Goal: Information Seeking & Learning: Learn about a topic

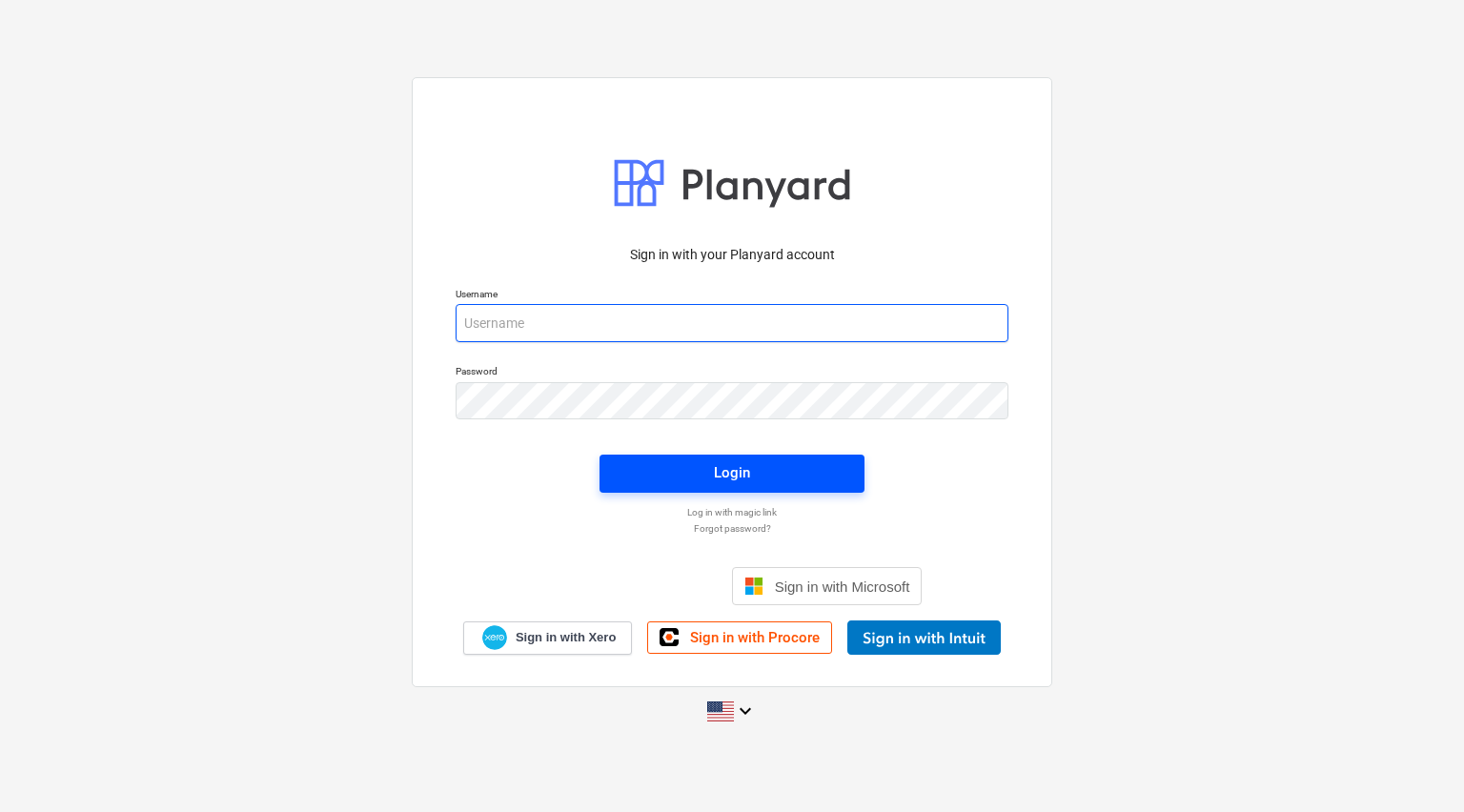
type input "[PERSON_NAME][EMAIL_ADDRESS][DOMAIN_NAME]"
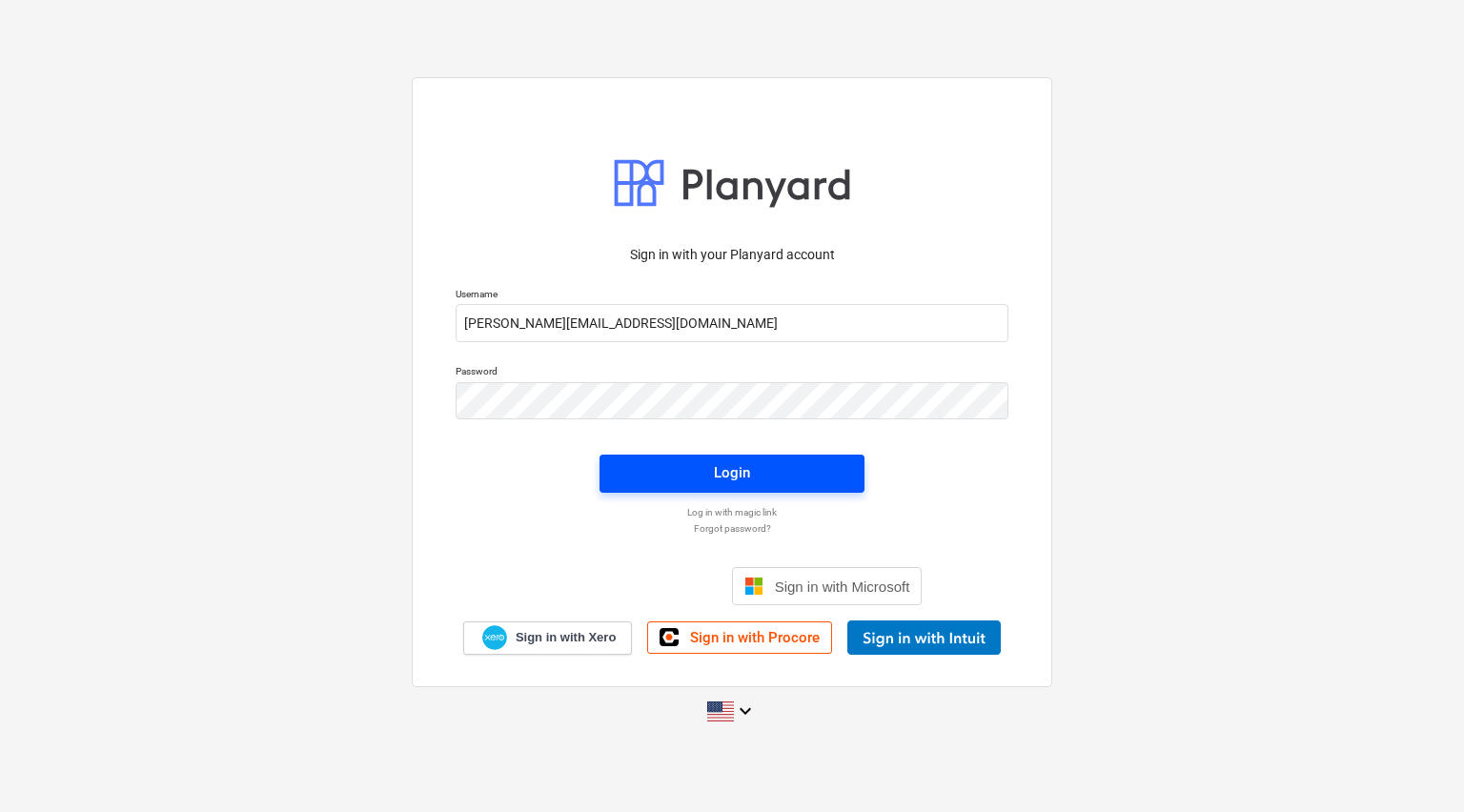
click at [727, 476] on div "Login" at bounding box center [732, 472] width 36 height 25
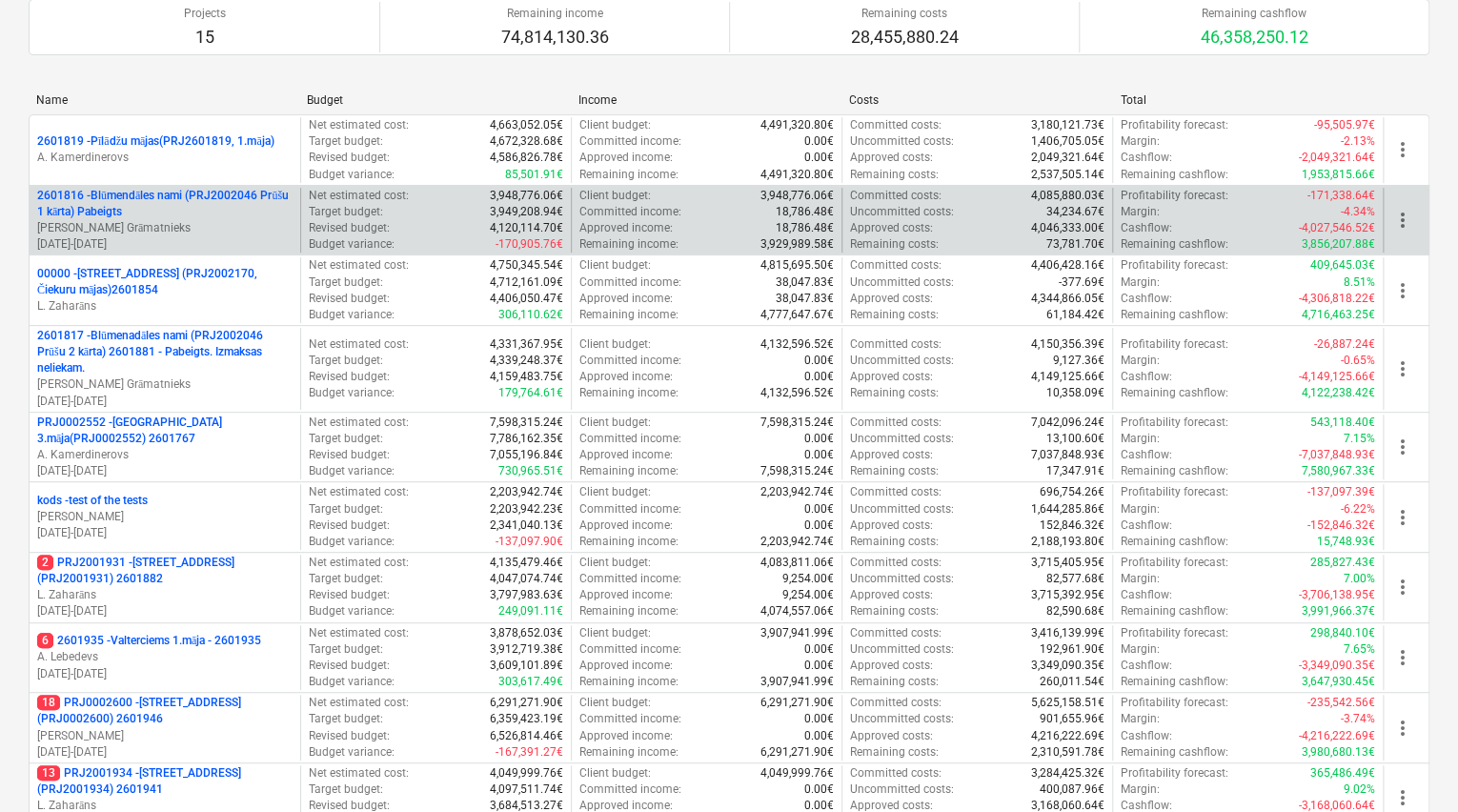
scroll to position [229, 0]
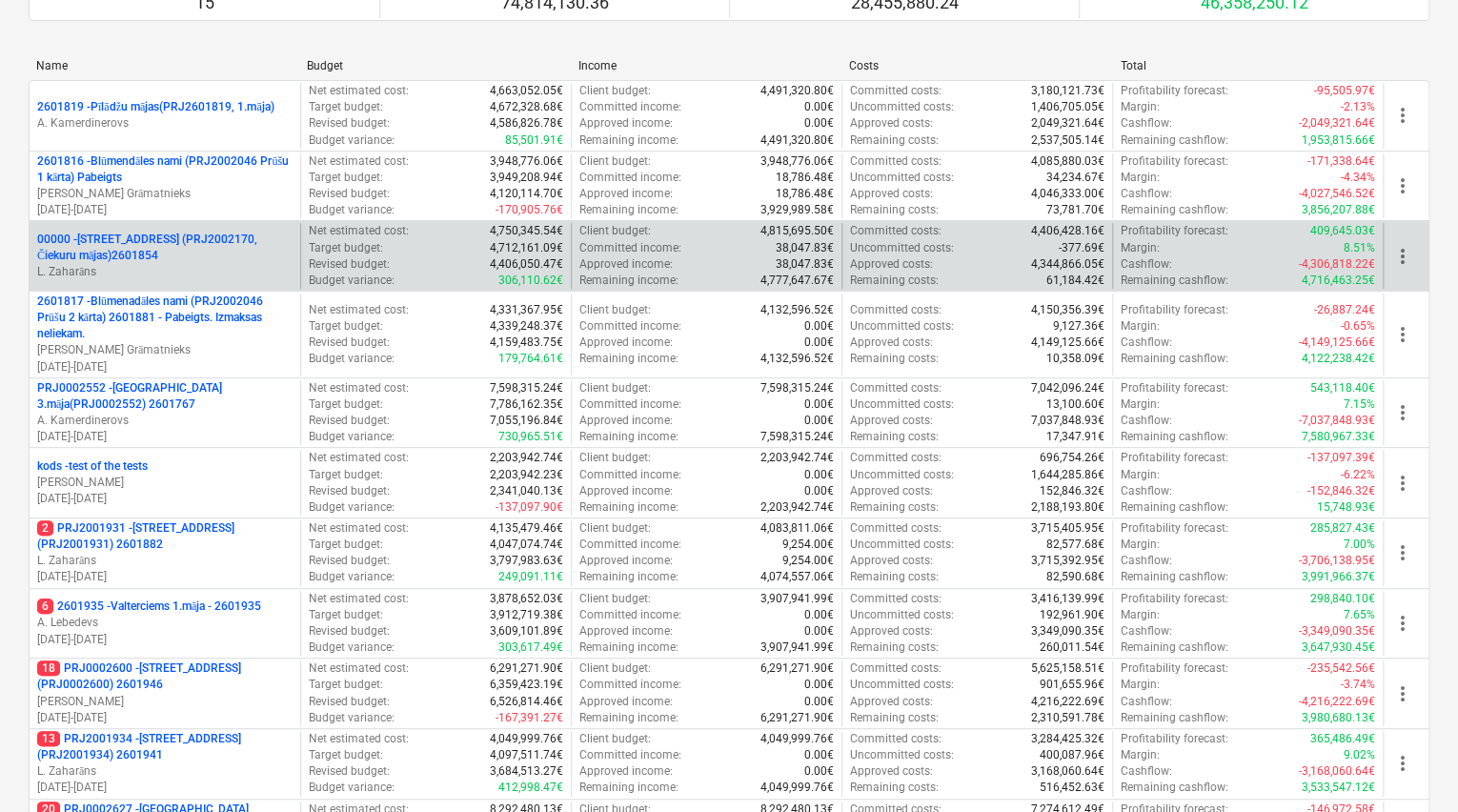
click at [130, 243] on p "00000 - [STREET_ADDRESS] (PRJ2002170, Čiekuru mājas)2601854" at bounding box center [164, 247] width 255 height 33
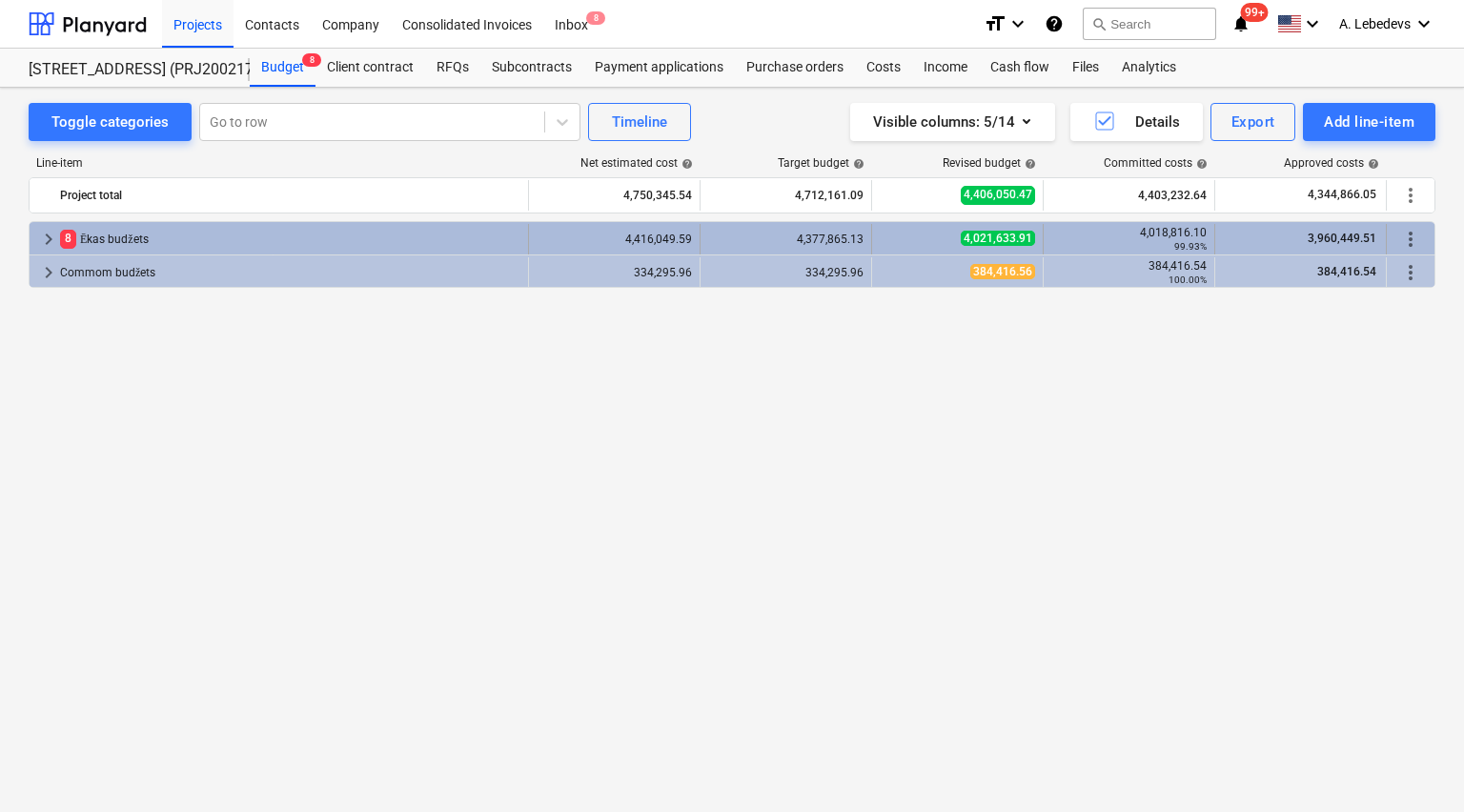
click at [46, 240] on span "keyboard_arrow_right" at bounding box center [48, 239] width 23 height 23
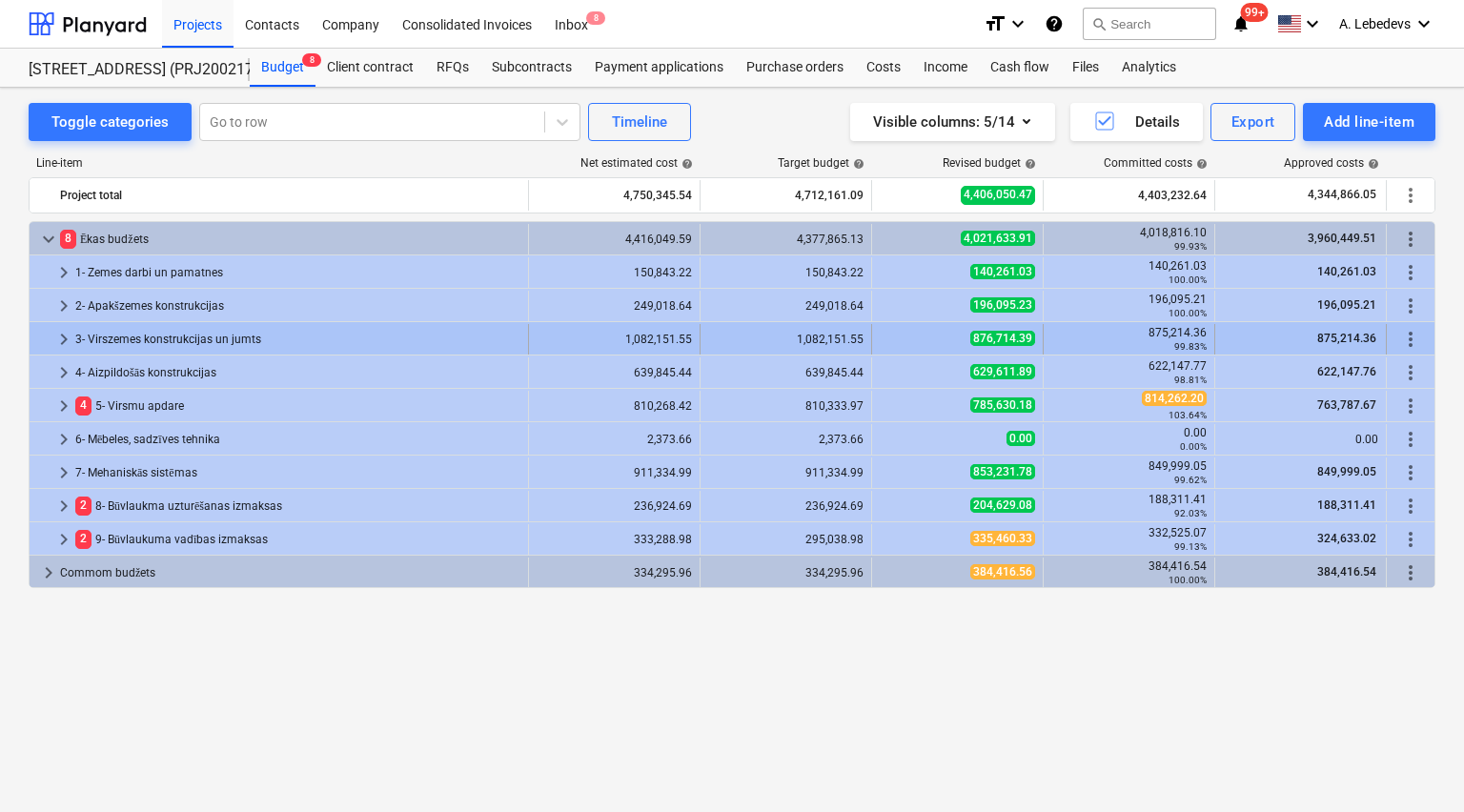
click at [61, 341] on span "keyboard_arrow_right" at bounding box center [64, 339] width 23 height 23
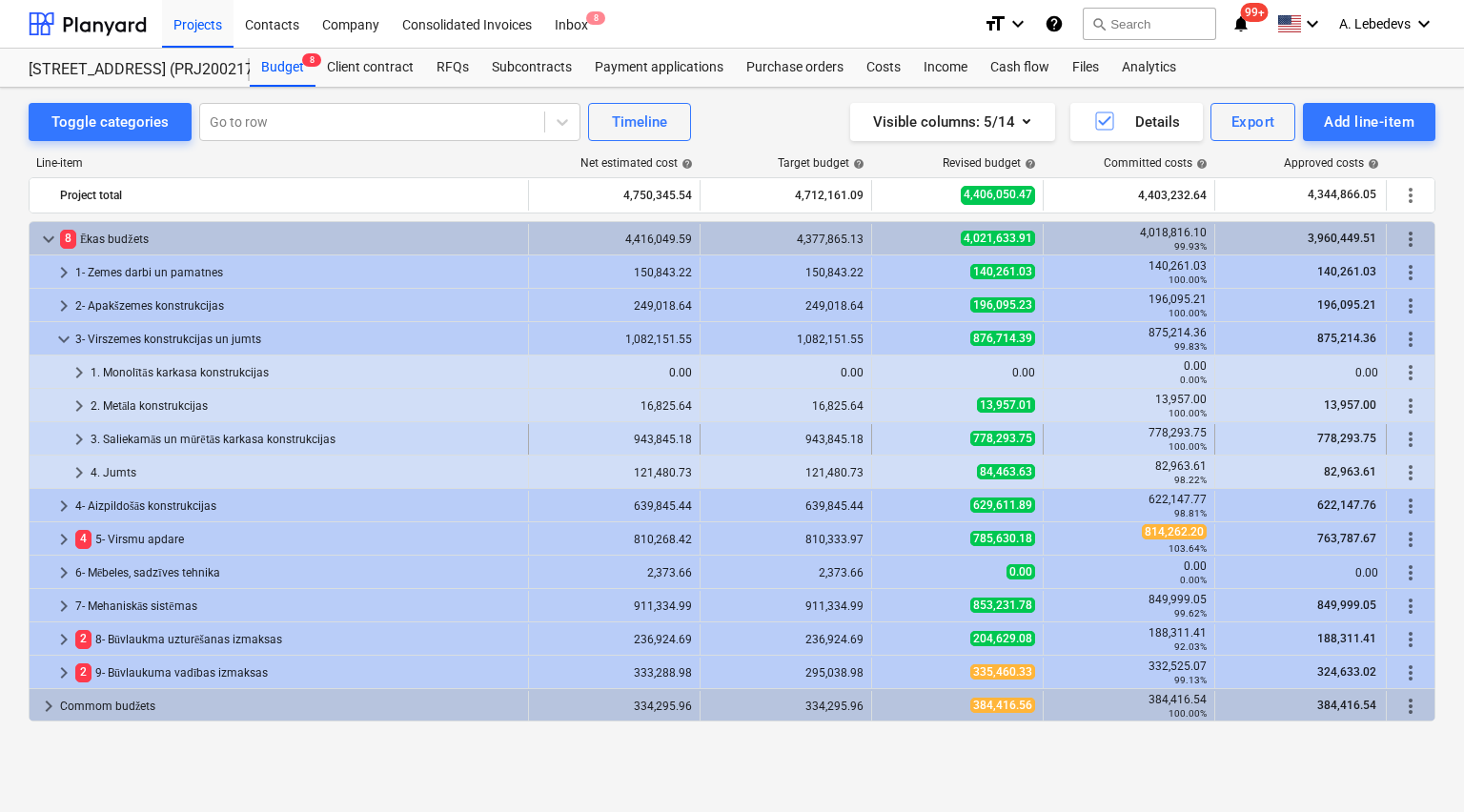
click at [77, 438] on span "keyboard_arrow_right" at bounding box center [79, 439] width 23 height 23
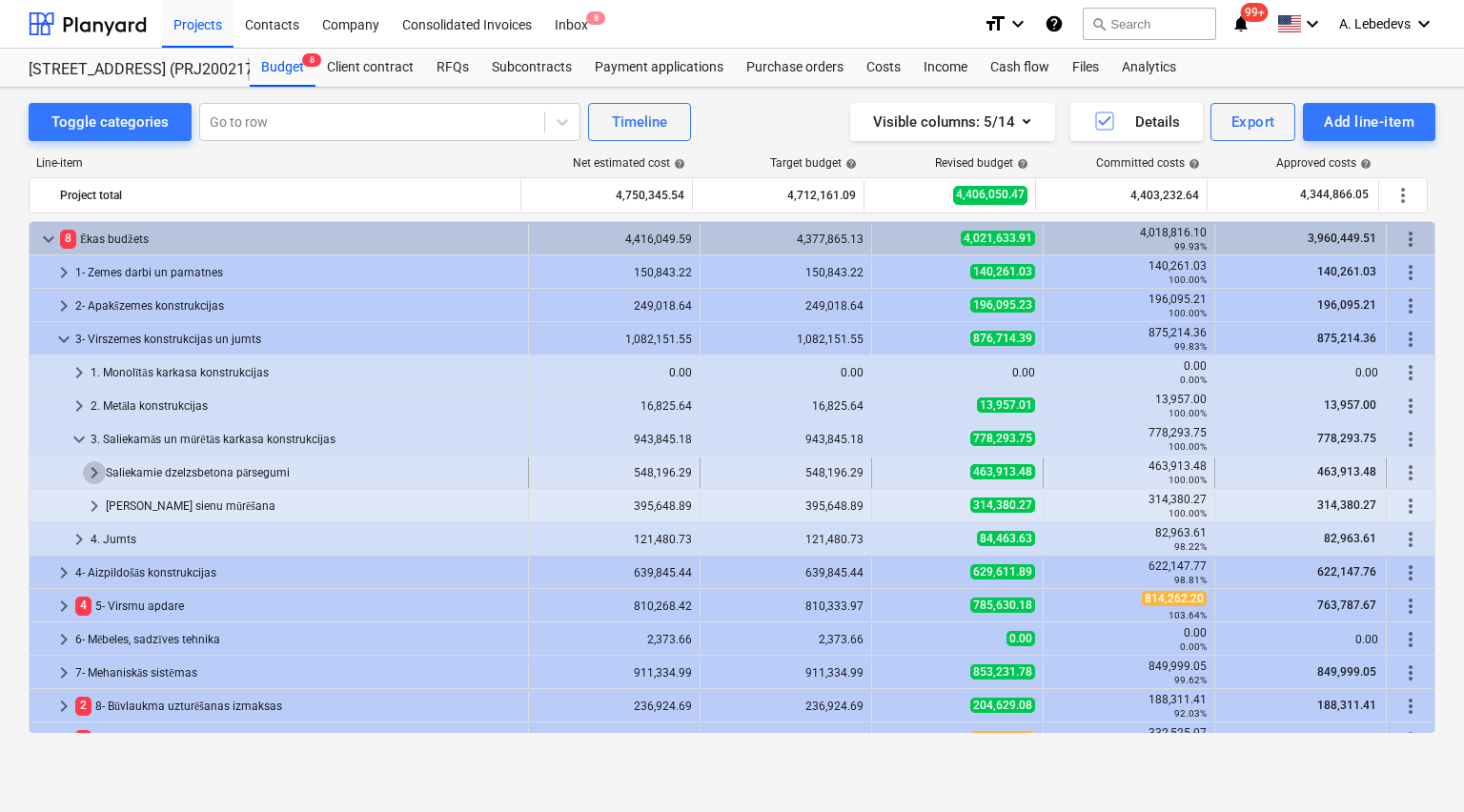
click at [91, 472] on span "keyboard_arrow_right" at bounding box center [93, 472] width 23 height 23
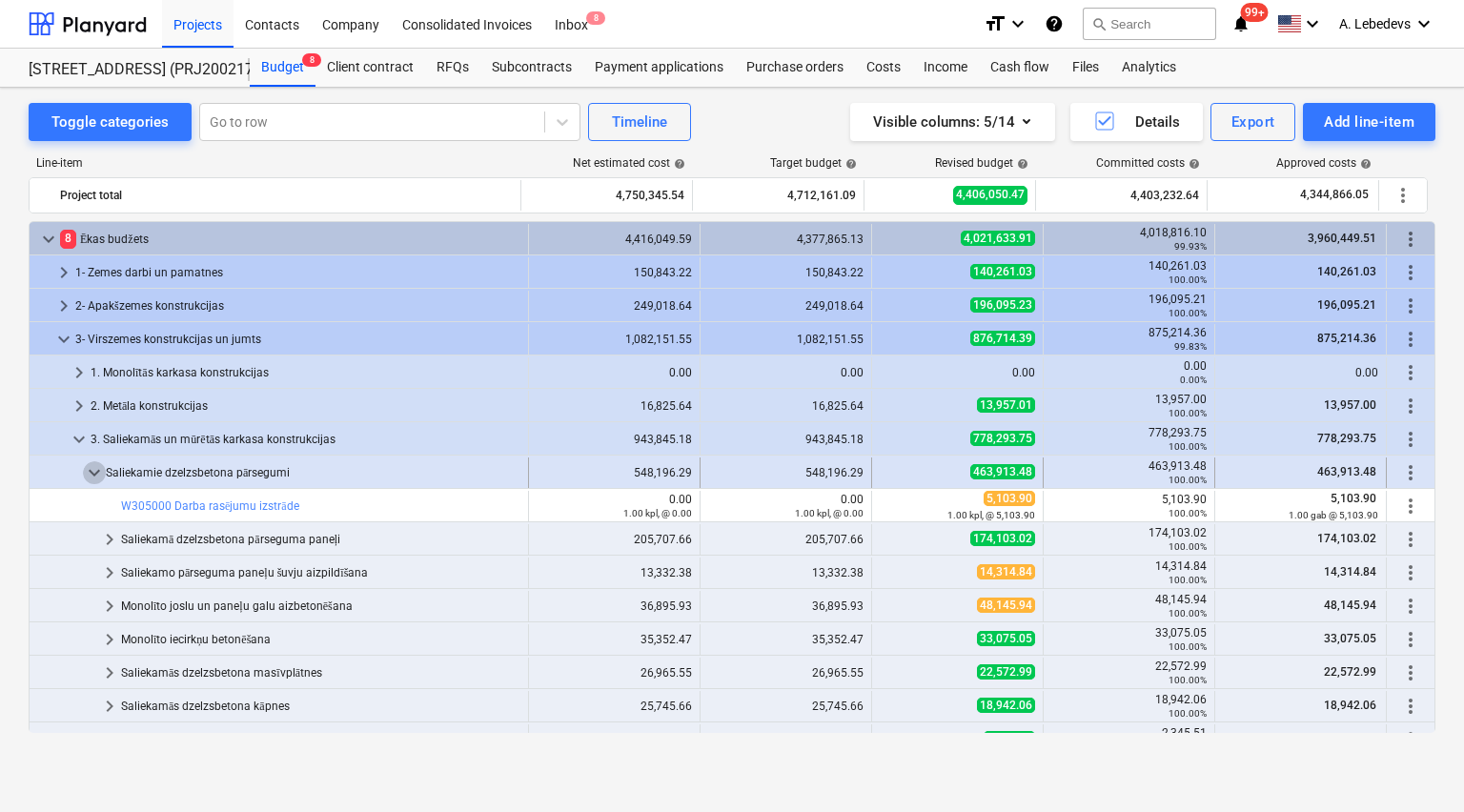
click at [92, 470] on span "keyboard_arrow_down" at bounding box center [93, 472] width 23 height 23
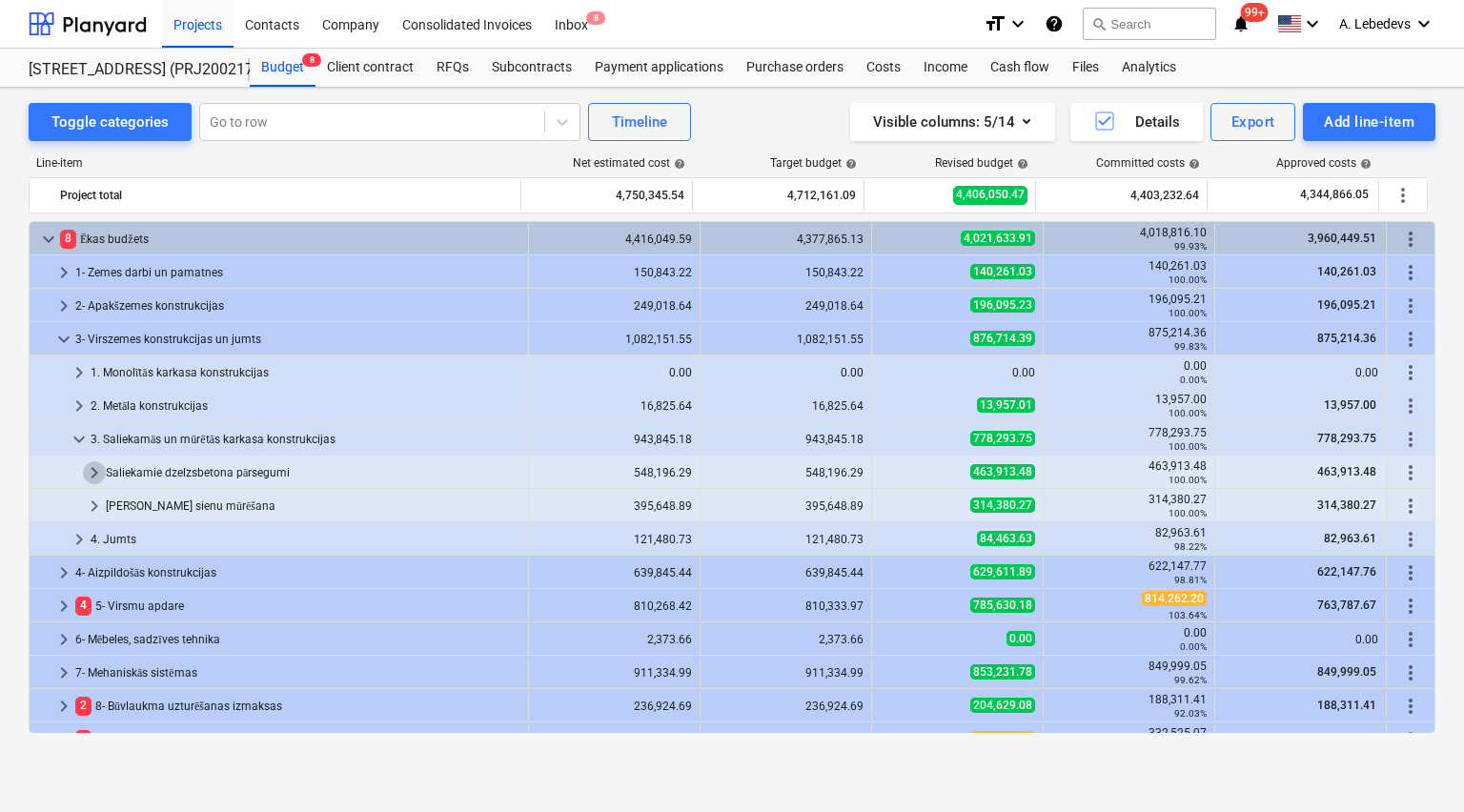
click at [92, 470] on span "keyboard_arrow_right" at bounding box center [93, 472] width 23 height 23
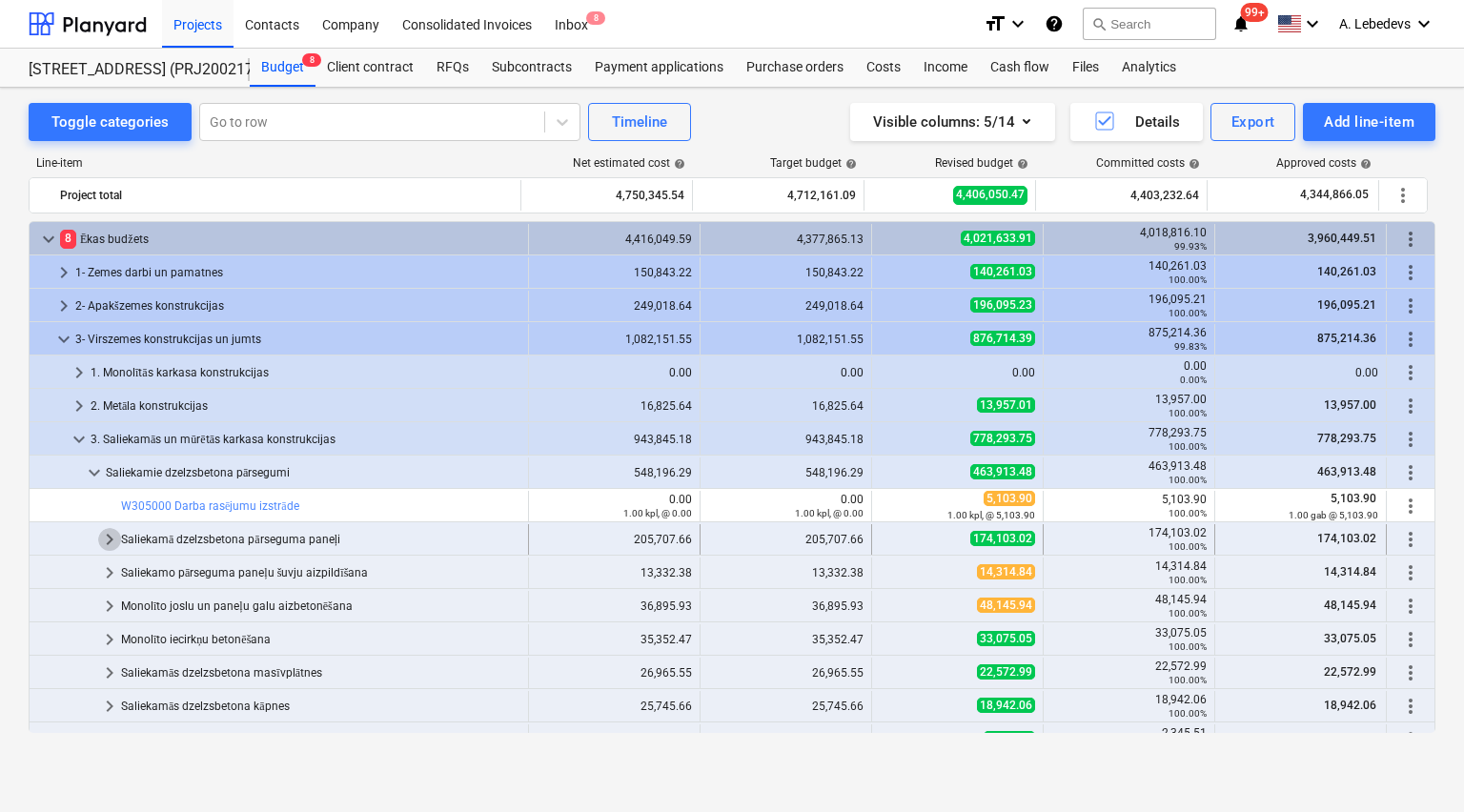
click at [103, 530] on span "keyboard_arrow_right" at bounding box center [109, 539] width 23 height 23
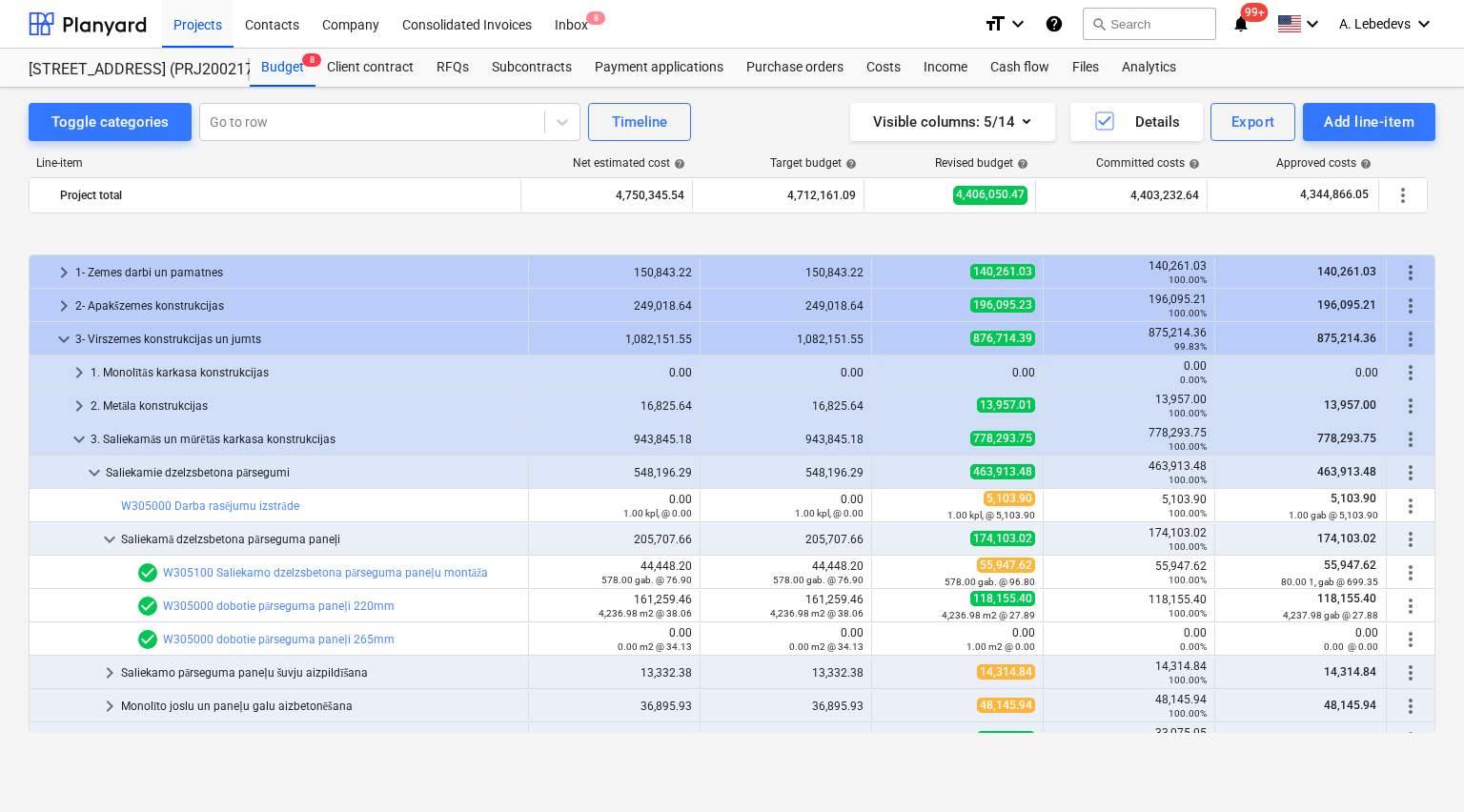
scroll to position [77, 0]
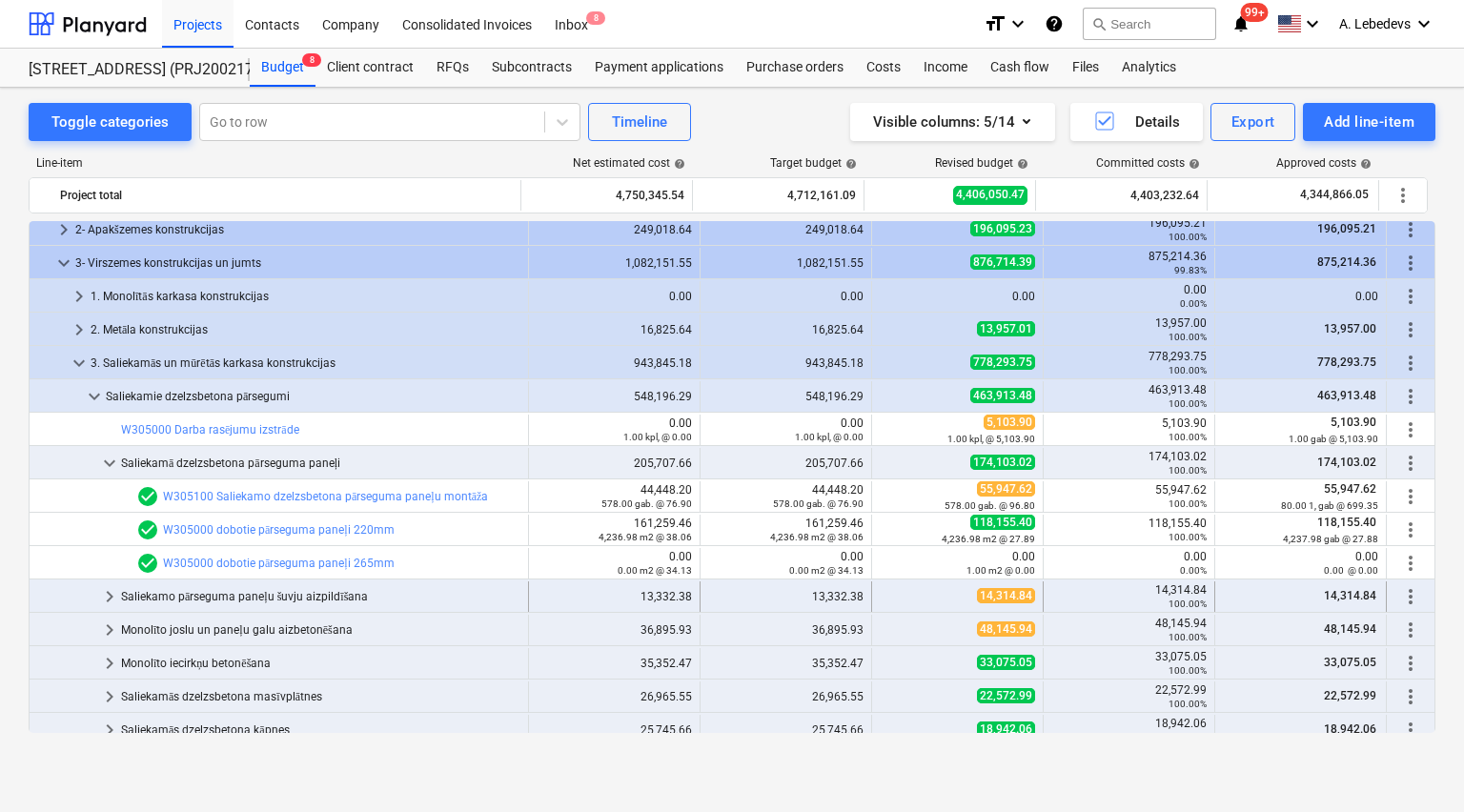
click at [106, 591] on span "keyboard_arrow_right" at bounding box center [109, 596] width 23 height 23
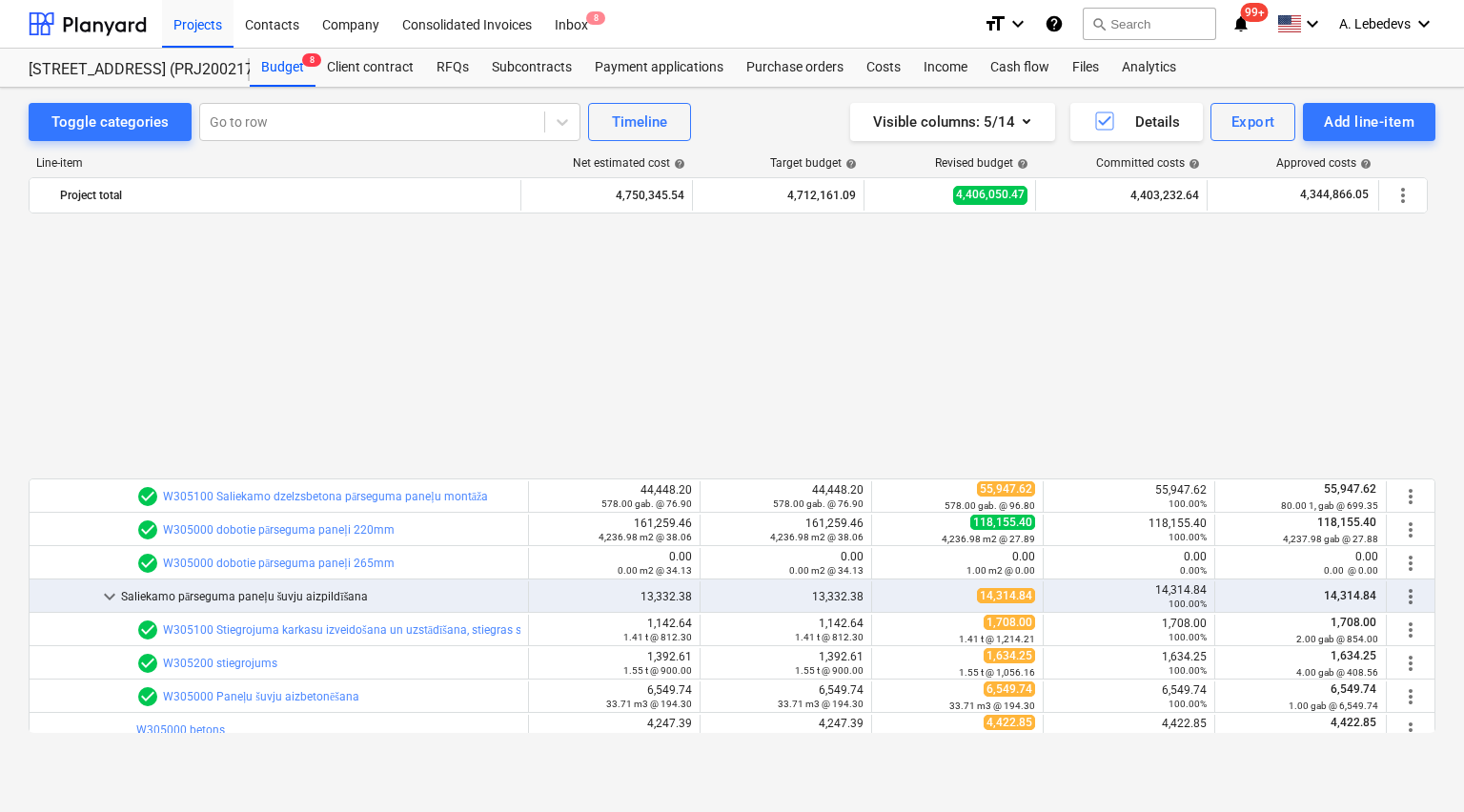
scroll to position [382, 0]
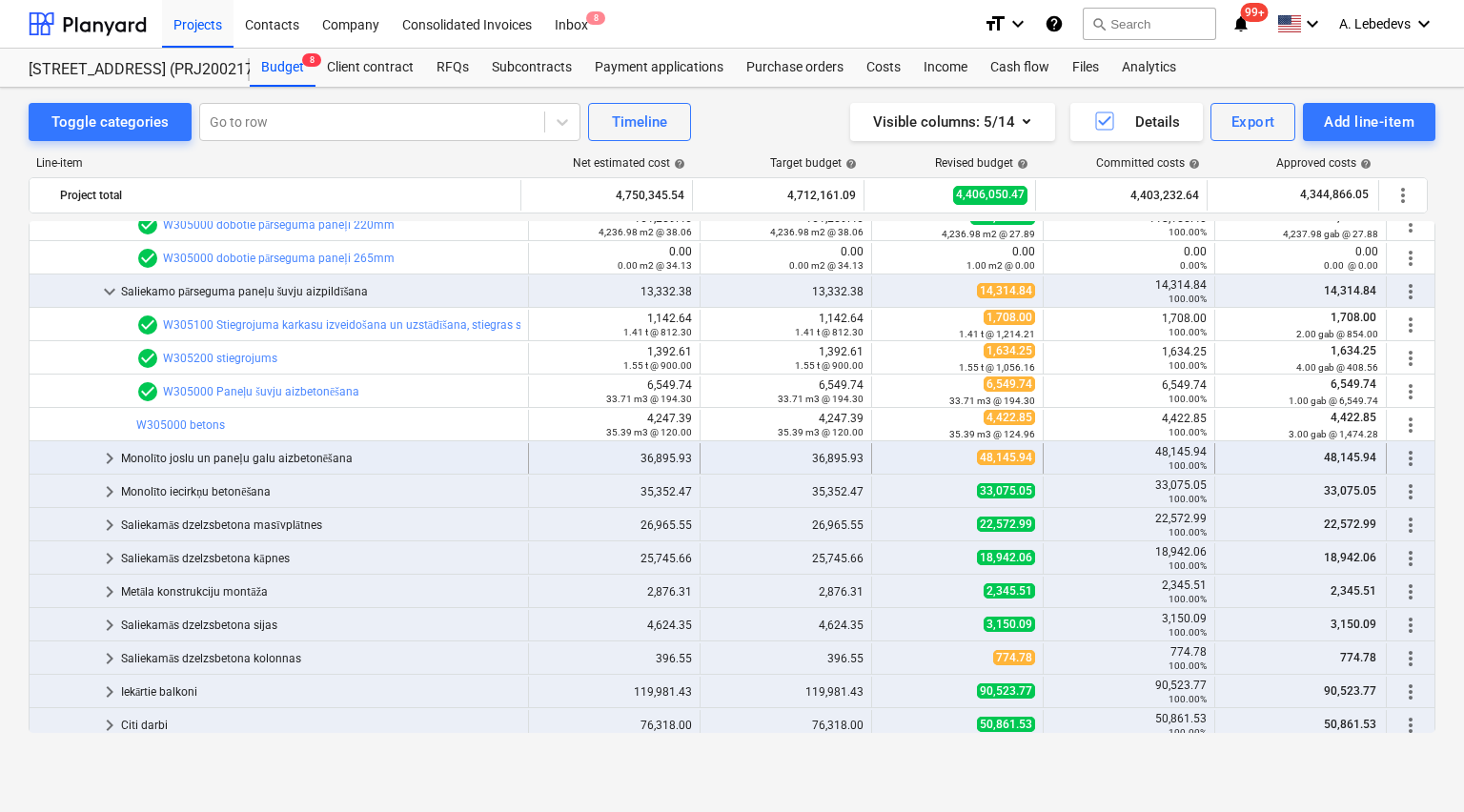
click at [109, 452] on span "keyboard_arrow_right" at bounding box center [109, 458] width 23 height 23
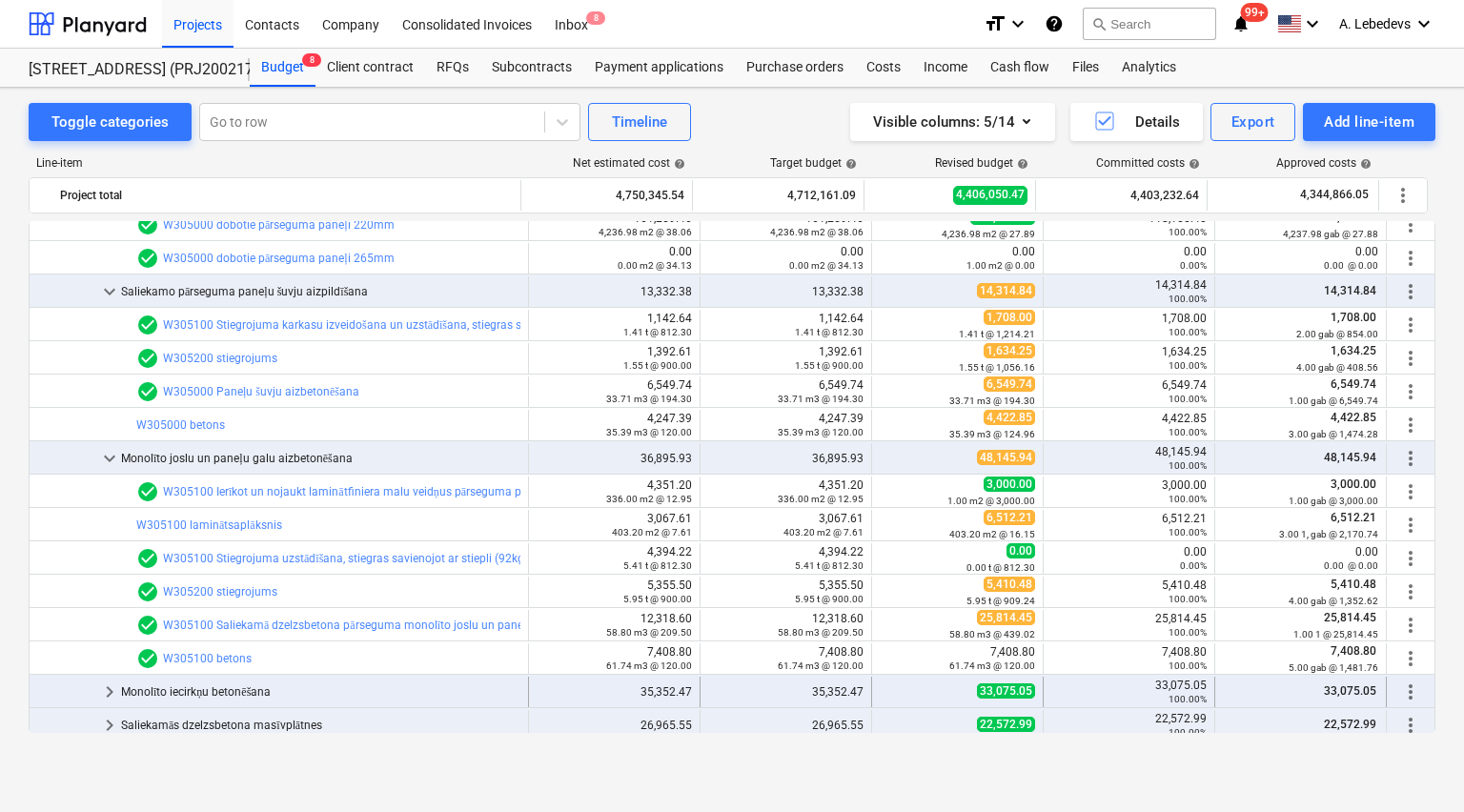
scroll to position [610, 0]
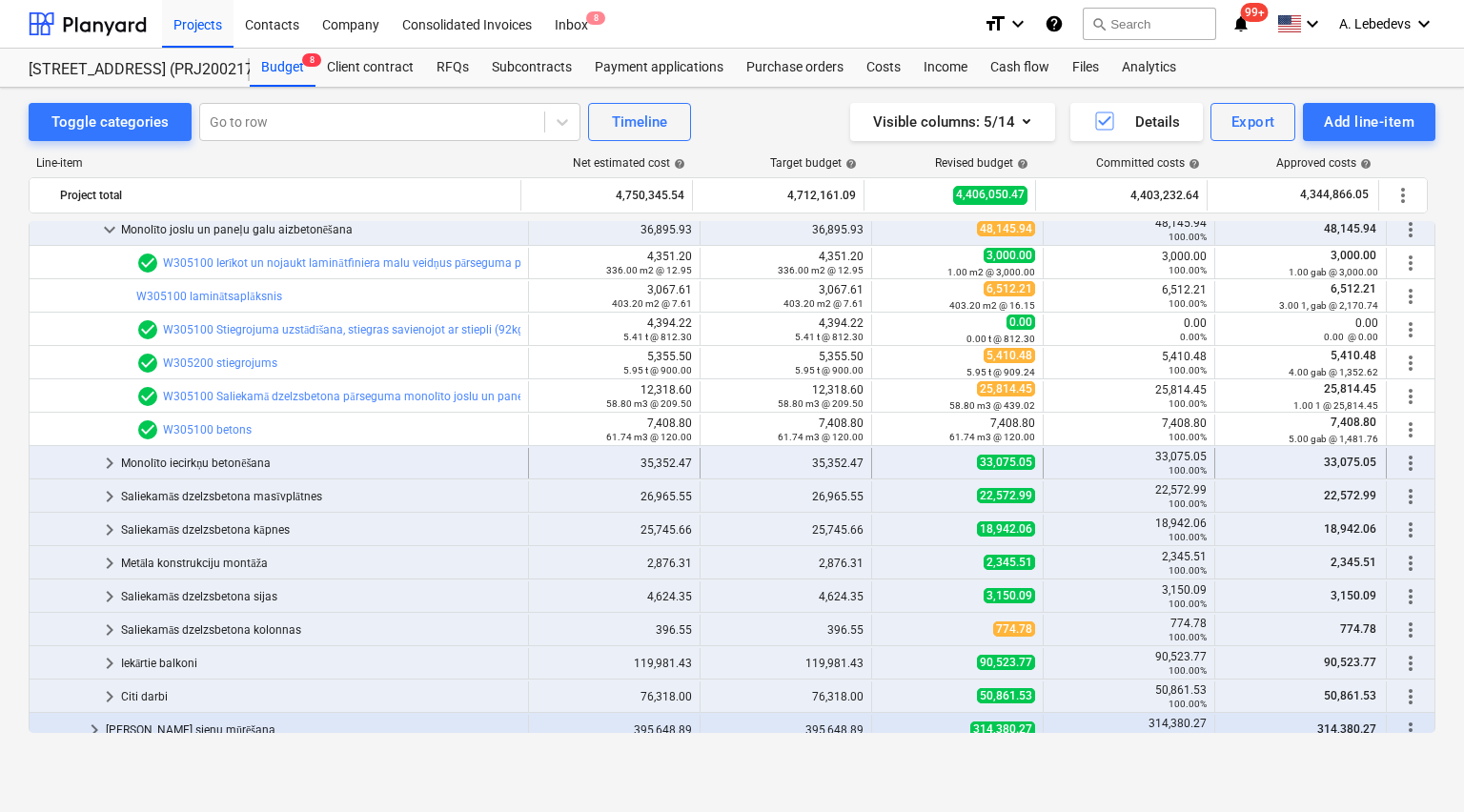
click at [106, 457] on span "keyboard_arrow_right" at bounding box center [109, 463] width 23 height 23
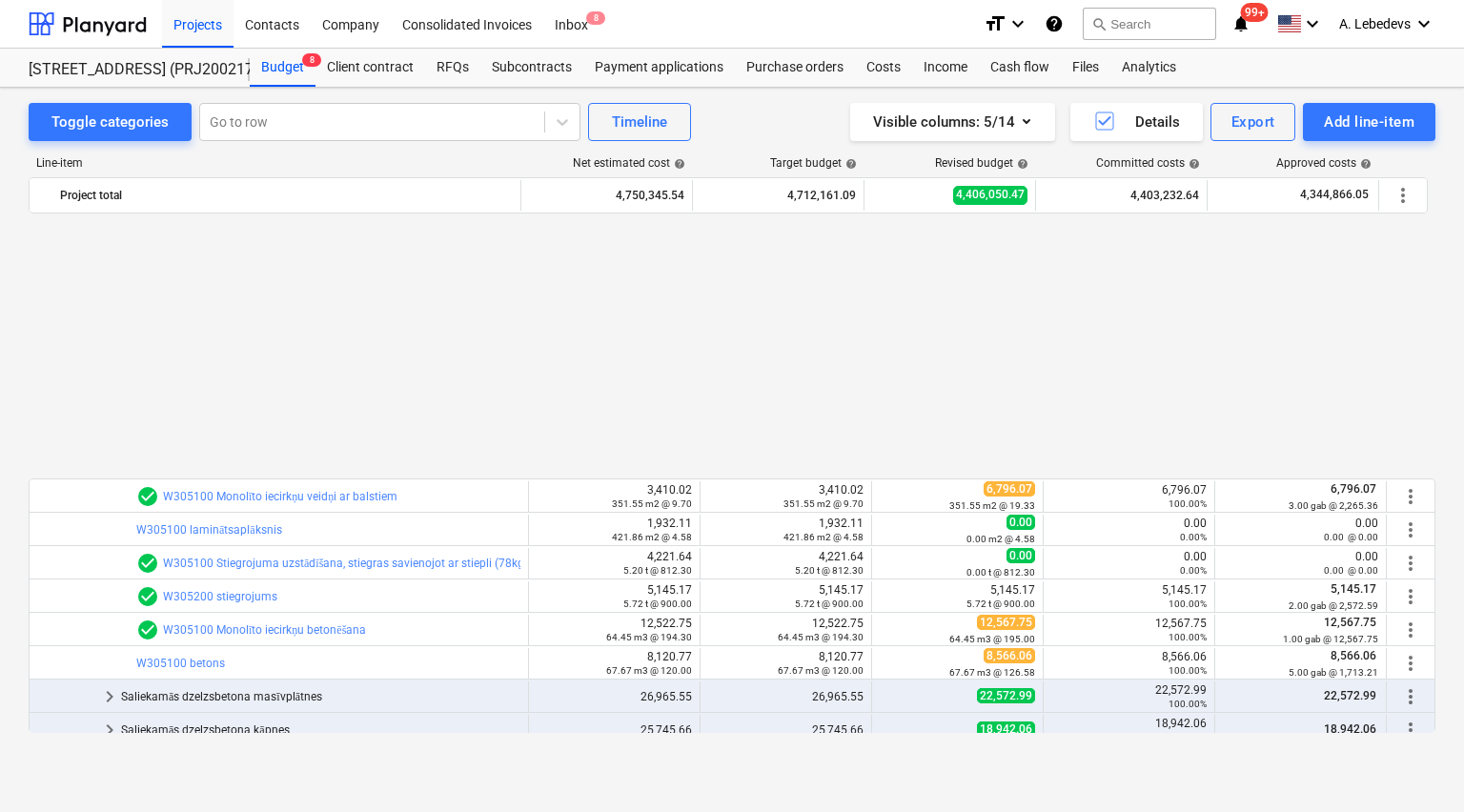
scroll to position [915, 0]
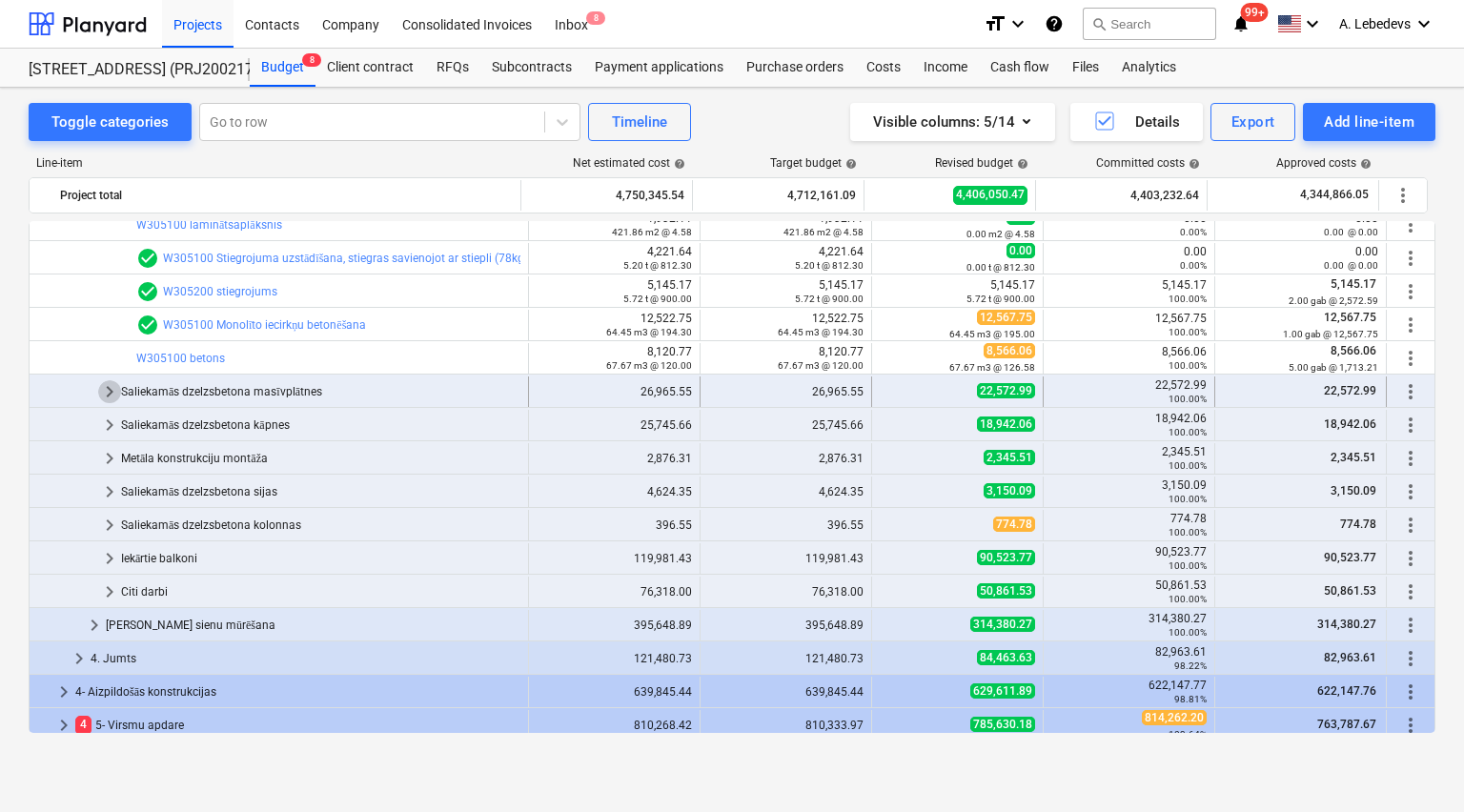
click at [104, 390] on span "keyboard_arrow_right" at bounding box center [109, 392] width 23 height 23
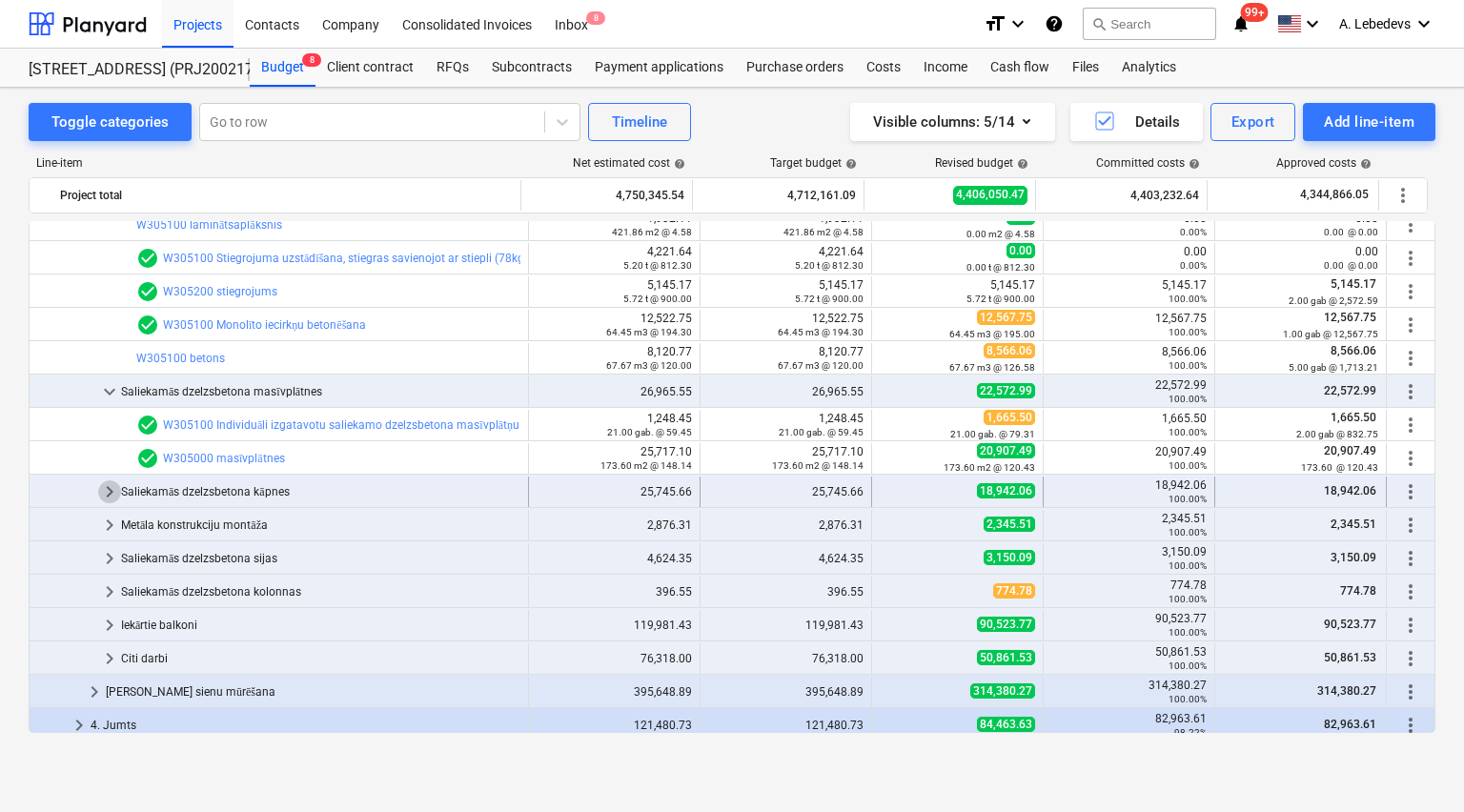
click at [104, 488] on span "keyboard_arrow_right" at bounding box center [109, 491] width 23 height 23
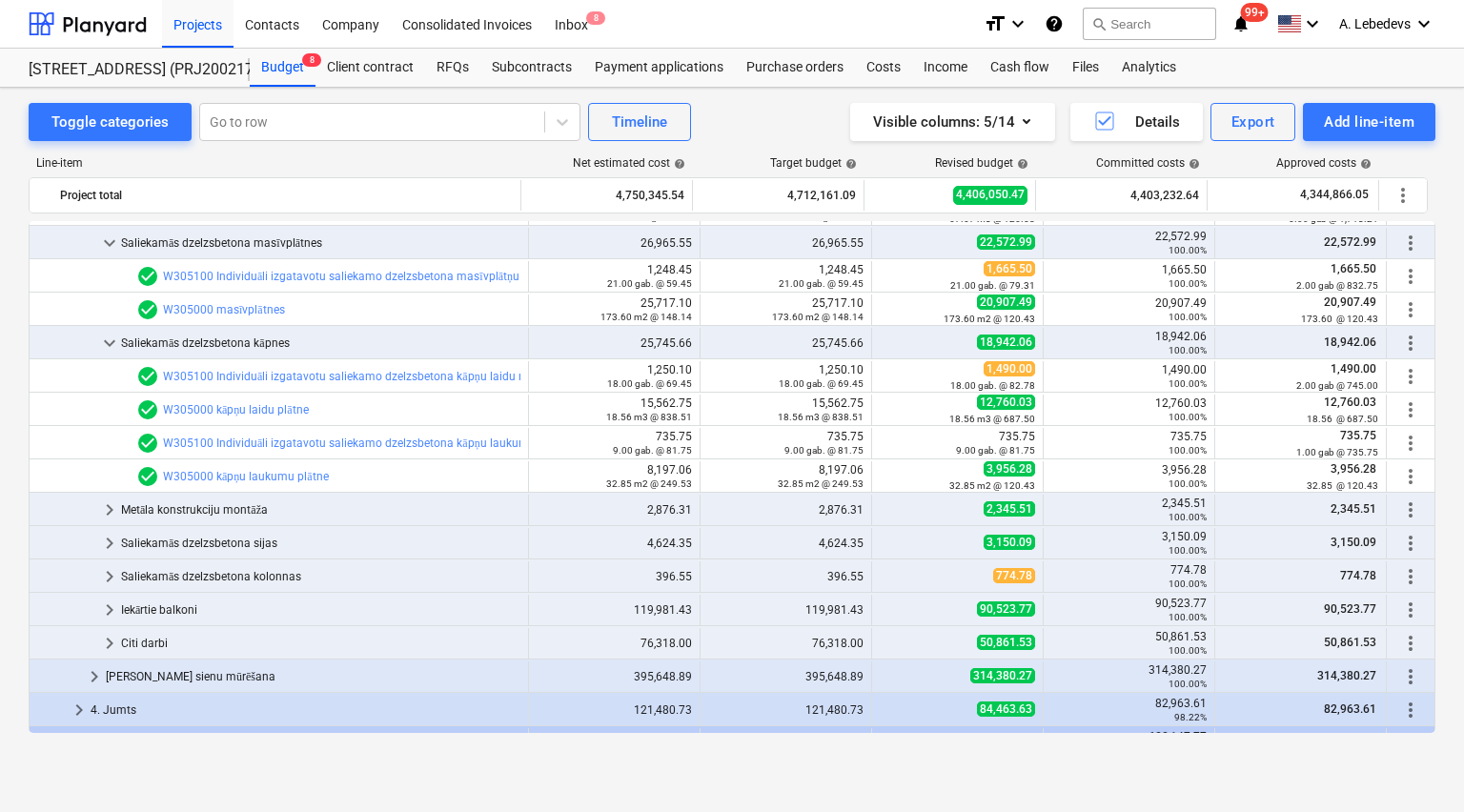
scroll to position [1067, 0]
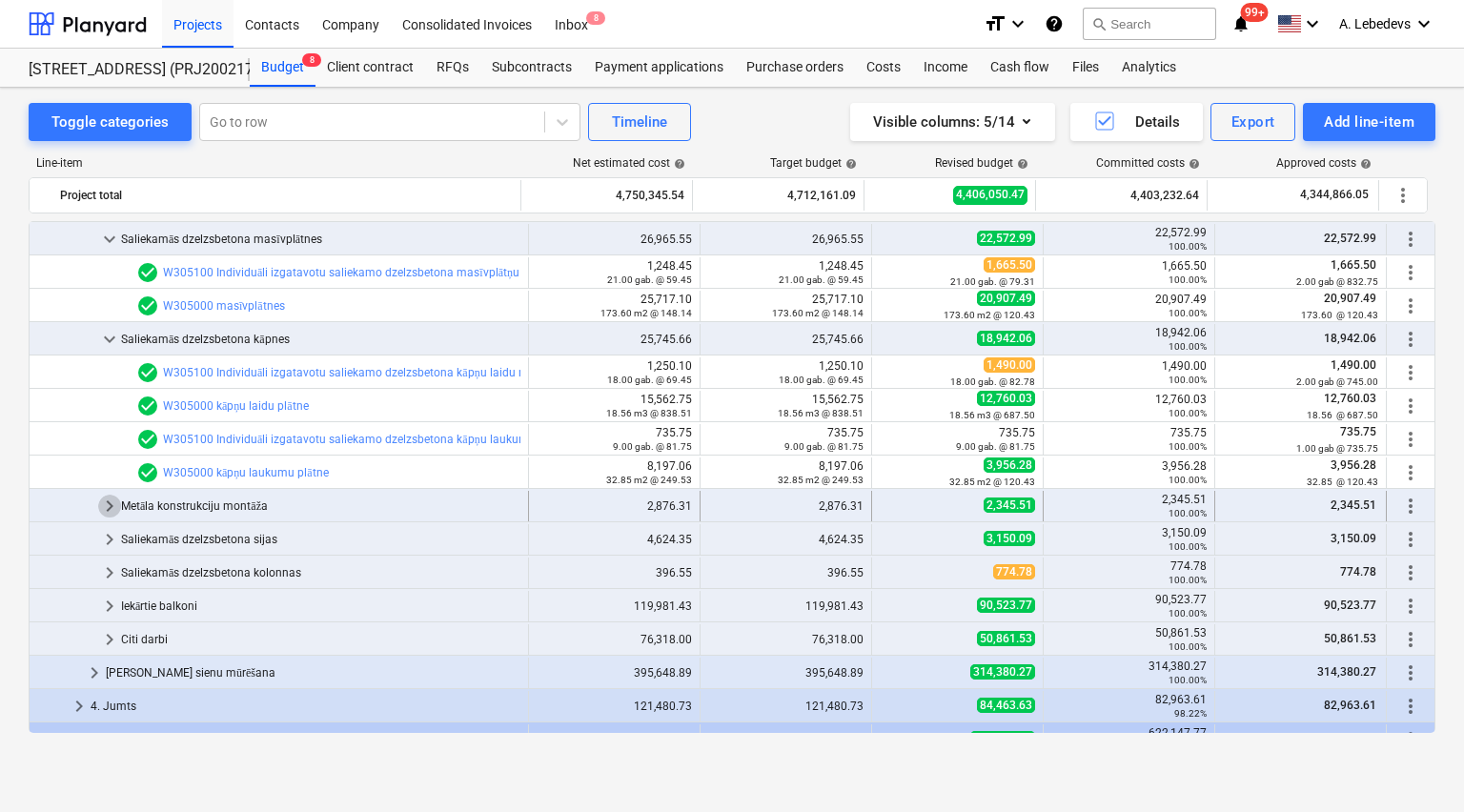
click at [107, 501] on span "keyboard_arrow_right" at bounding box center [109, 506] width 23 height 23
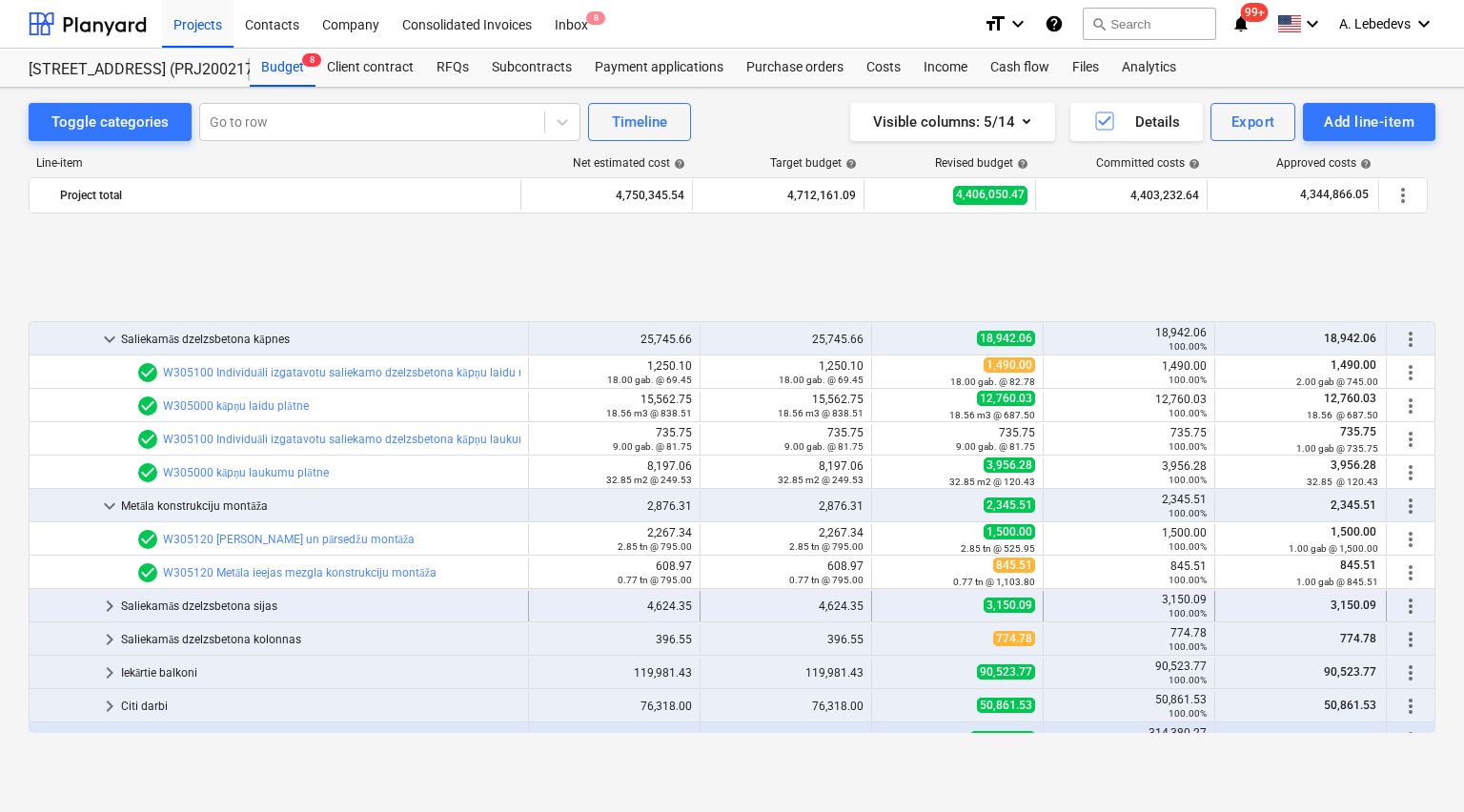
scroll to position [1219, 0]
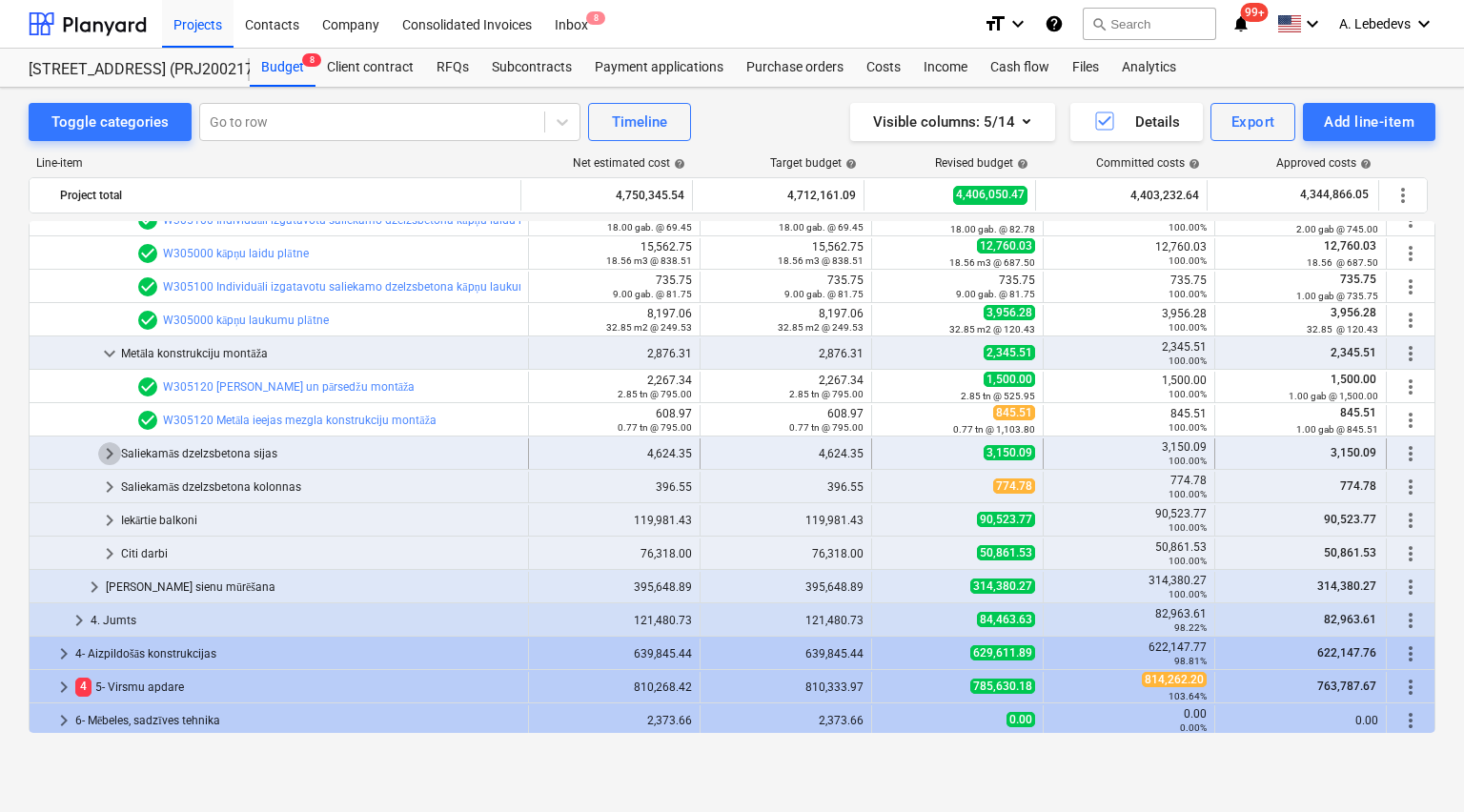
click at [103, 447] on span "keyboard_arrow_right" at bounding box center [109, 453] width 23 height 23
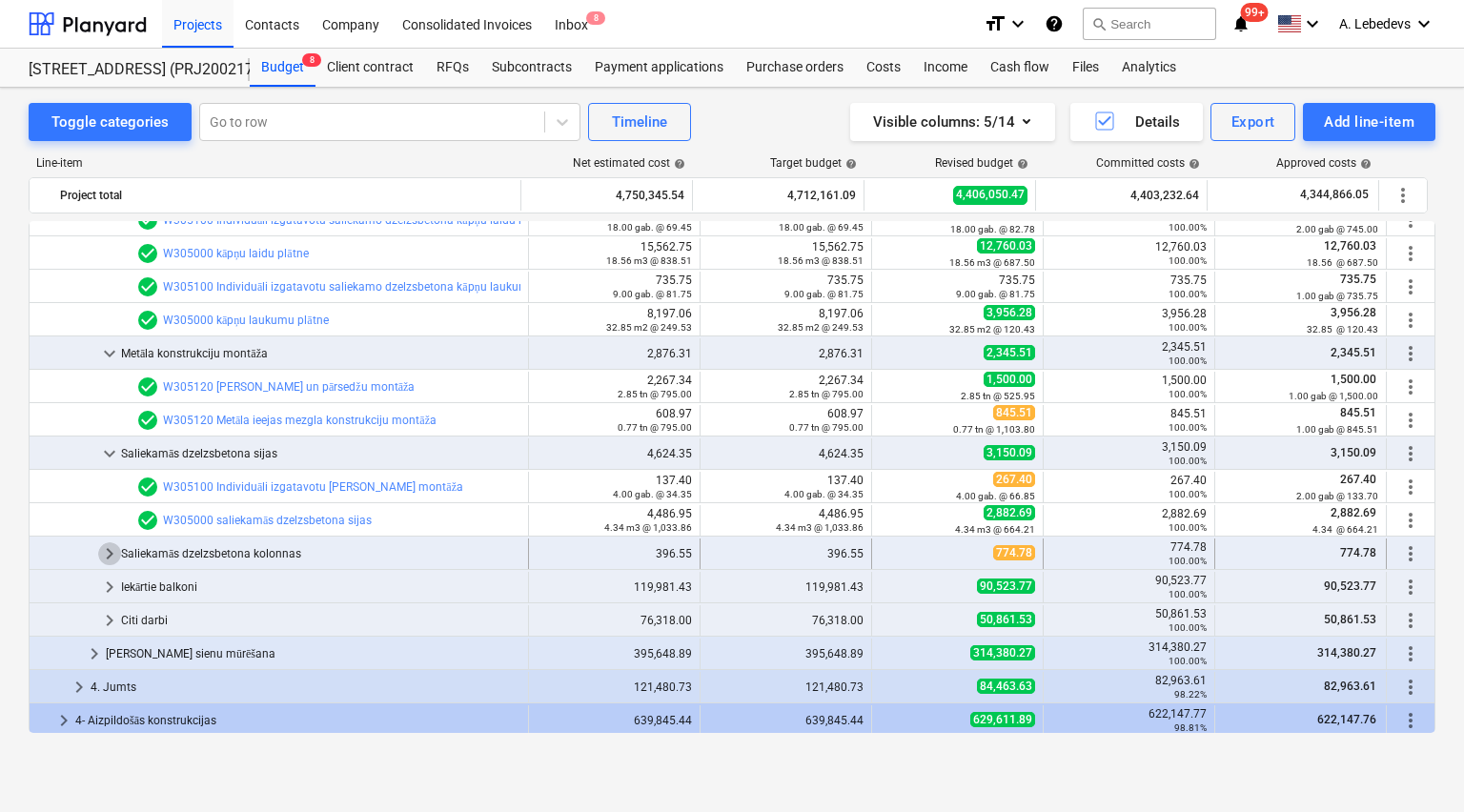
click at [103, 550] on span "keyboard_arrow_right" at bounding box center [109, 554] width 23 height 23
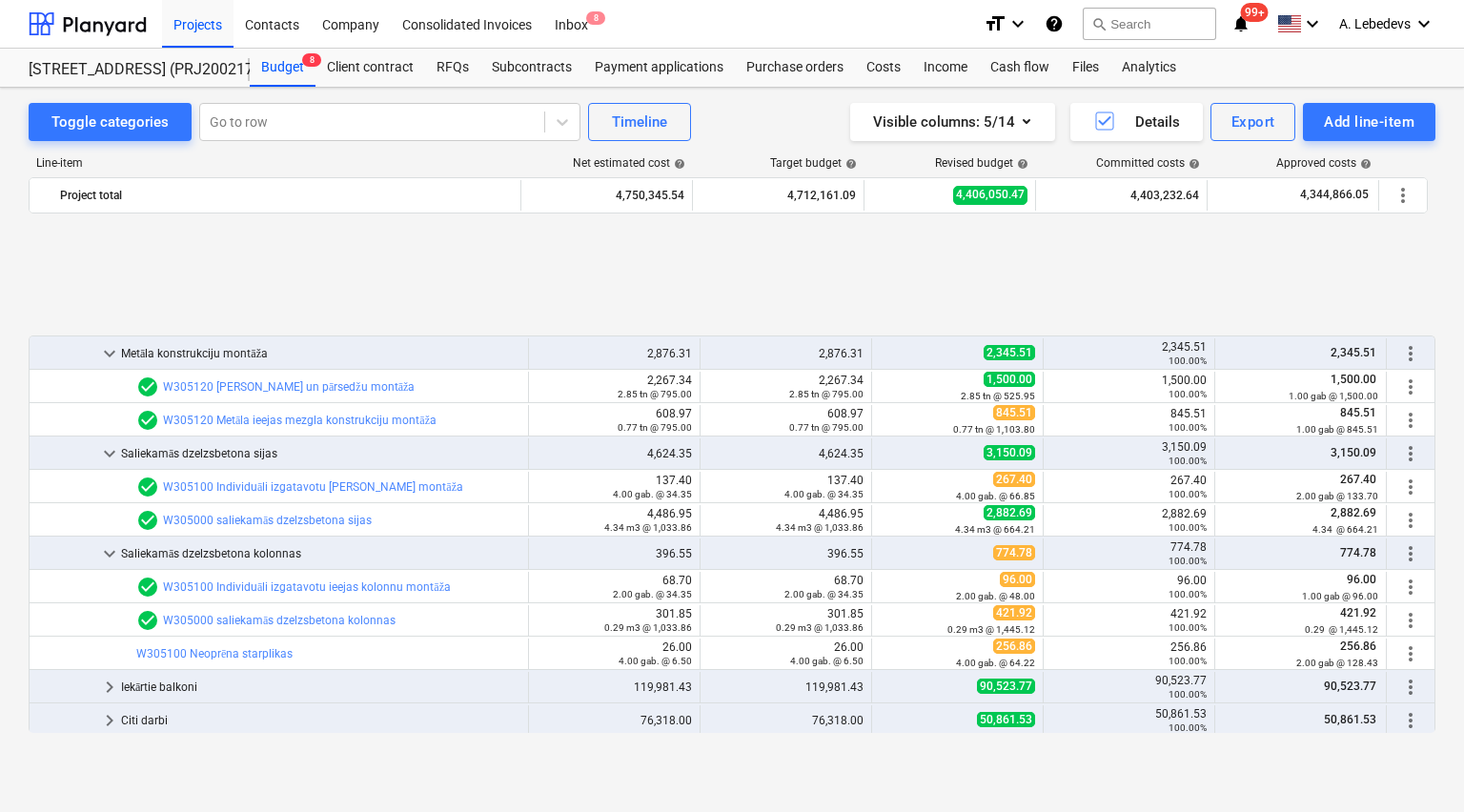
scroll to position [1373, 0]
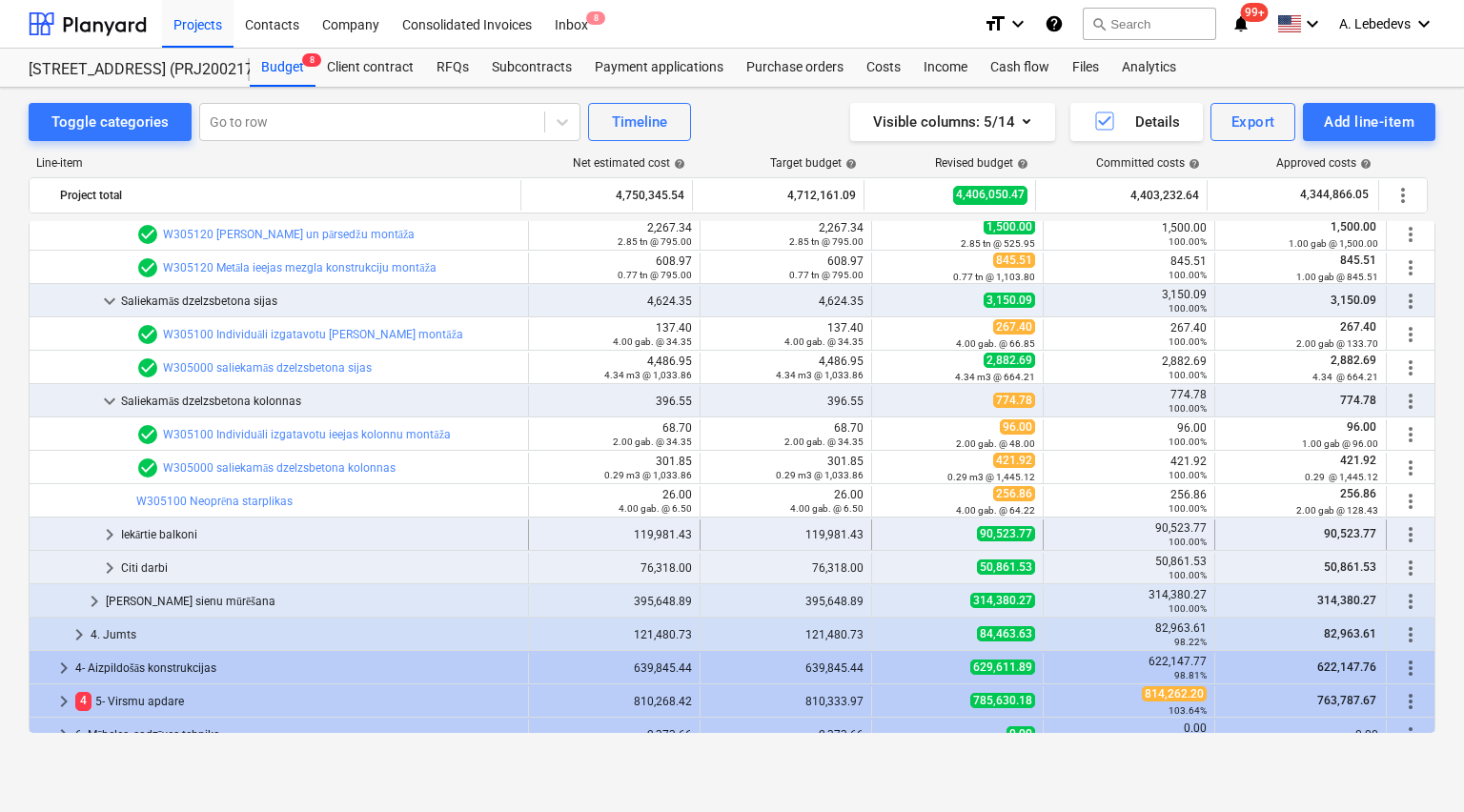
click at [103, 530] on span "keyboard_arrow_right" at bounding box center [109, 534] width 23 height 23
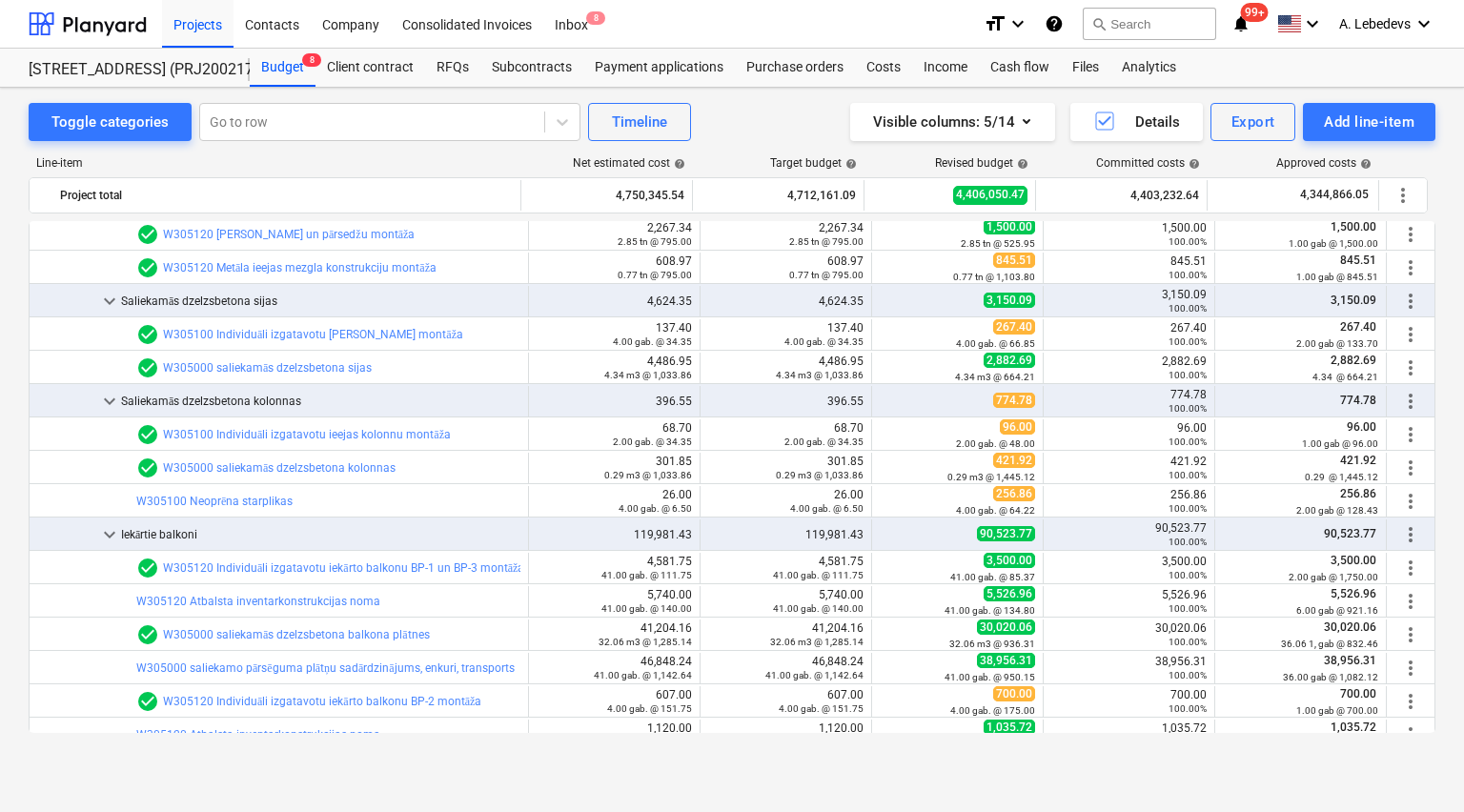
scroll to position [1678, 0]
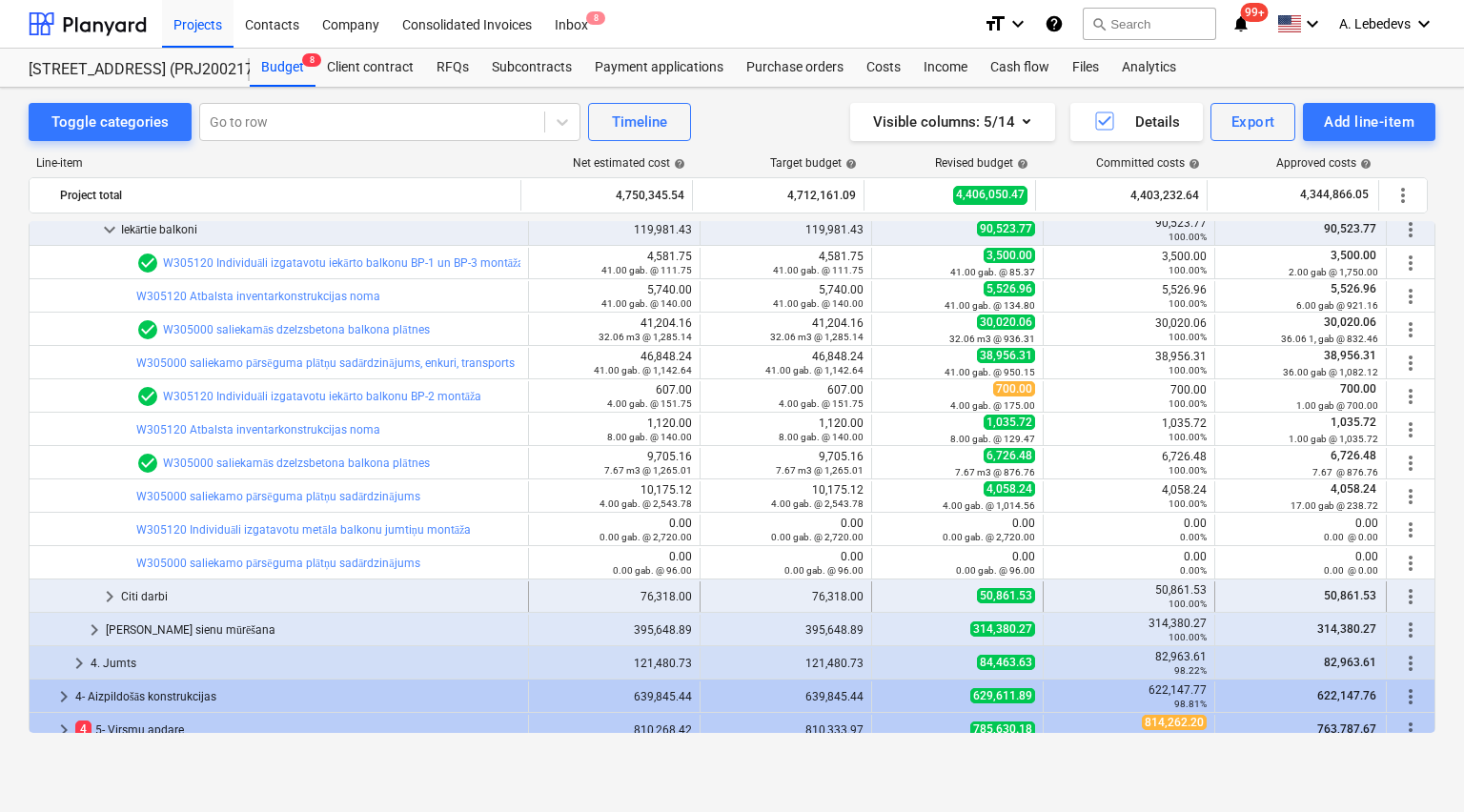
click at [104, 597] on span "keyboard_arrow_right" at bounding box center [109, 596] width 23 height 23
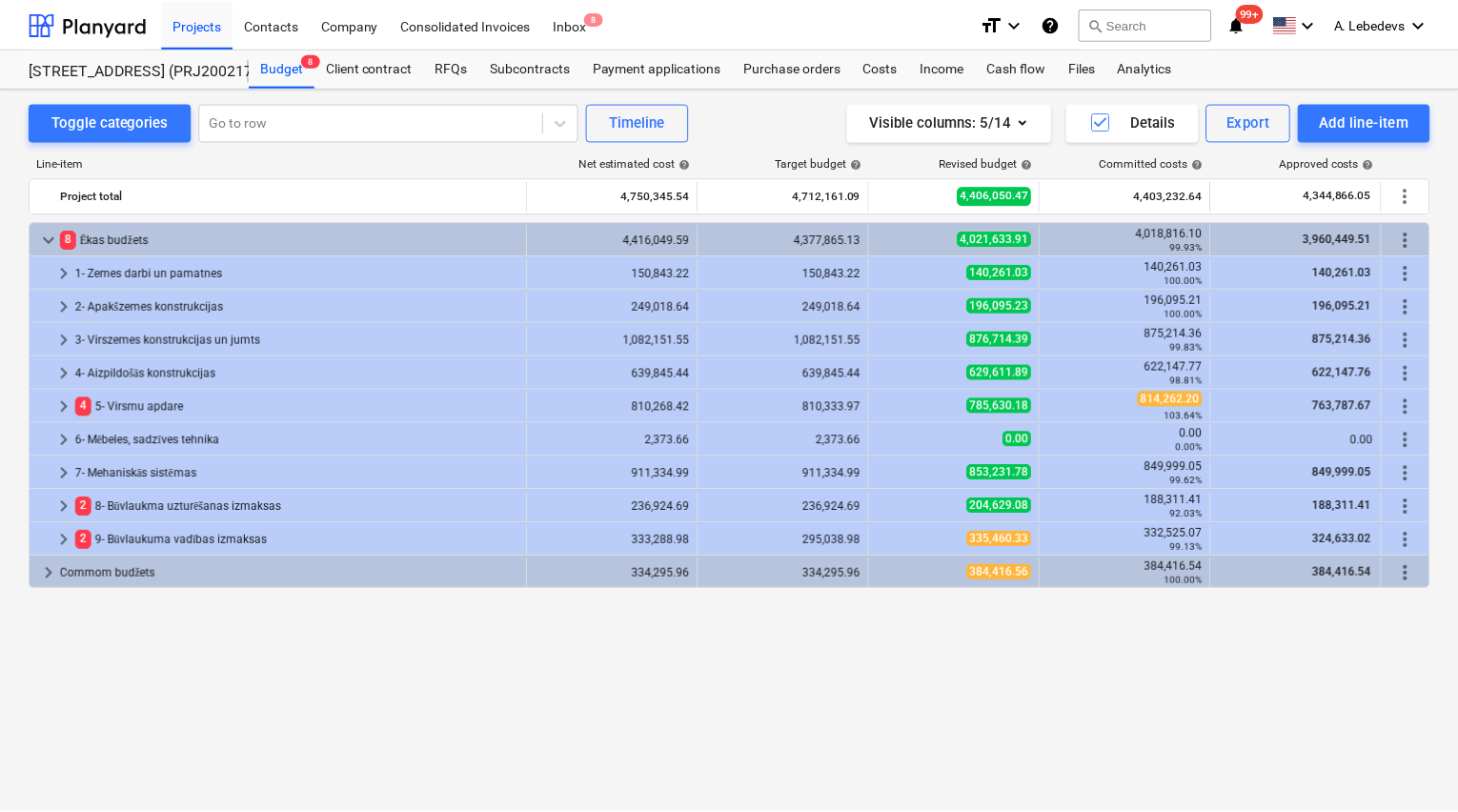
scroll to position [0, 0]
click at [69, 22] on div at bounding box center [87, 24] width 118 height 48
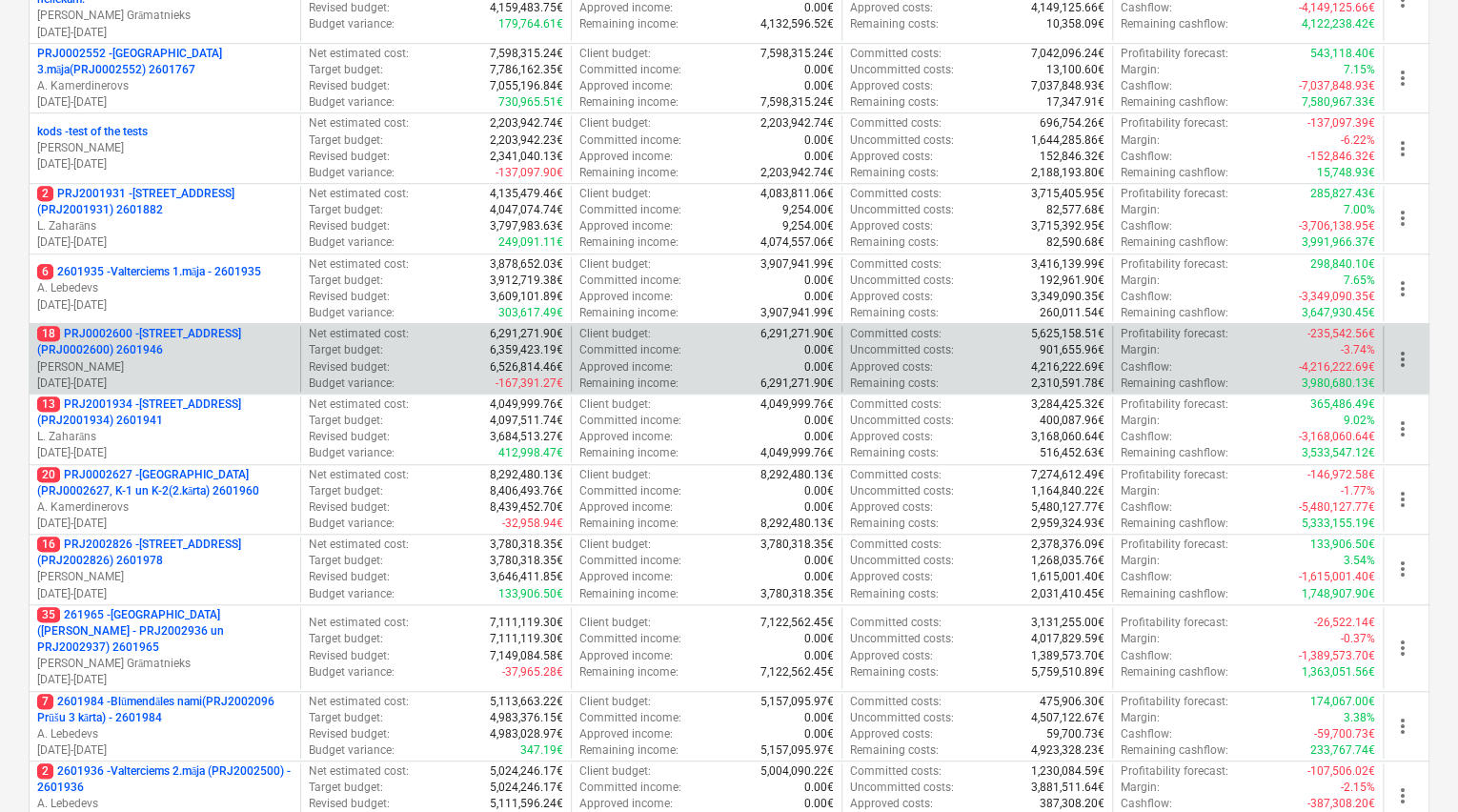
scroll to position [716, 0]
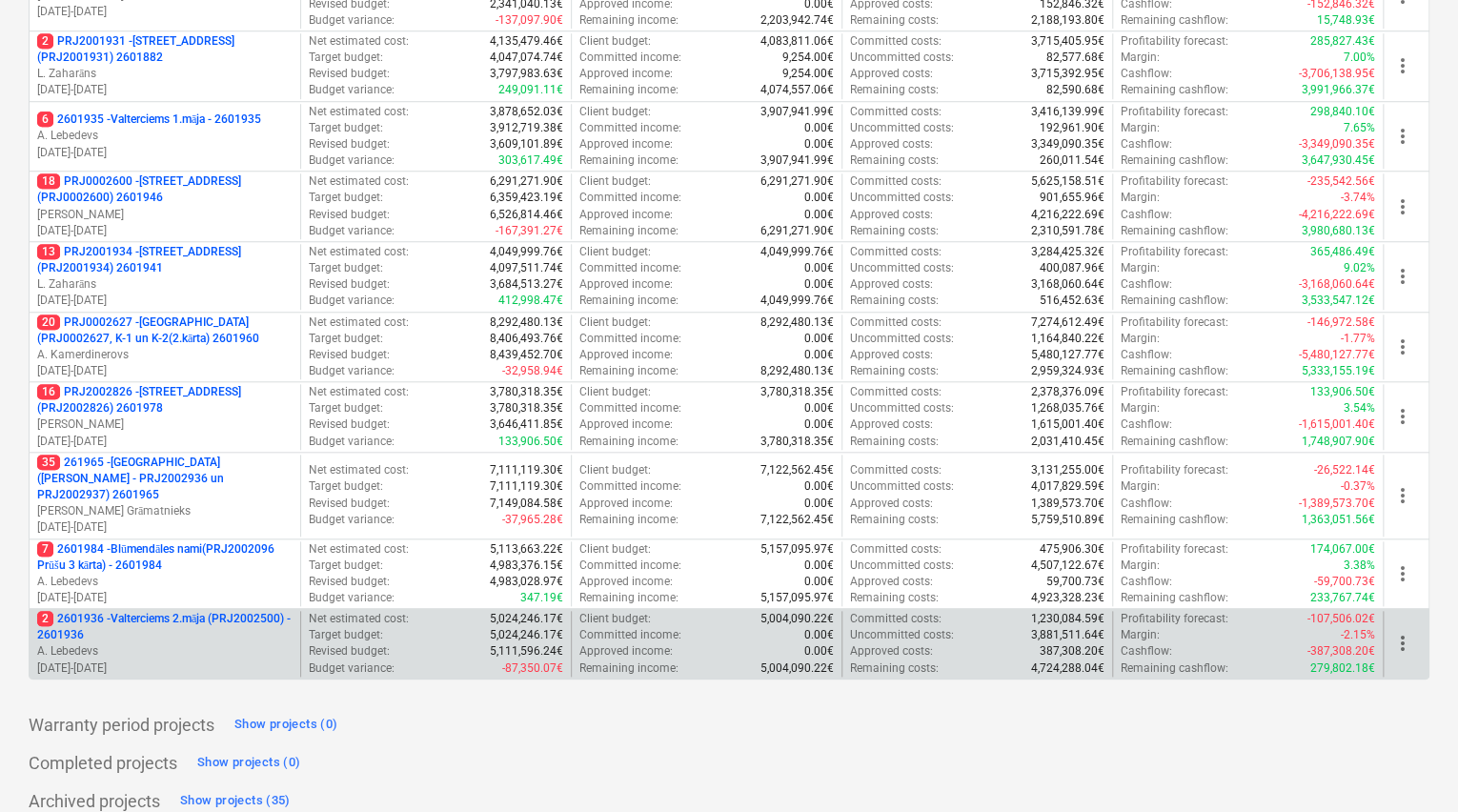
click at [83, 611] on p "2 2601936 - Valterciems 2.māja (PRJ2002500) - 2601936" at bounding box center [164, 627] width 255 height 33
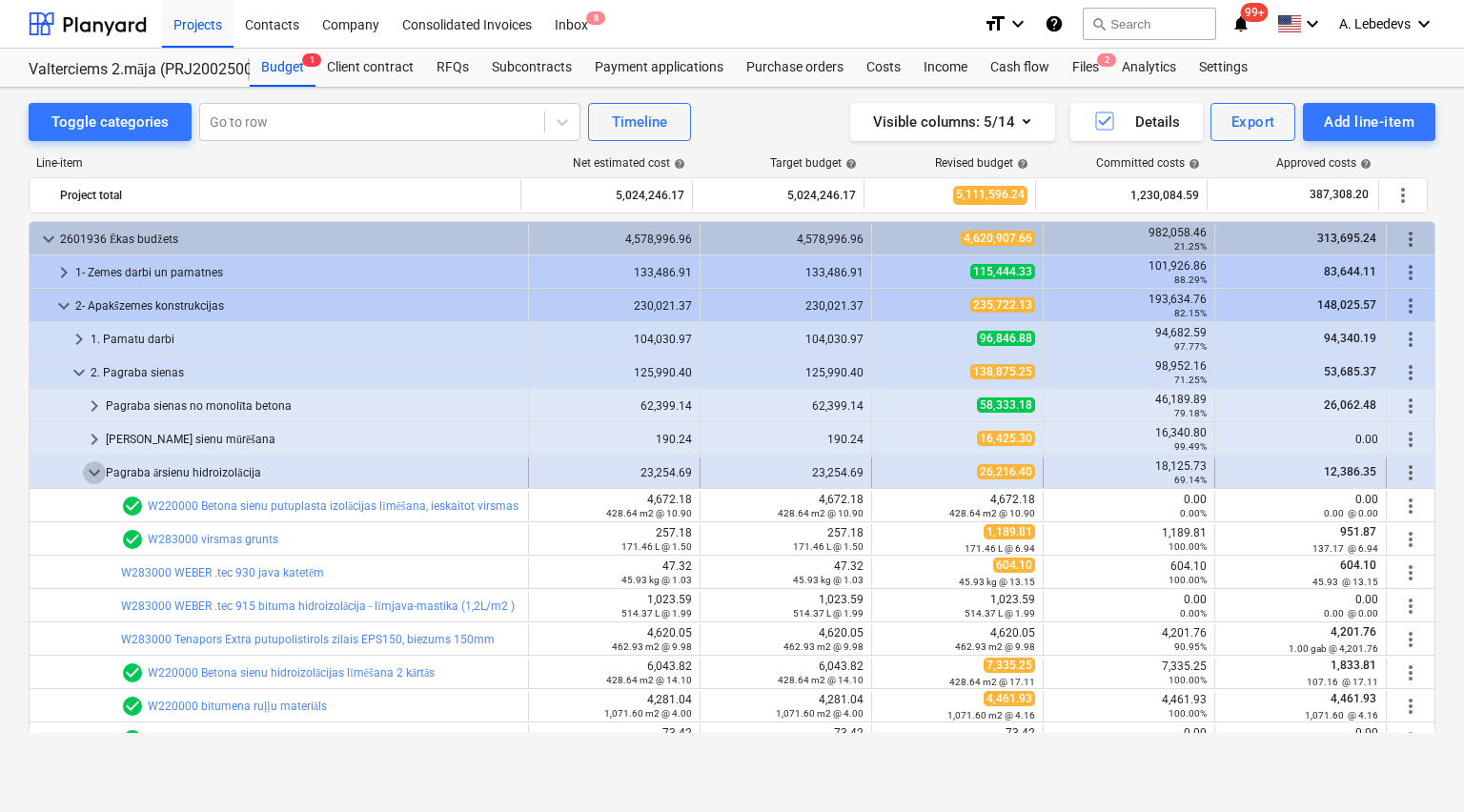
click at [87, 472] on span "keyboard_arrow_down" at bounding box center [93, 472] width 23 height 23
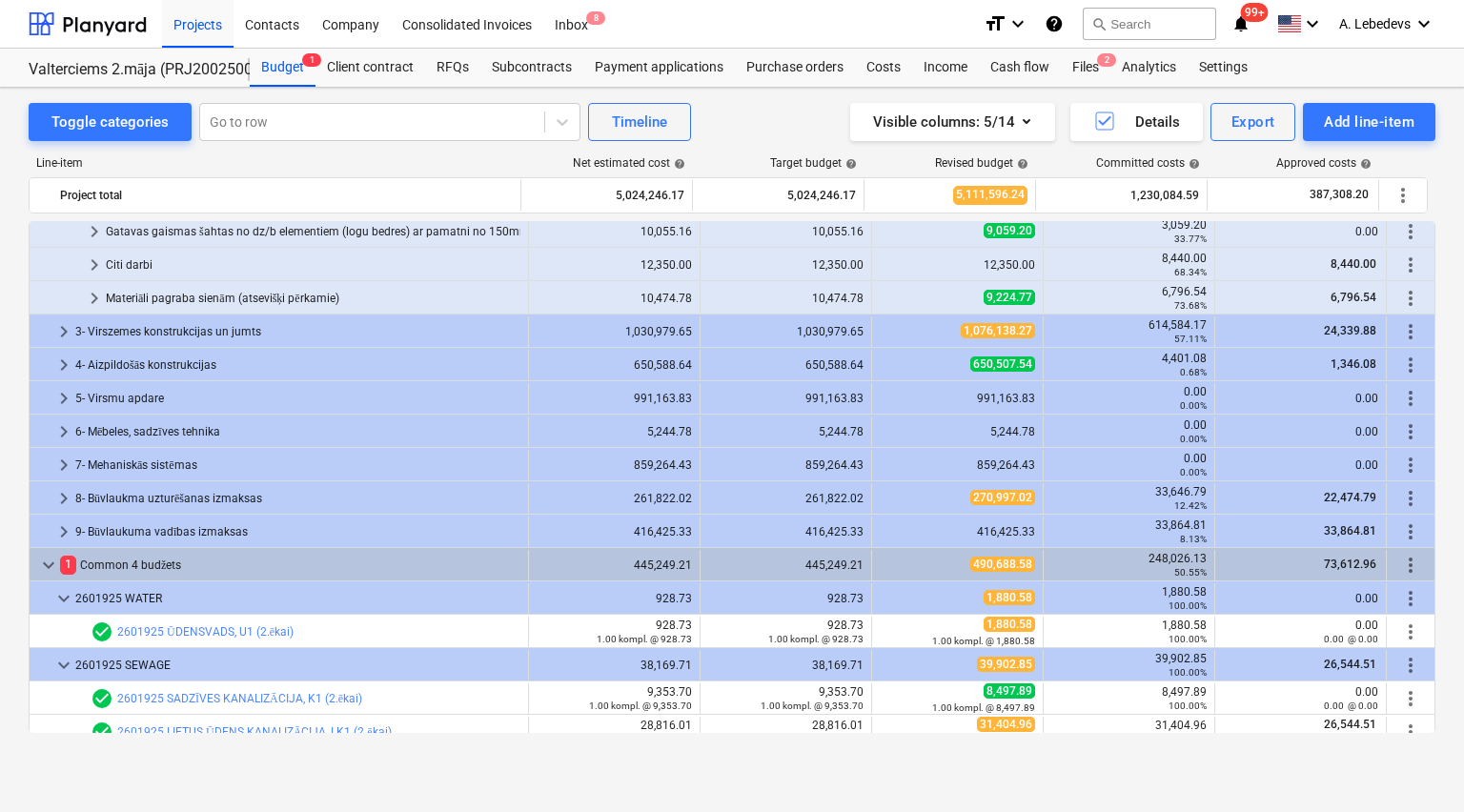
scroll to position [298, 0]
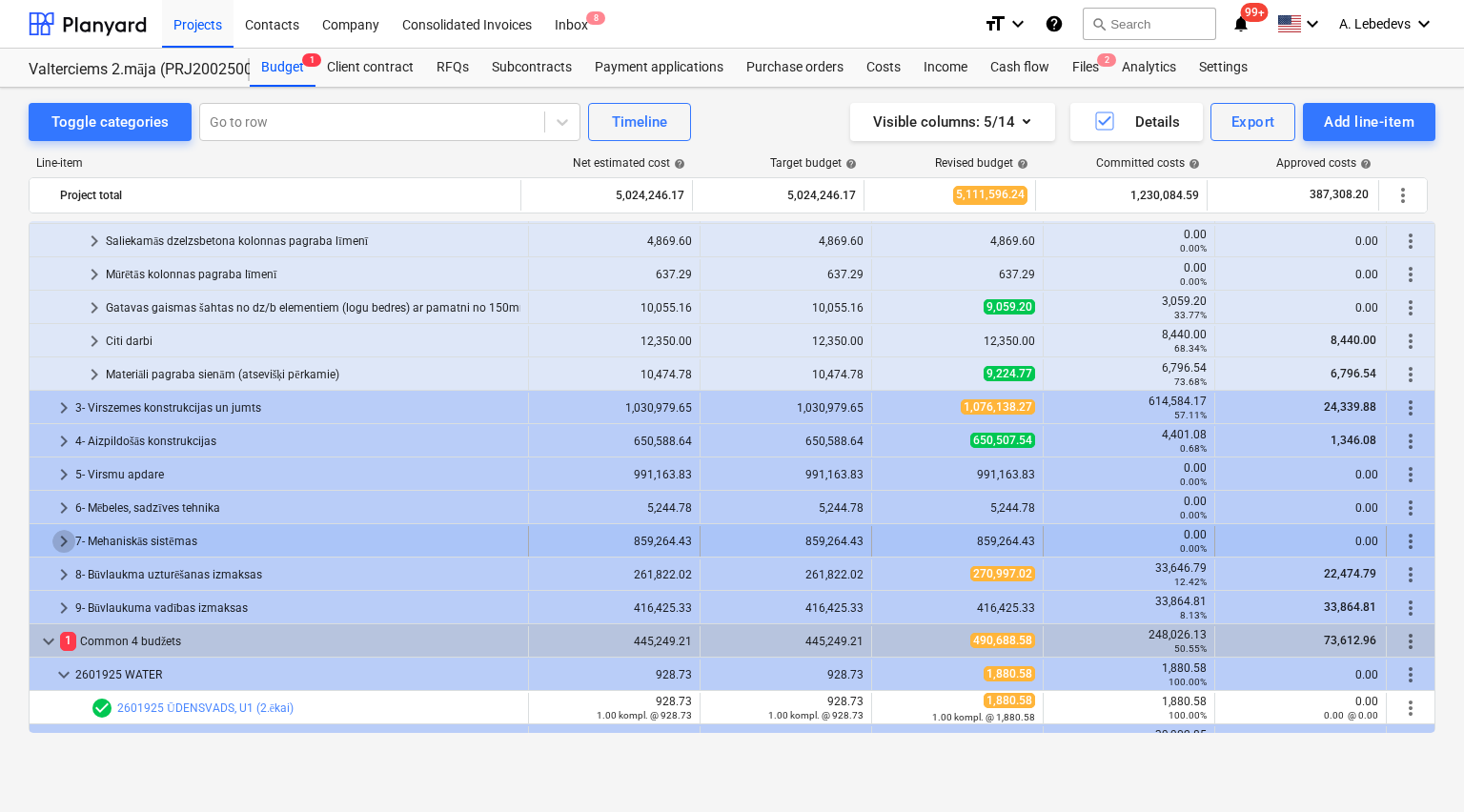
click at [59, 535] on span "keyboard_arrow_right" at bounding box center [64, 541] width 23 height 23
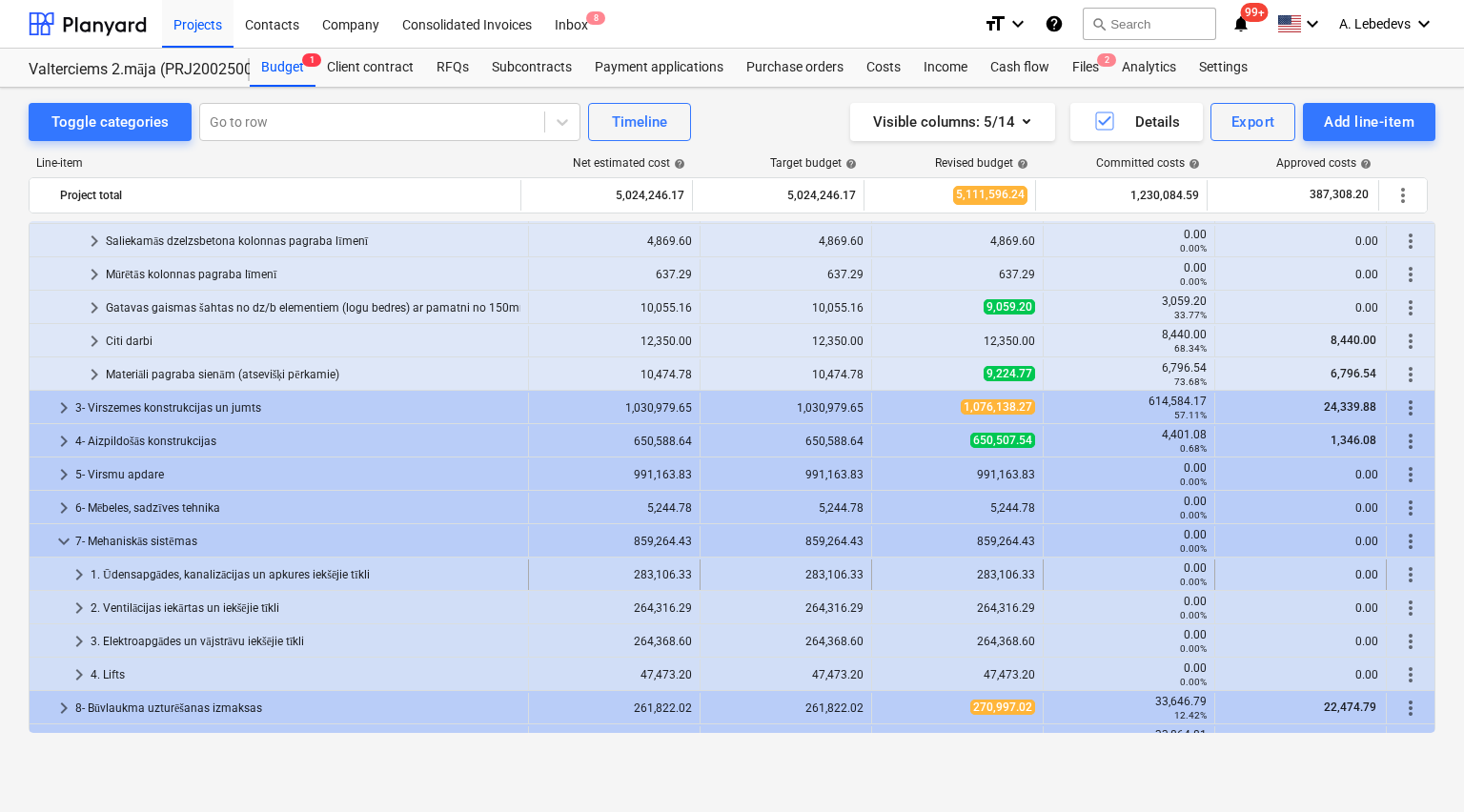
click at [130, 571] on div "1. Ūdensapgādes, kanalizācijas un apkures iekšējie tīkli" at bounding box center [305, 574] width 429 height 31
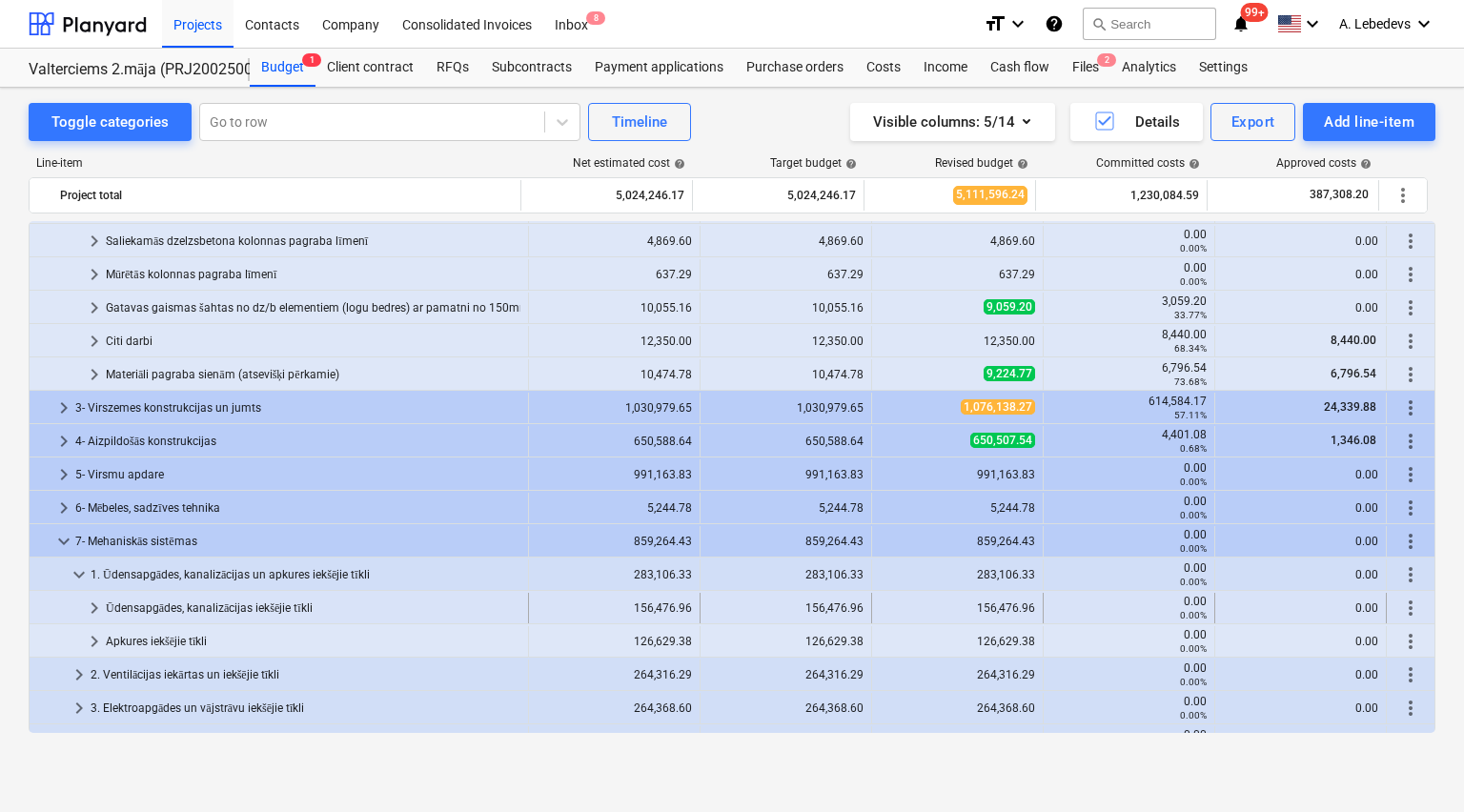
click at [133, 603] on div "Ūdensapgādes, kanalizācijas iekšējie tīkli" at bounding box center [312, 607] width 414 height 31
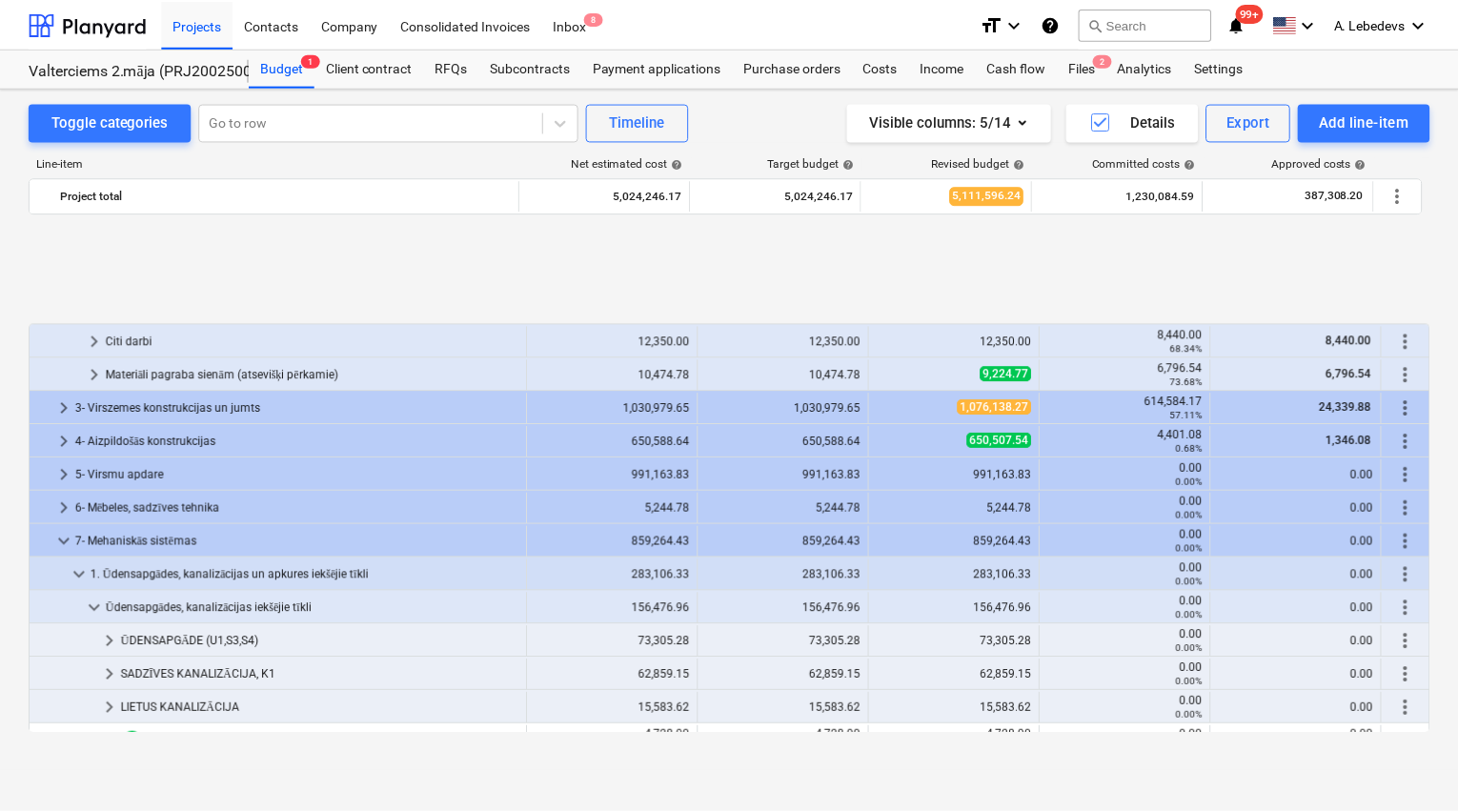
scroll to position [451, 0]
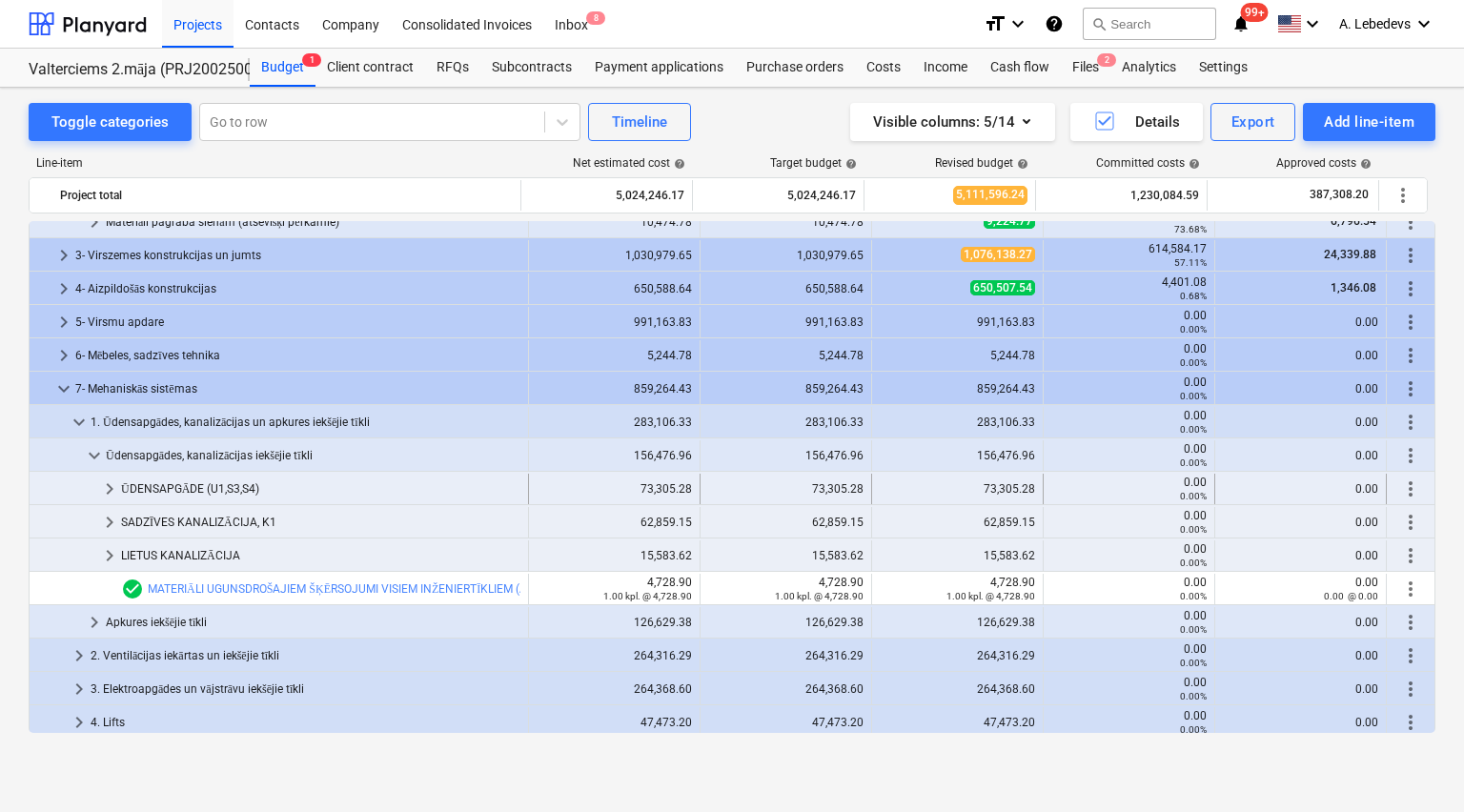
click at [149, 488] on div "ŪDENSAPGĀDE (U1,S3,S4)" at bounding box center [321, 489] width 400 height 31
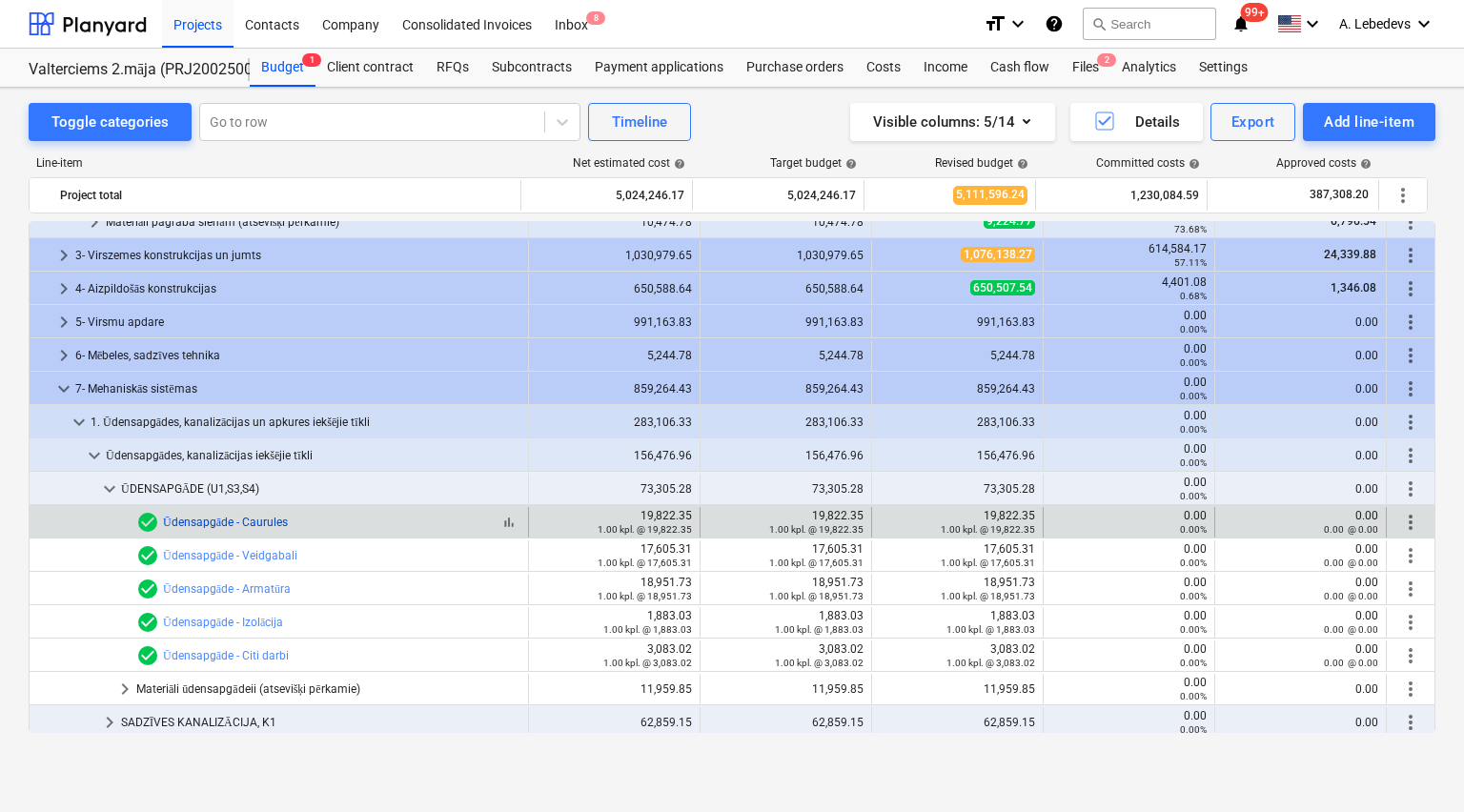
click at [198, 516] on link "Ūdensapgāde - Caurules" at bounding box center [226, 522] width 125 height 13
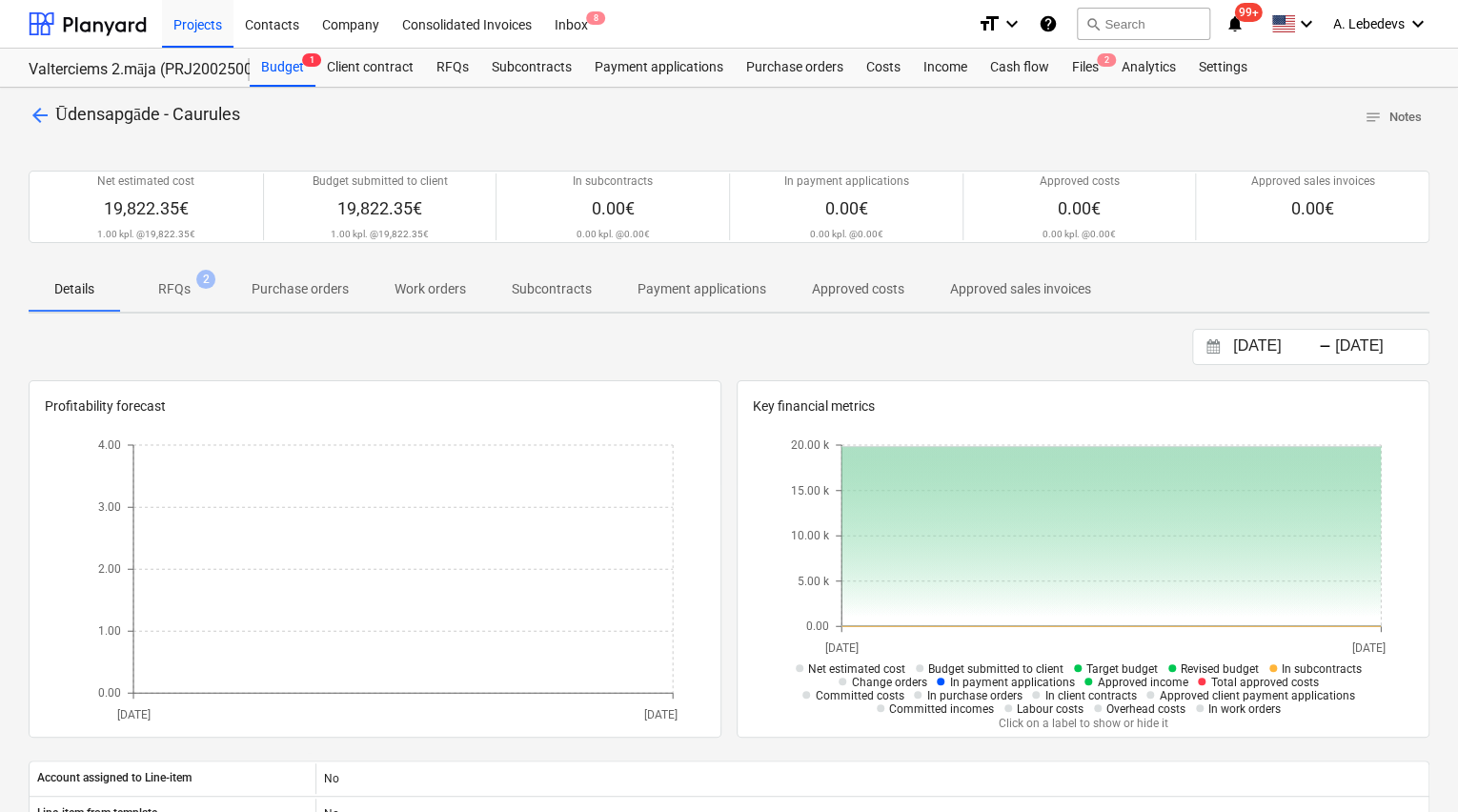
click at [166, 288] on p "RFQs" at bounding box center [174, 289] width 33 height 20
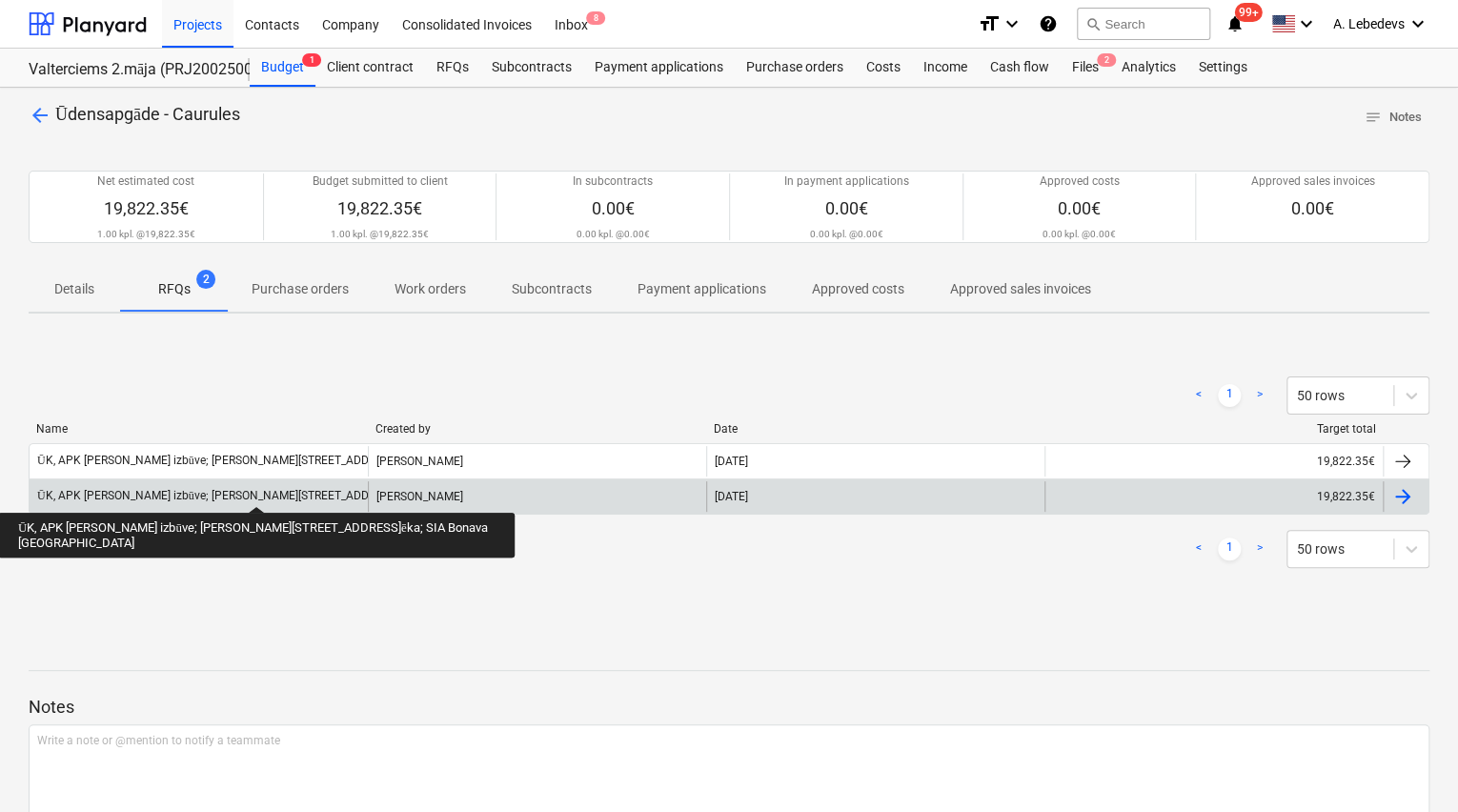
click at [206, 489] on div "ŪK, APK [PERSON_NAME] izbūve; [PERSON_NAME][STREET_ADDRESS]ēka; SIA Bonava [GEO…" at bounding box center [314, 496] width 556 height 14
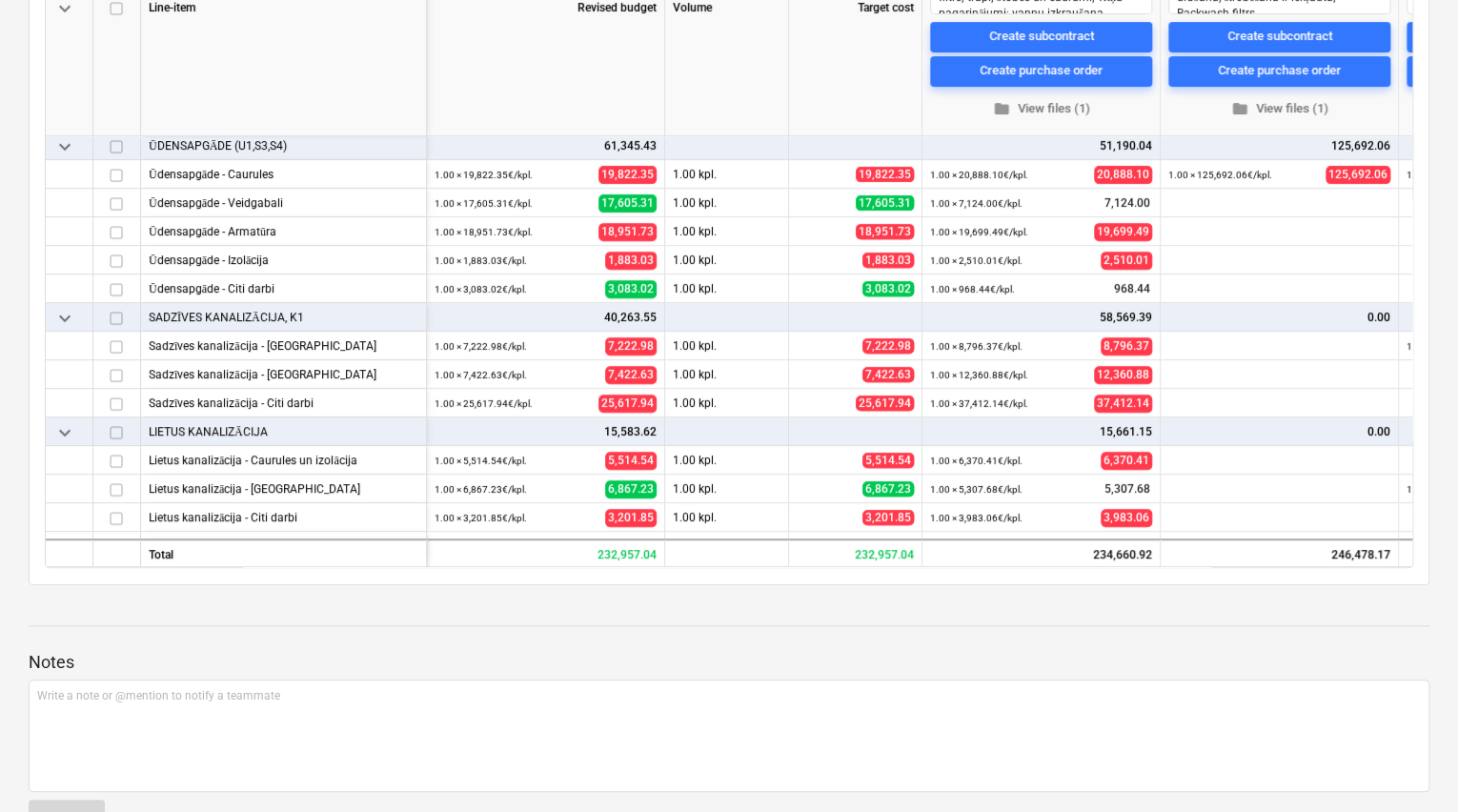
scroll to position [118, 0]
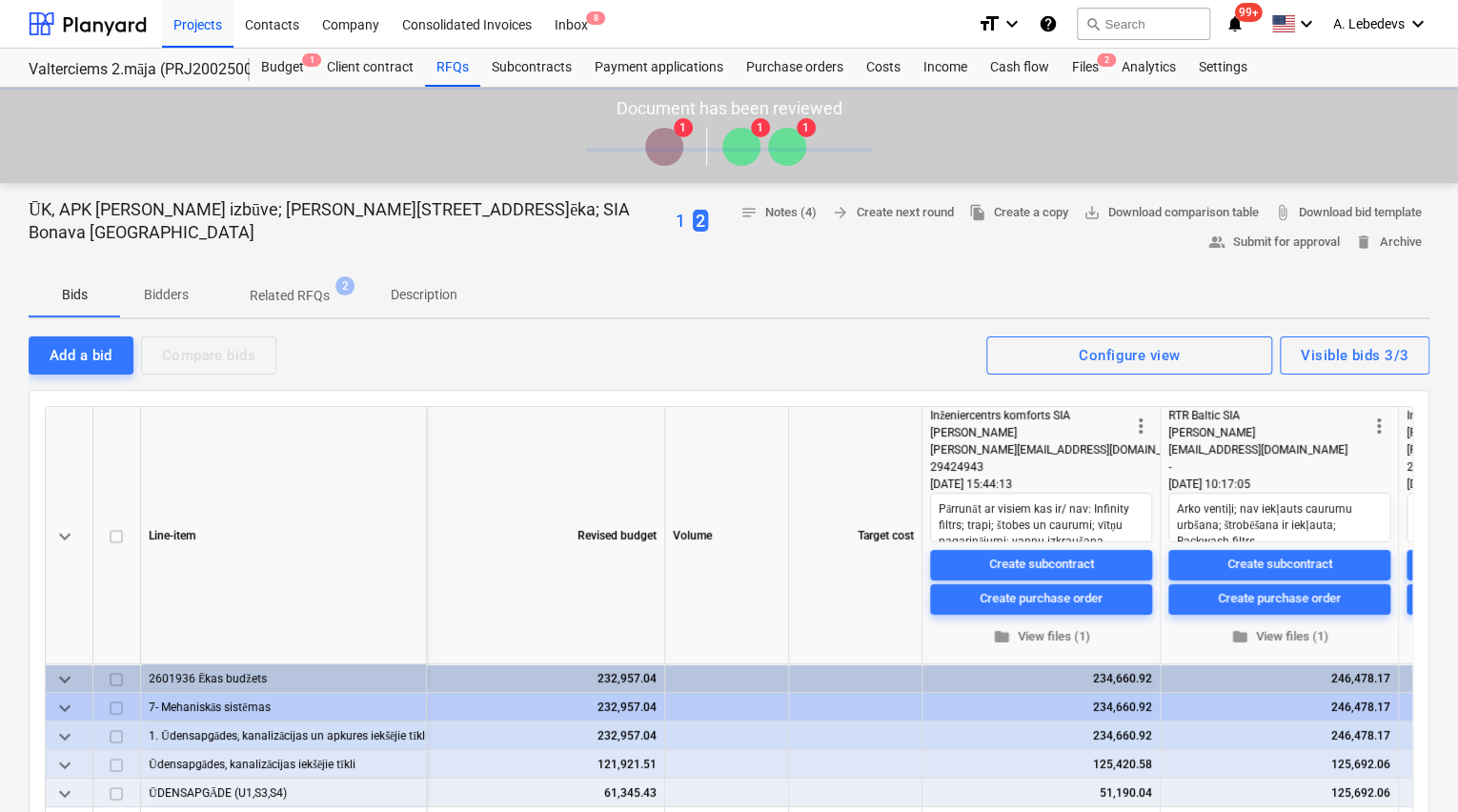
scroll to position [528, 0]
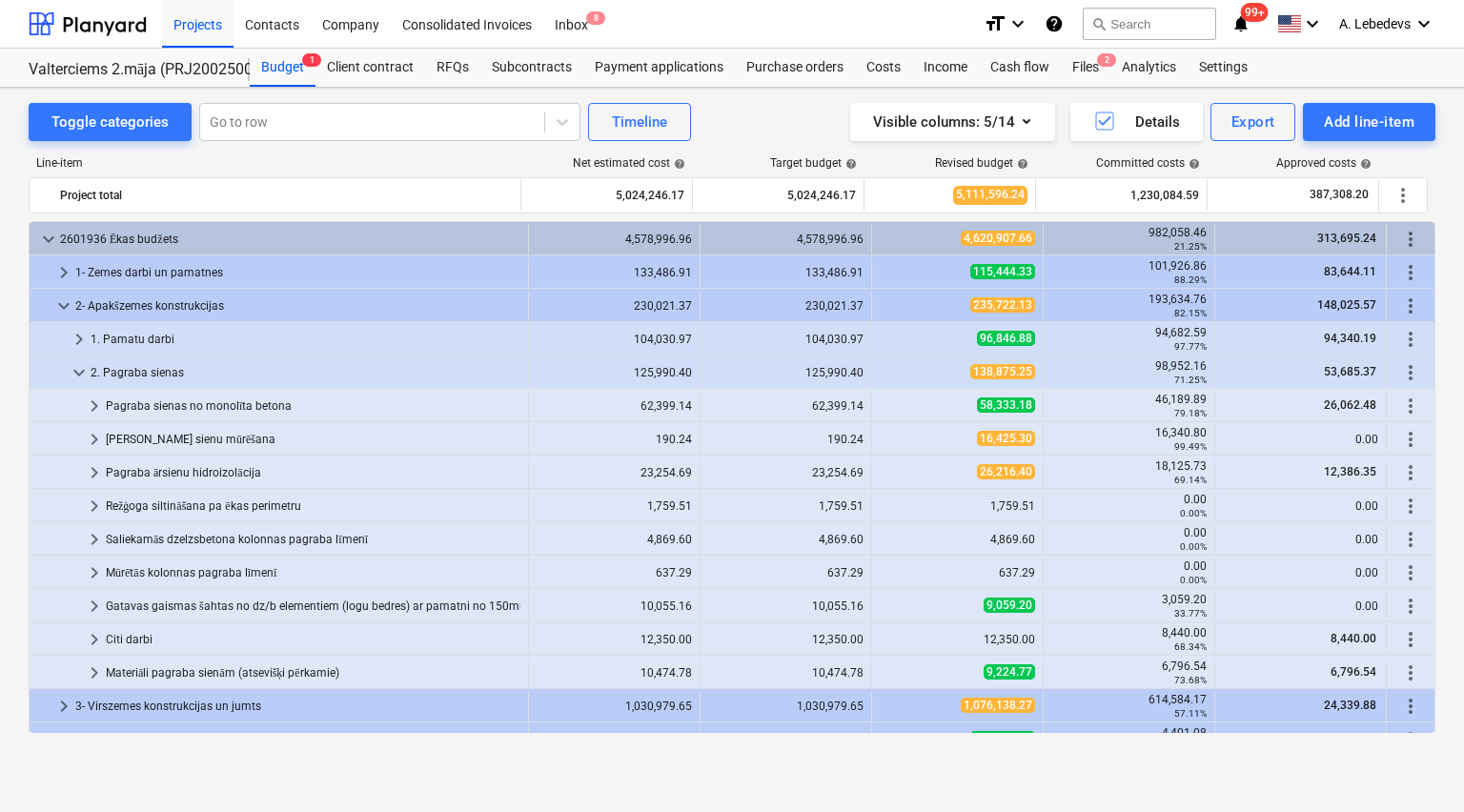
scroll to position [451, 0]
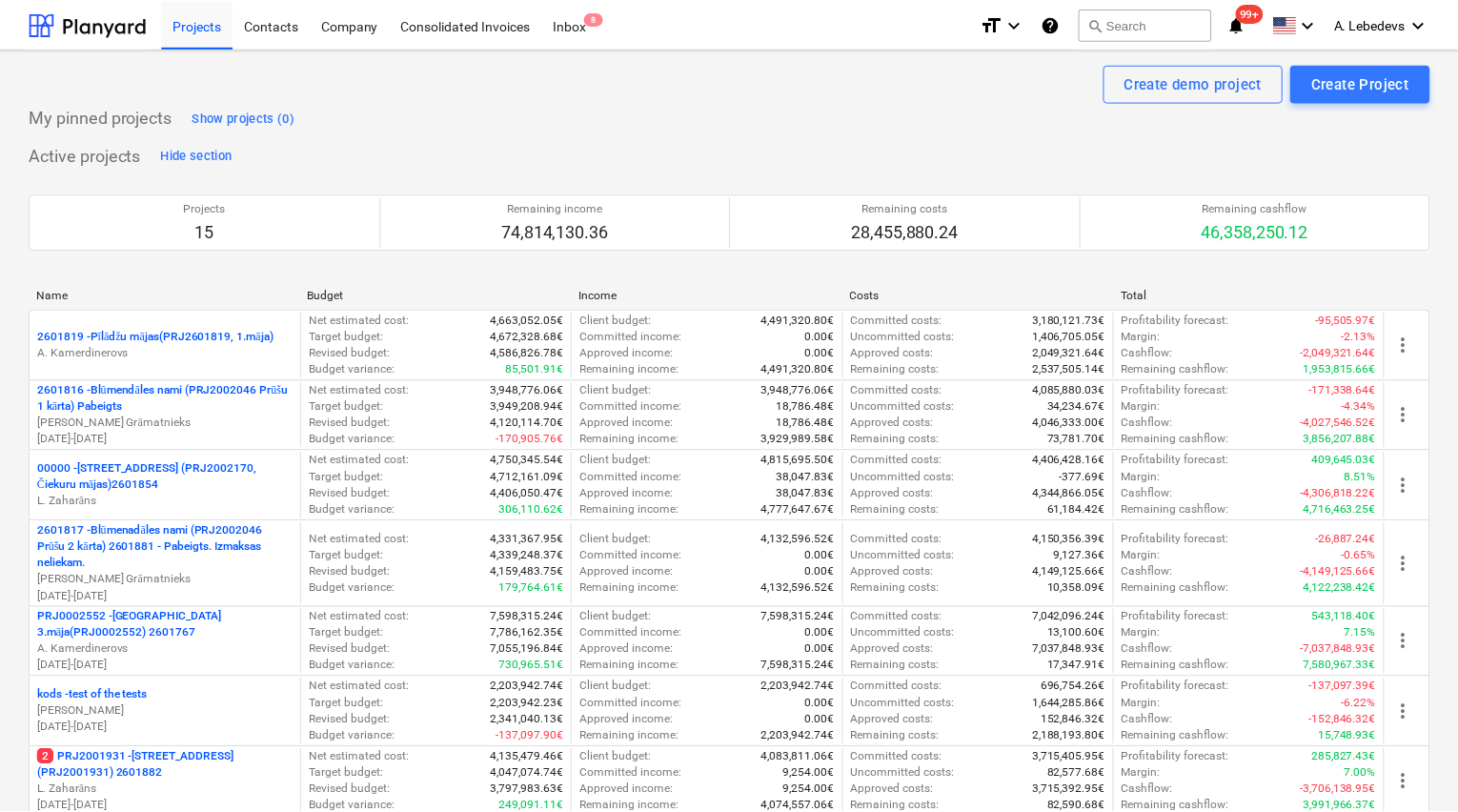
scroll to position [716, 0]
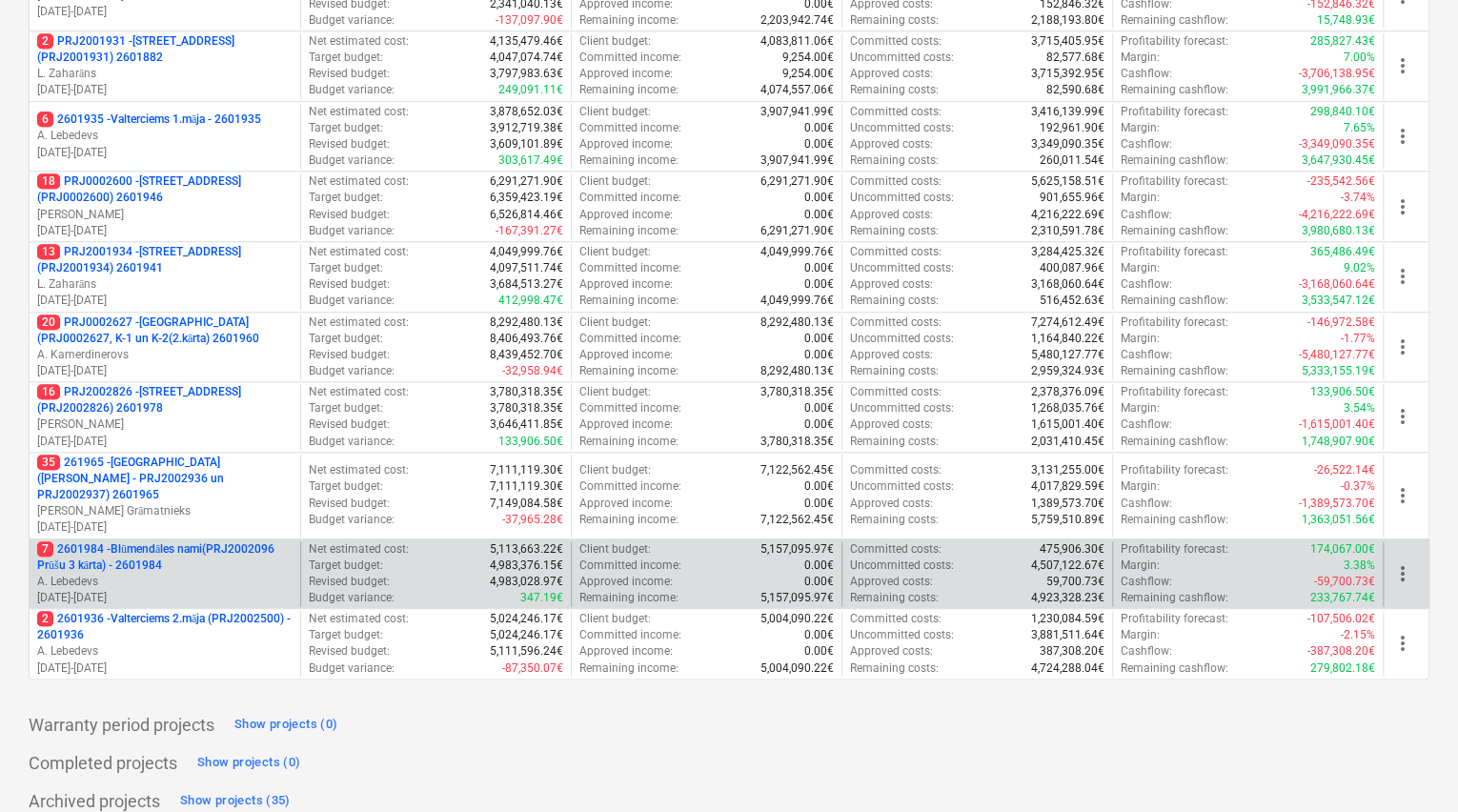
click at [152, 542] on p "7 2601984 - Blūmendāles nami(PRJ2002096 Prūšu 3 kārta) - 2601984" at bounding box center [164, 558] width 255 height 33
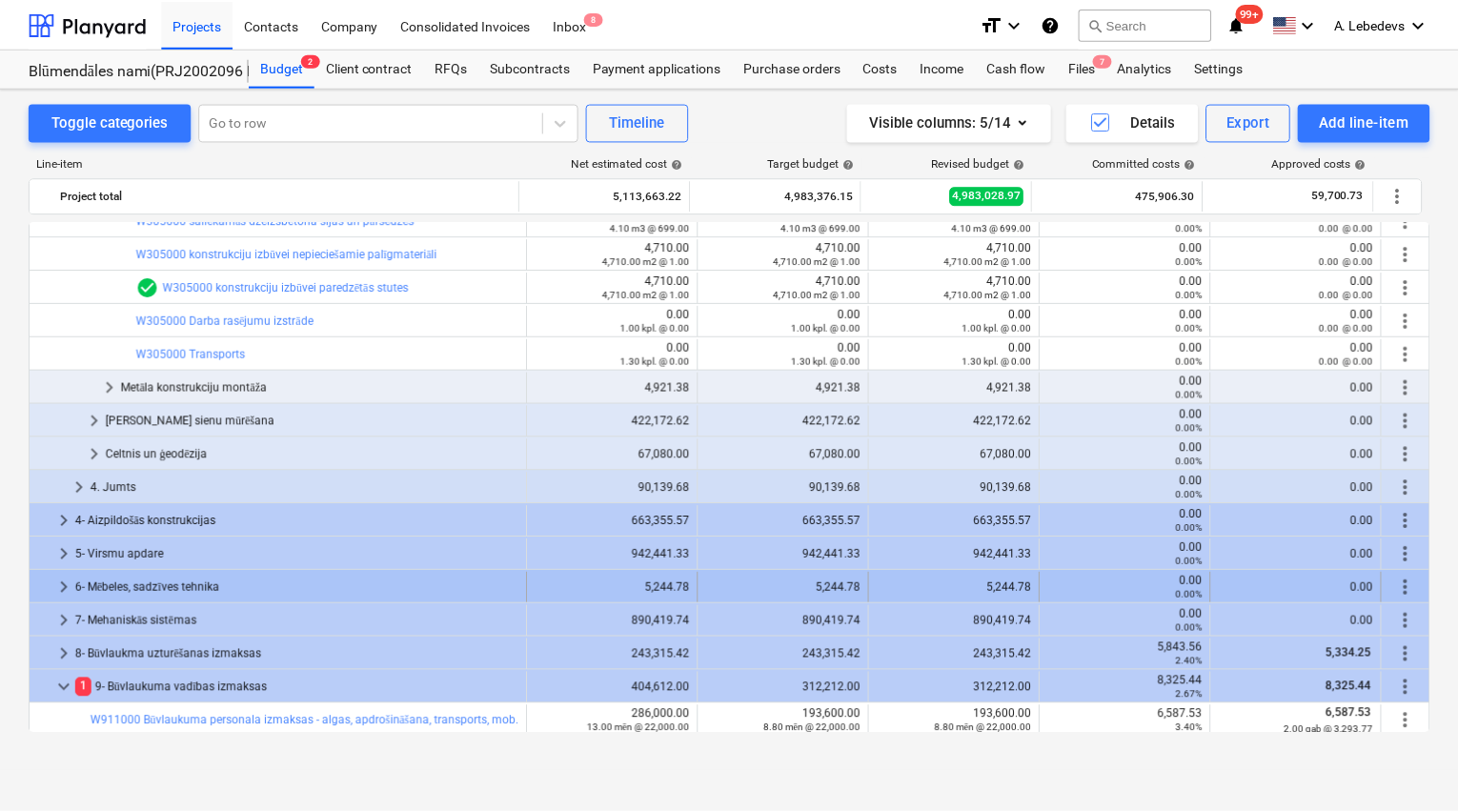
scroll to position [839, 0]
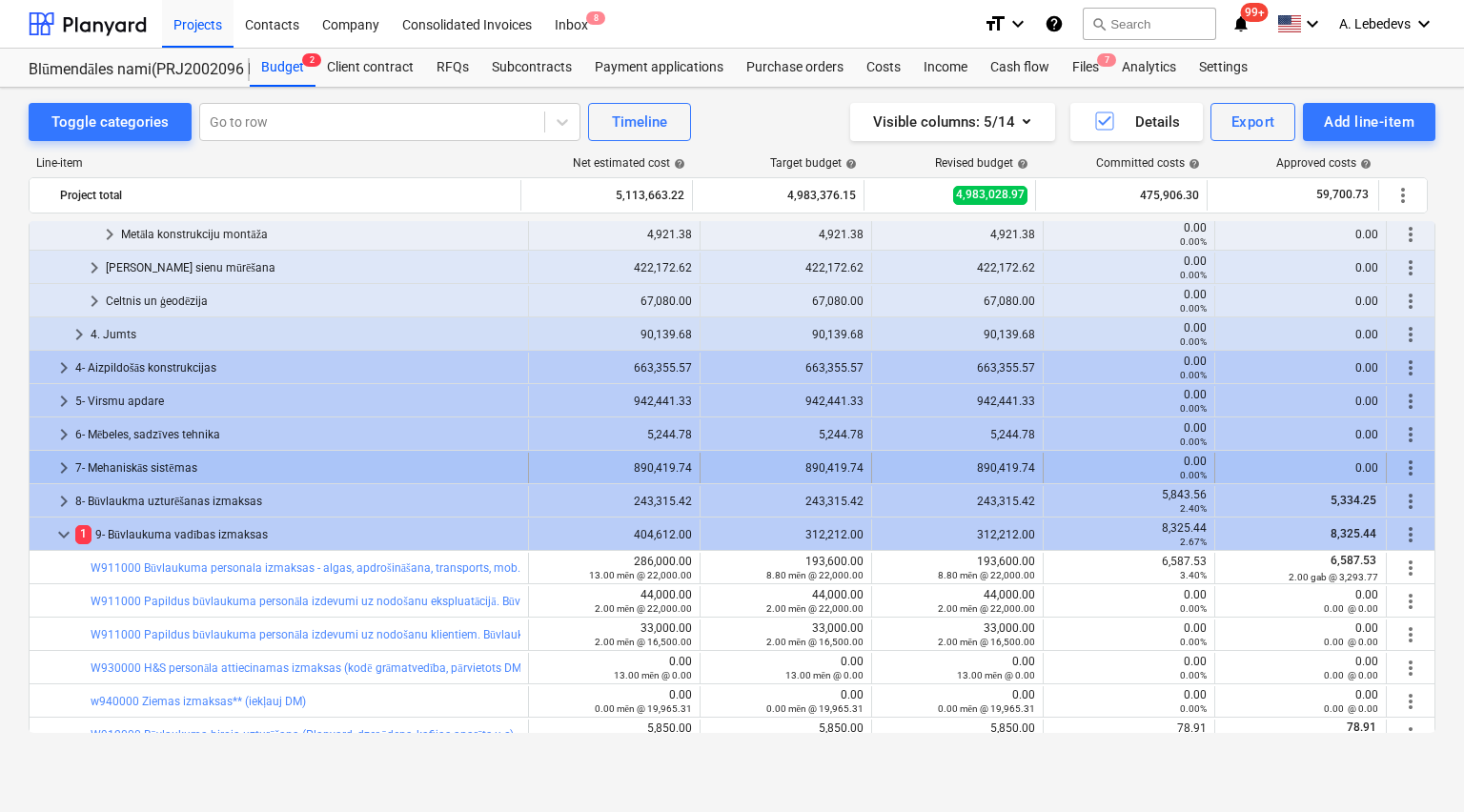
click at [64, 465] on span "keyboard_arrow_right" at bounding box center [64, 467] width 23 height 23
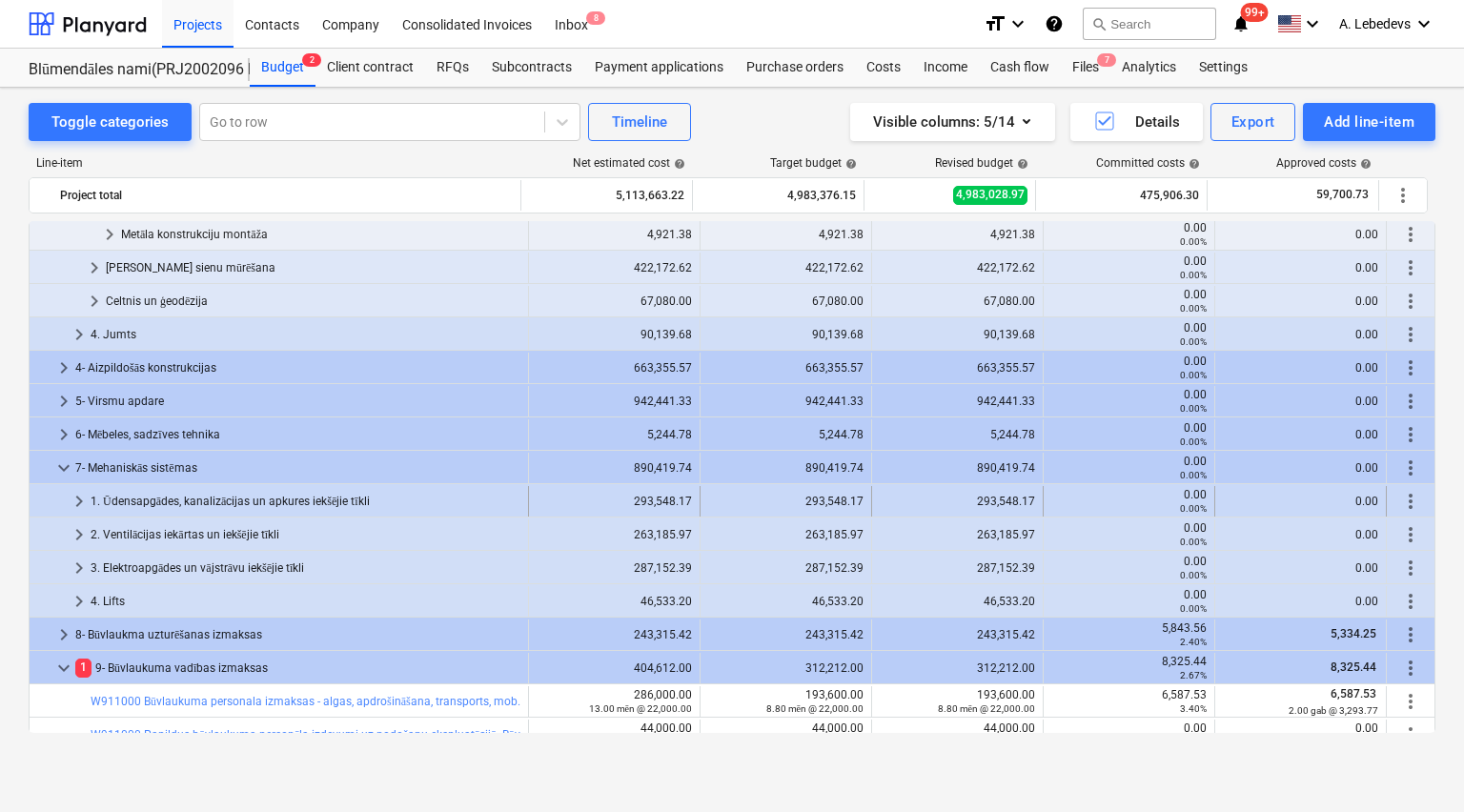
click at [229, 493] on div "1. Ūdensapgādes, kanalizācijas un apkures iekšējie tīkli" at bounding box center [305, 501] width 429 height 31
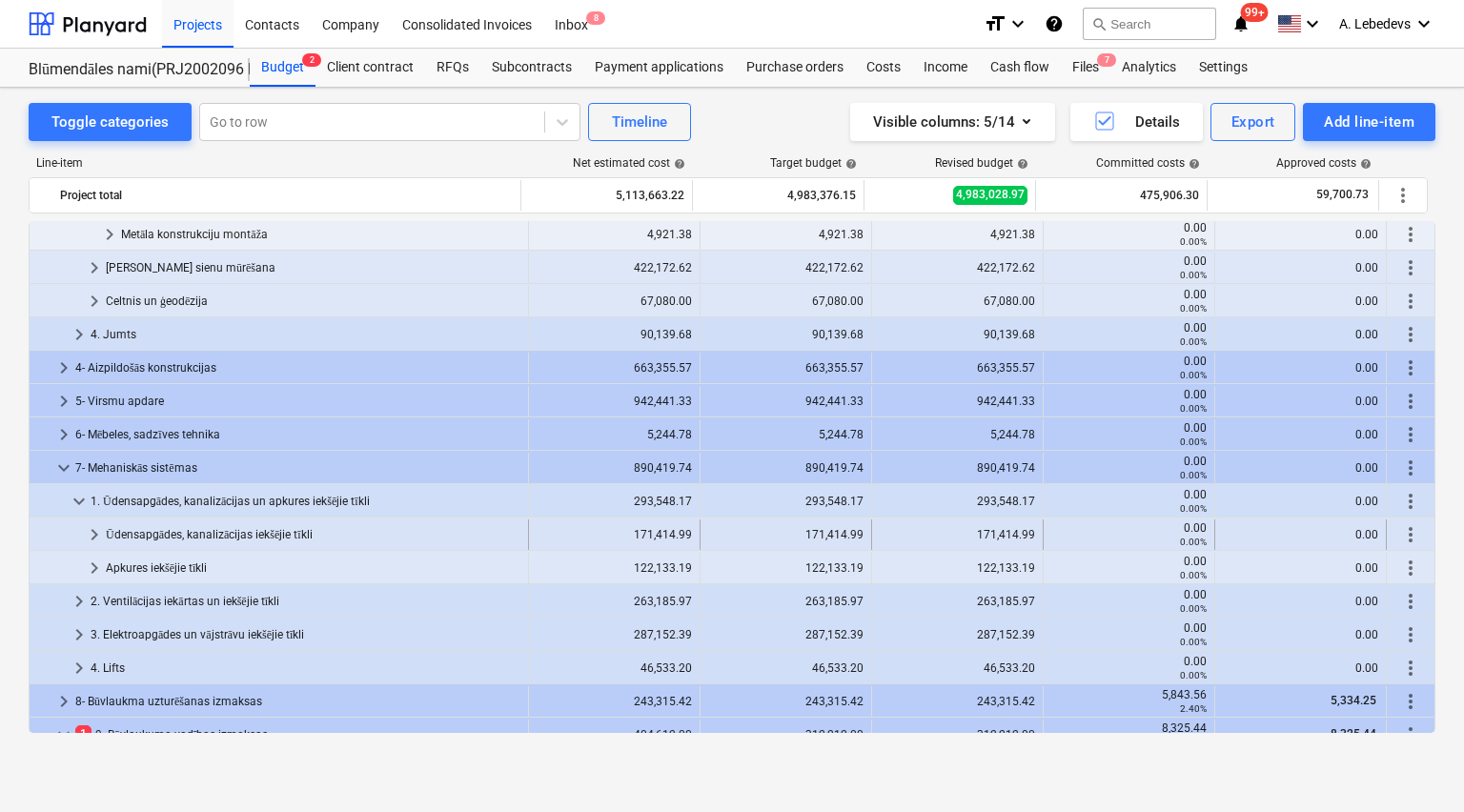
click at [172, 533] on div "Ūdensapgādes, kanalizācijas iekšējie tīkli" at bounding box center [312, 535] width 414 height 31
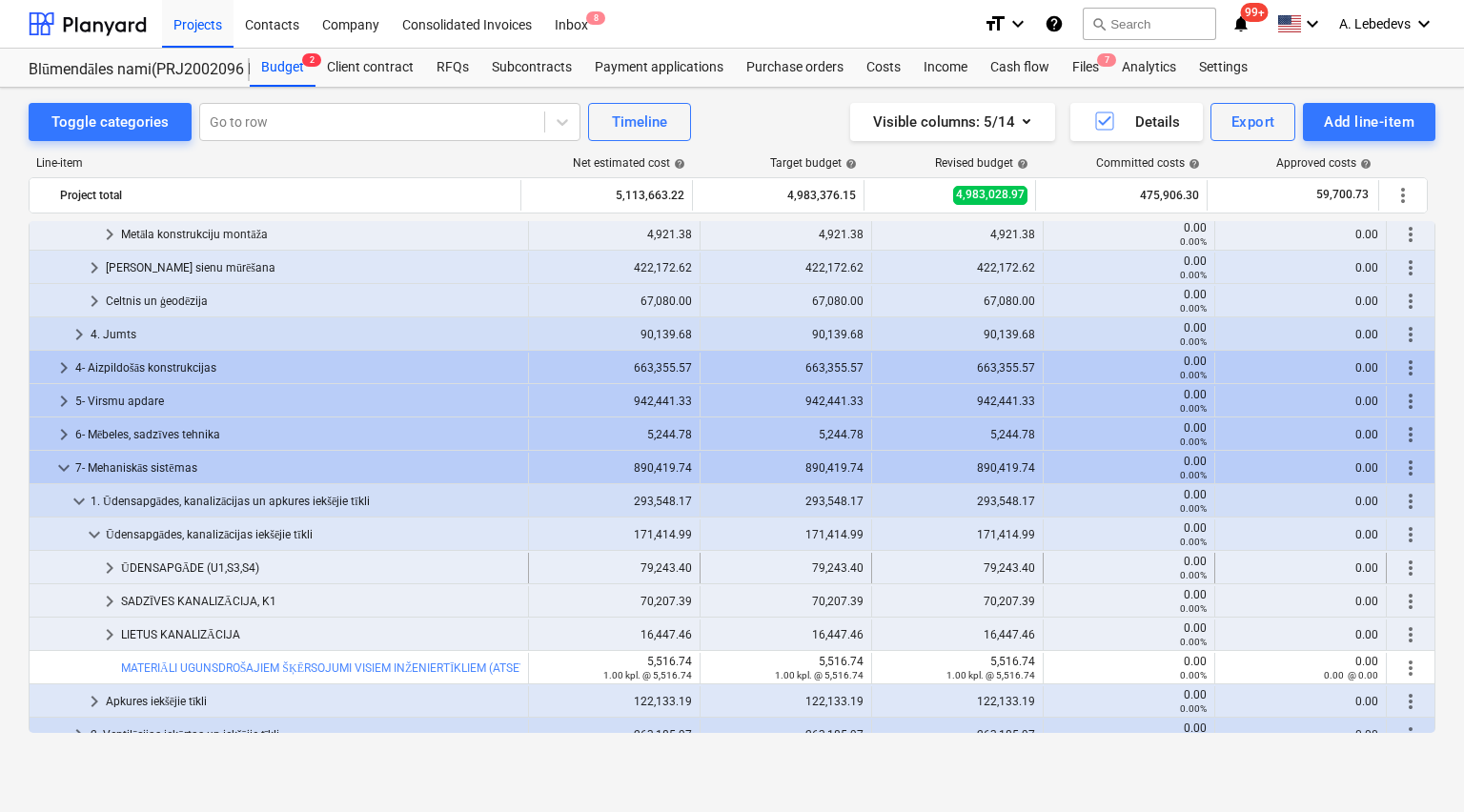
click at [169, 563] on div "ŪDENSAPGĀDE (U1,S3,S4)" at bounding box center [321, 568] width 400 height 31
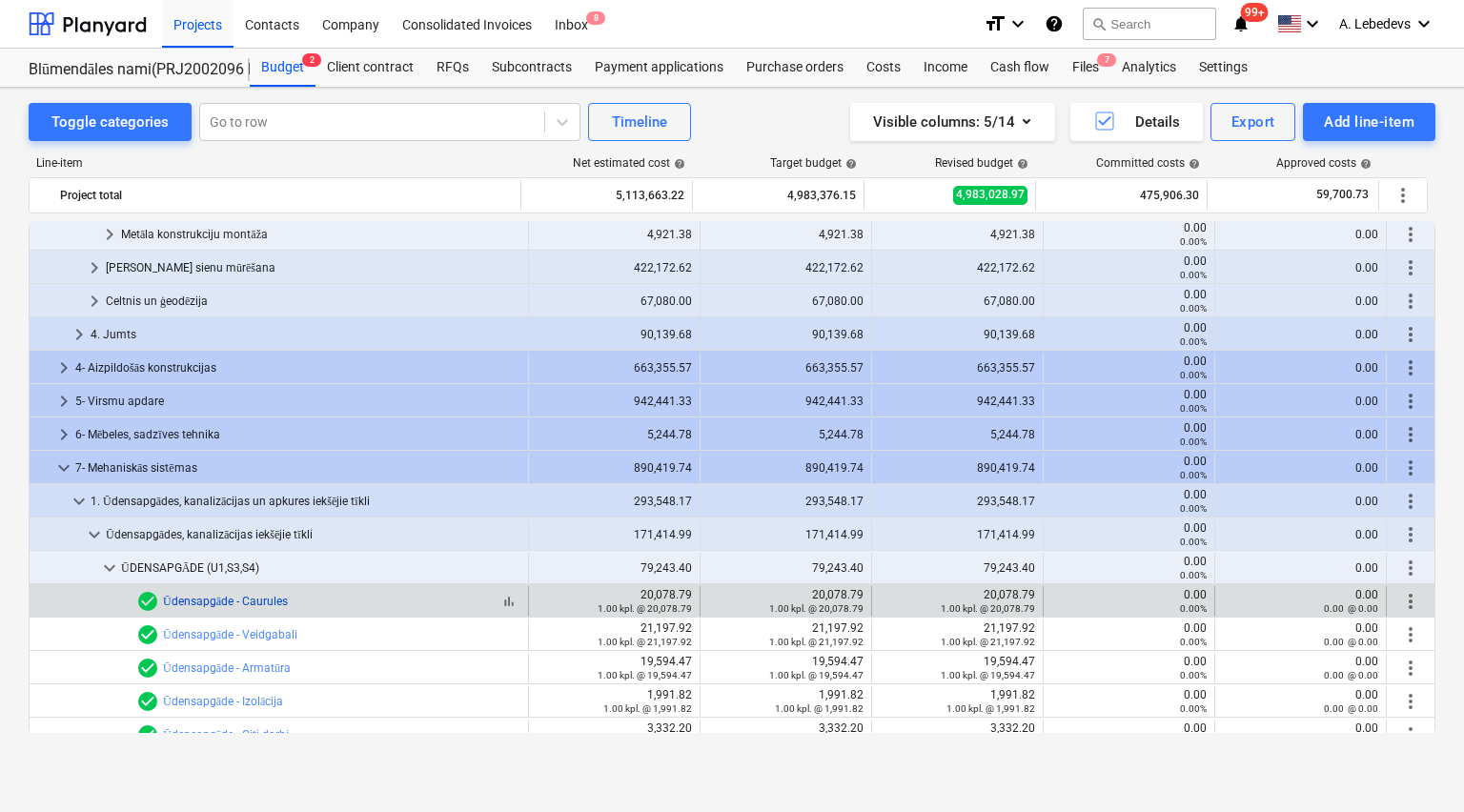
click at [197, 598] on link "Ūdensapgāde - Caurules" at bounding box center [226, 600] width 125 height 13
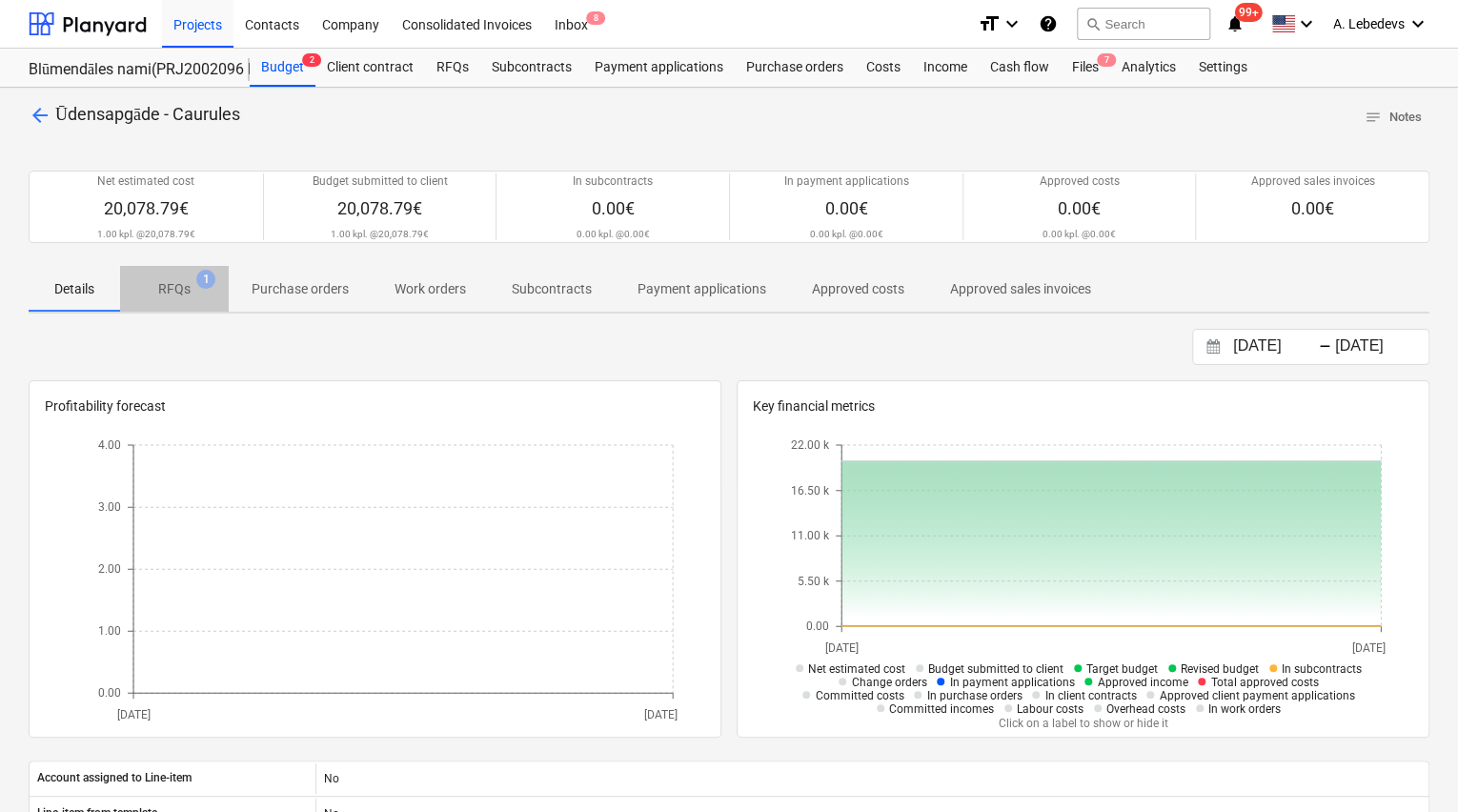
click at [172, 284] on p "RFQs" at bounding box center [174, 289] width 33 height 20
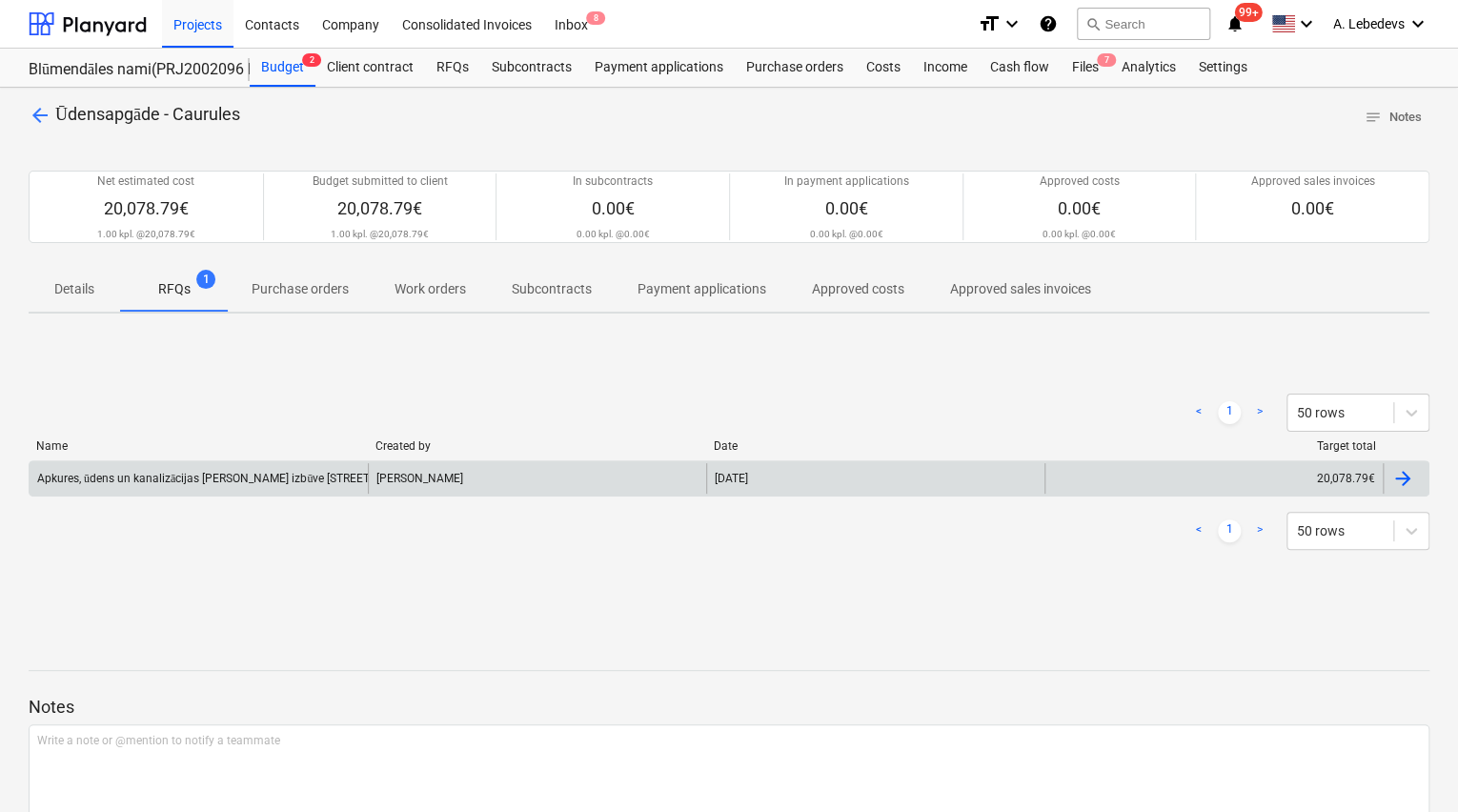
click at [442, 473] on div "[PERSON_NAME]" at bounding box center [537, 478] width 338 height 31
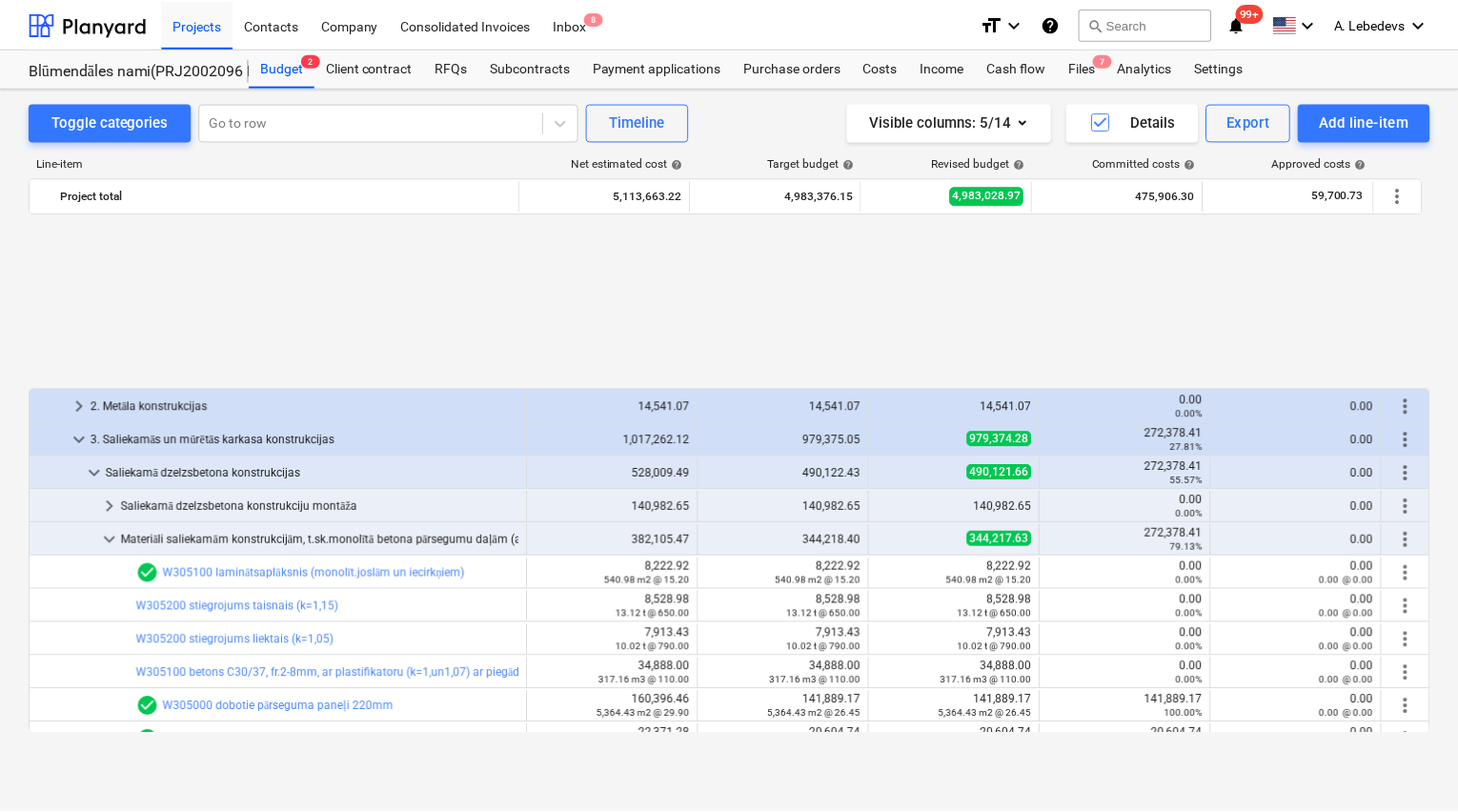
scroll to position [839, 0]
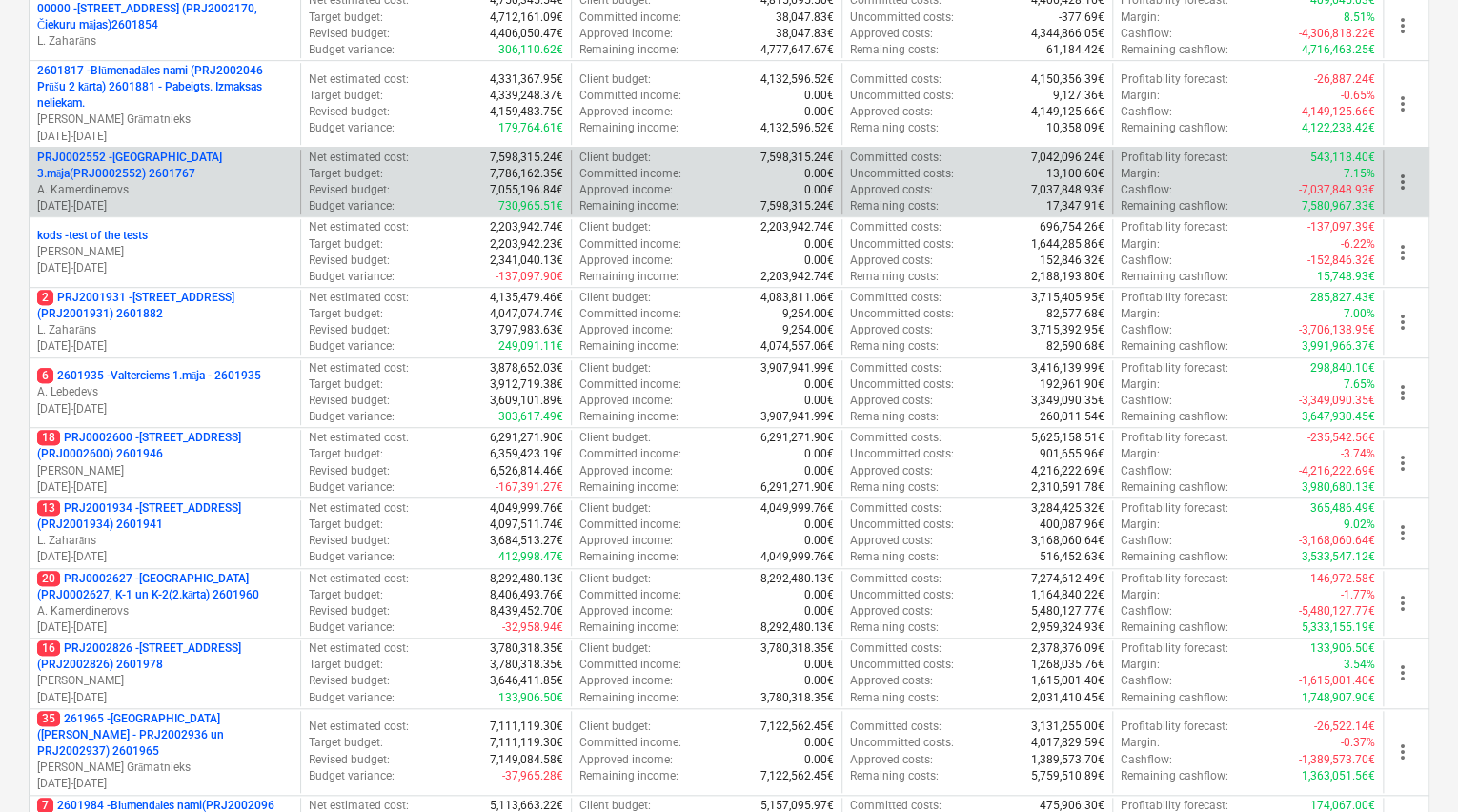
scroll to position [534, 0]
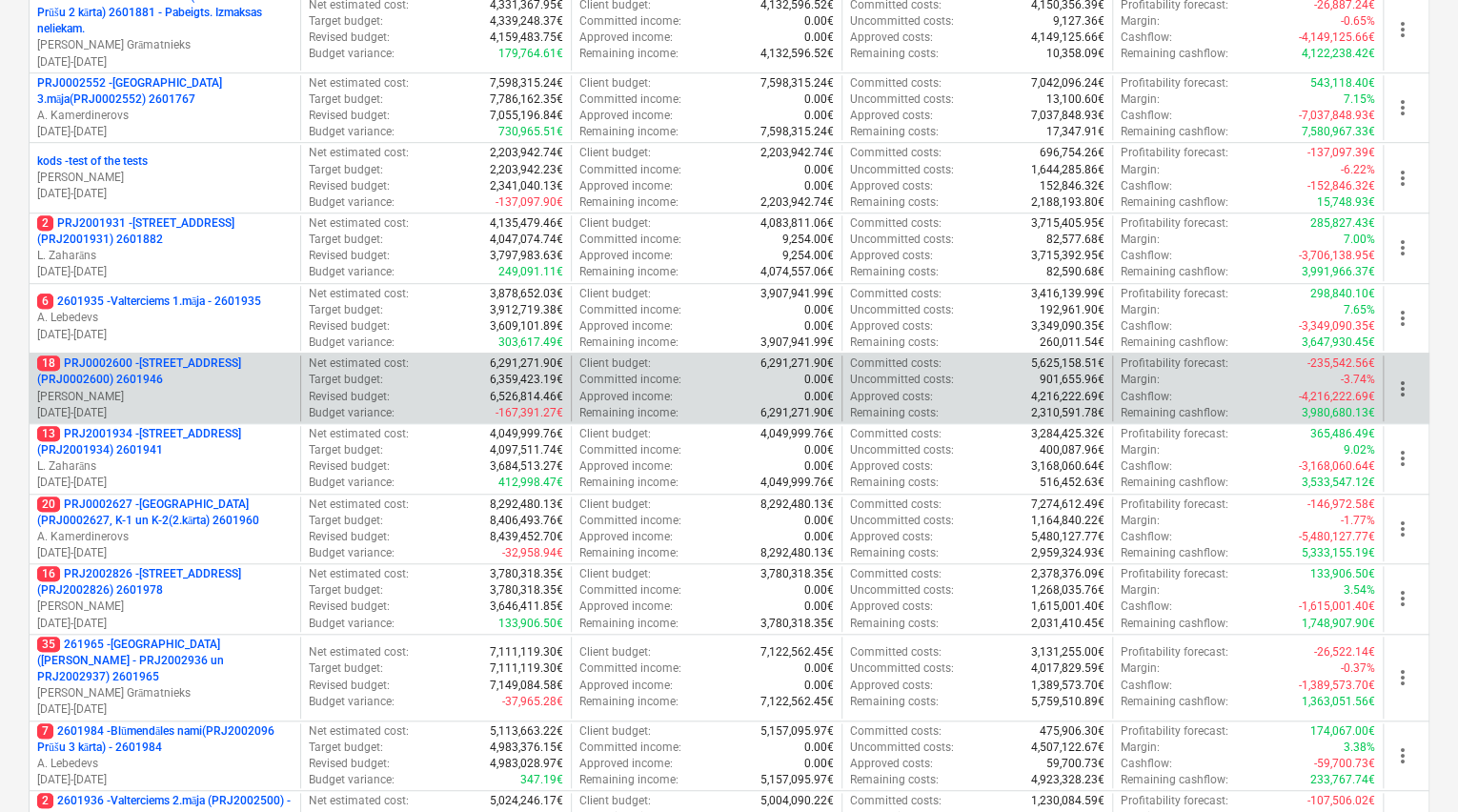
click at [117, 362] on p "18 PRJ0002600 - [STREET_ADDRESS](PRJ0002600) 2601946" at bounding box center [164, 372] width 255 height 33
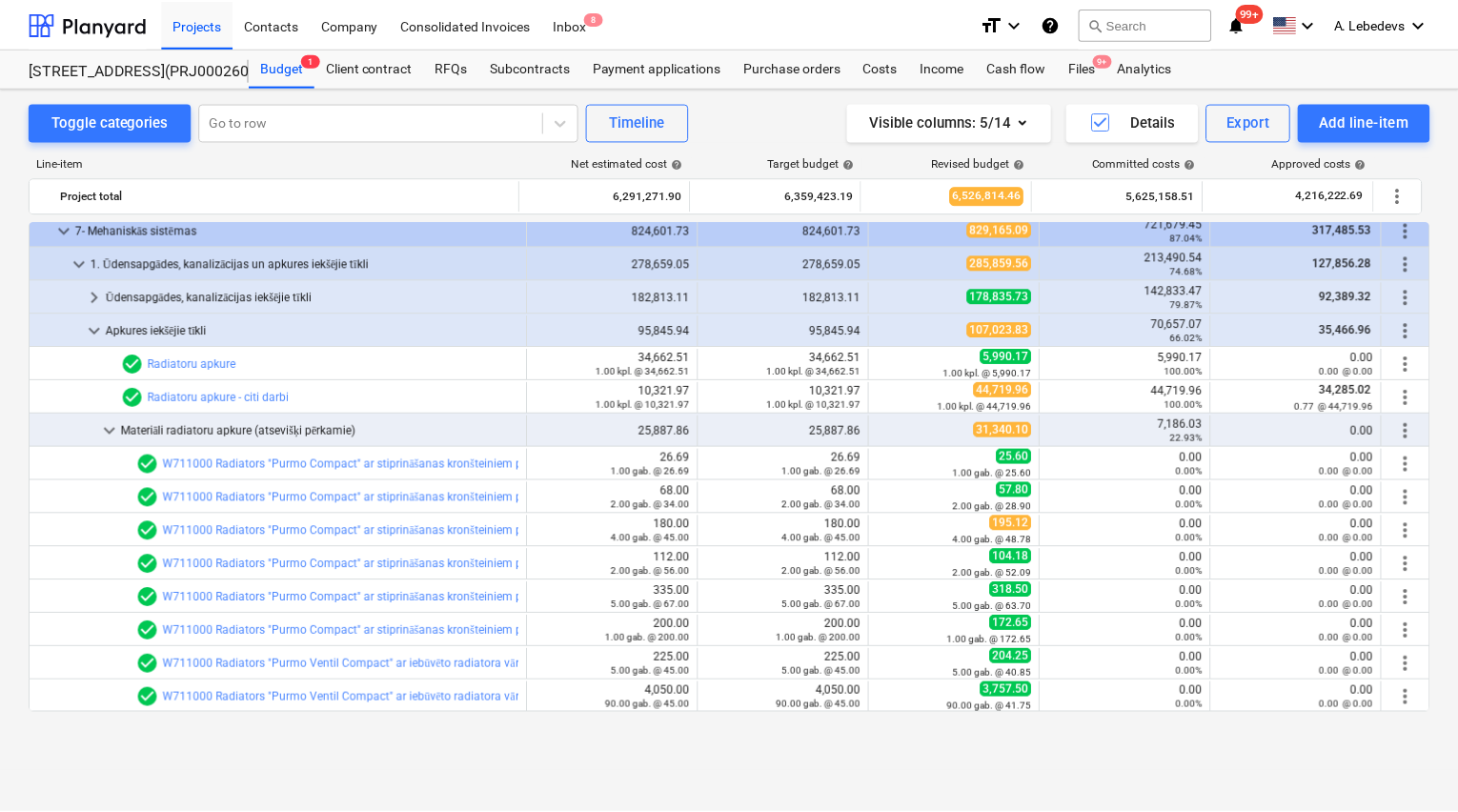
scroll to position [534, 0]
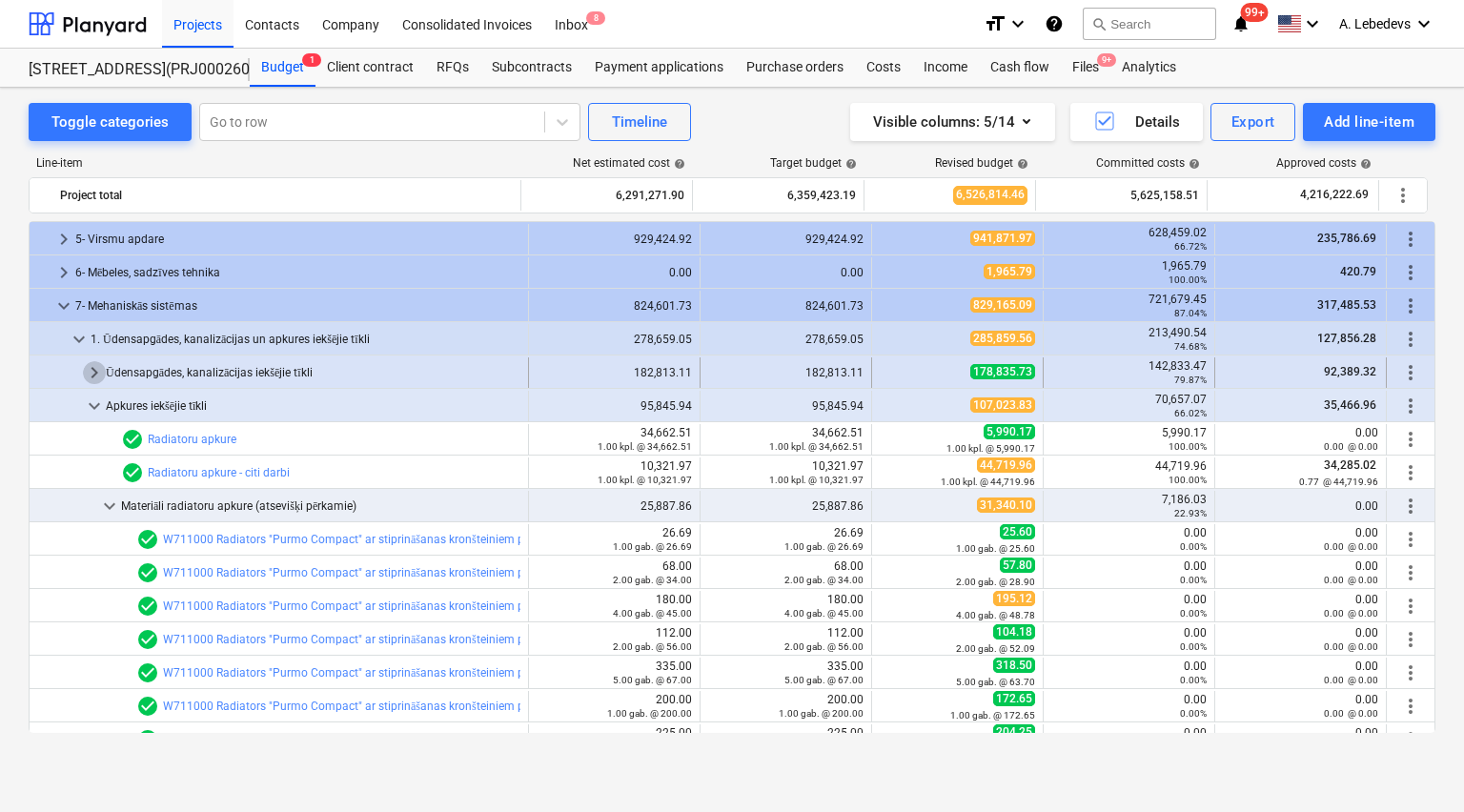
click at [88, 364] on span "keyboard_arrow_right" at bounding box center [93, 372] width 23 height 23
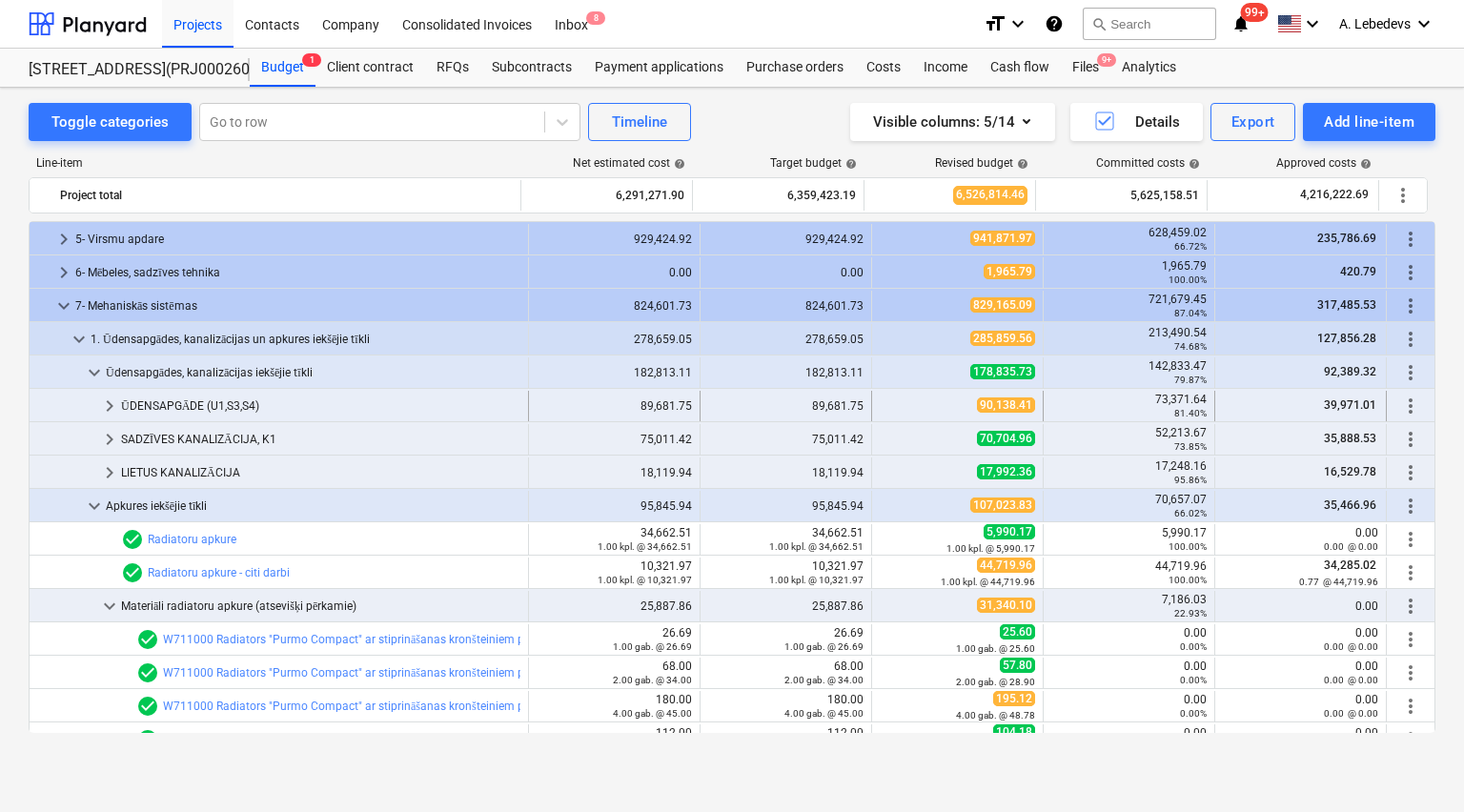
click at [174, 406] on div "ŪDENSAPGĀDE (U1,S3,S4)" at bounding box center [321, 406] width 400 height 31
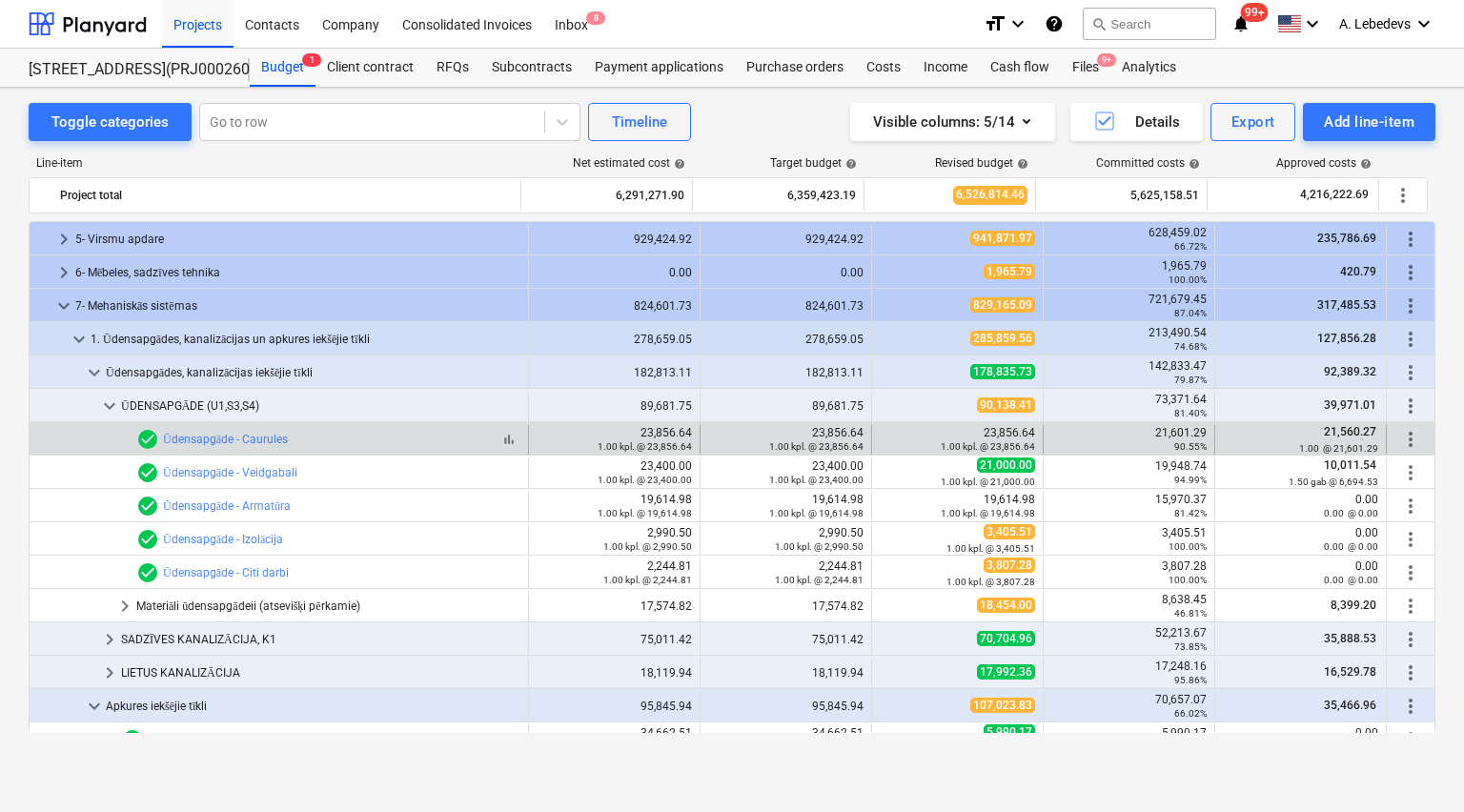
click at [202, 430] on div "check_circle Ūdensapgāde - Caurules" at bounding box center [212, 439] width 151 height 23
click at [202, 438] on link "Ūdensapgāde - Caurules" at bounding box center [226, 438] width 125 height 13
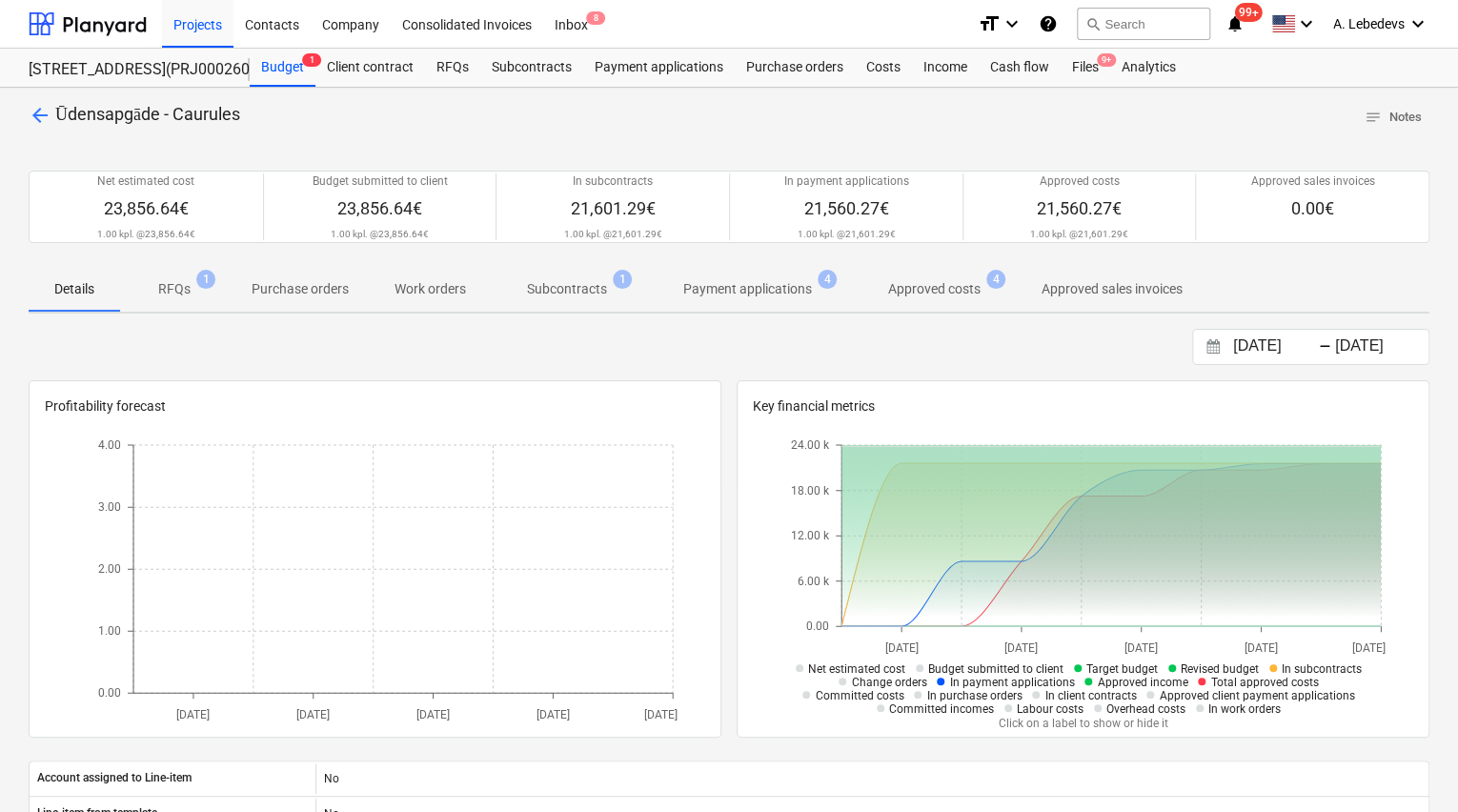
click at [172, 282] on p "RFQs" at bounding box center [174, 289] width 33 height 20
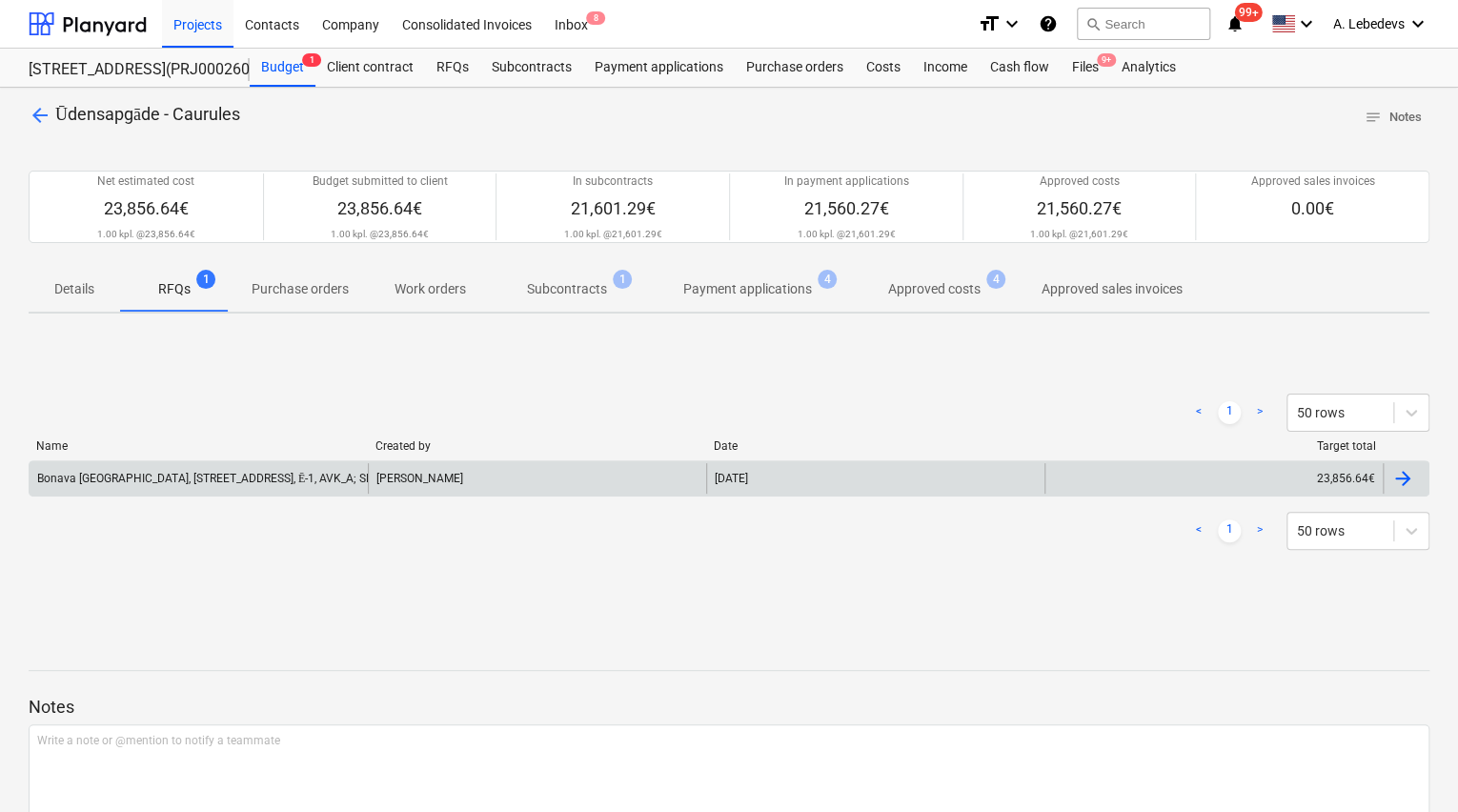
click at [434, 472] on div "[PERSON_NAME]" at bounding box center [537, 478] width 338 height 31
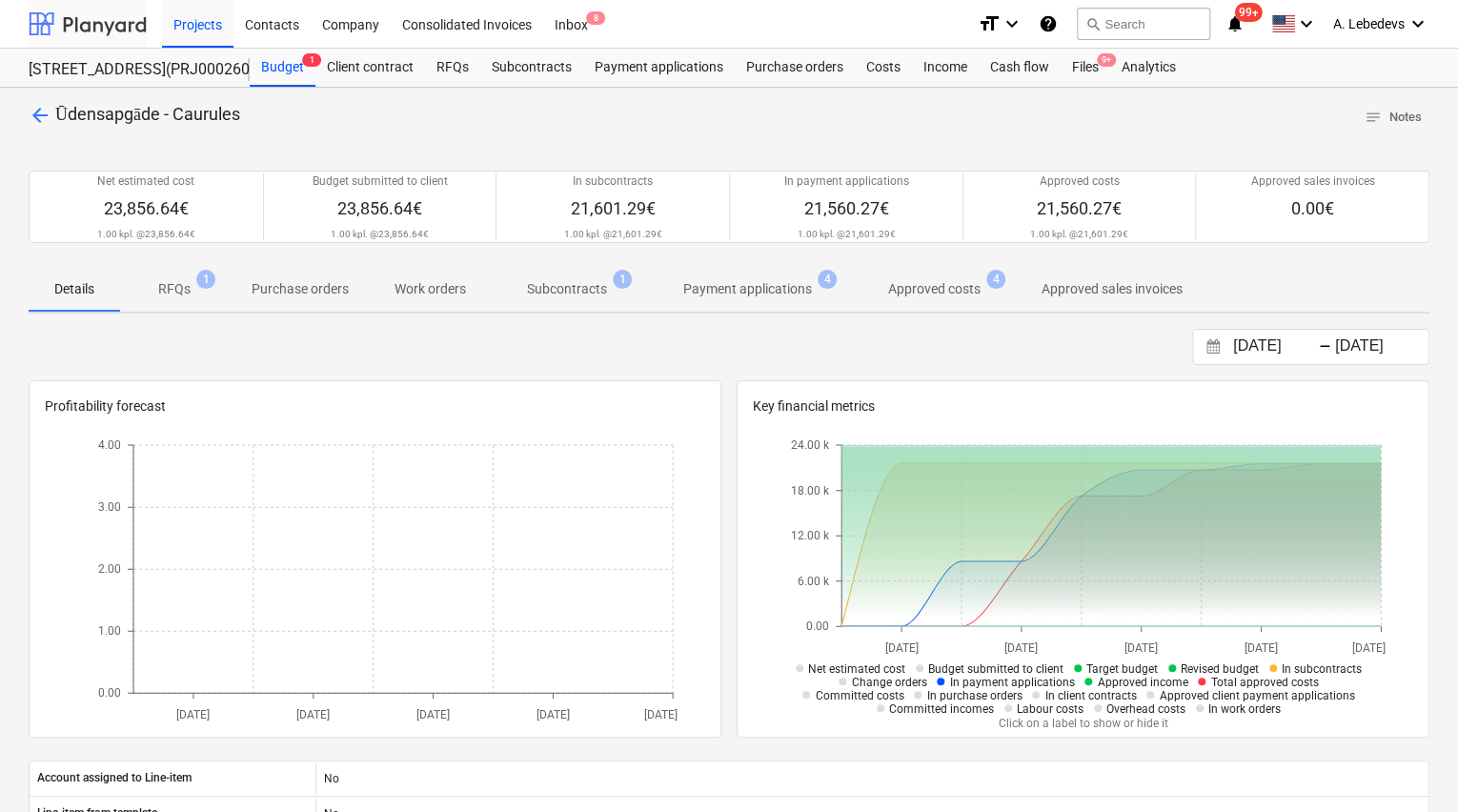
click at [66, 17] on div at bounding box center [87, 24] width 118 height 48
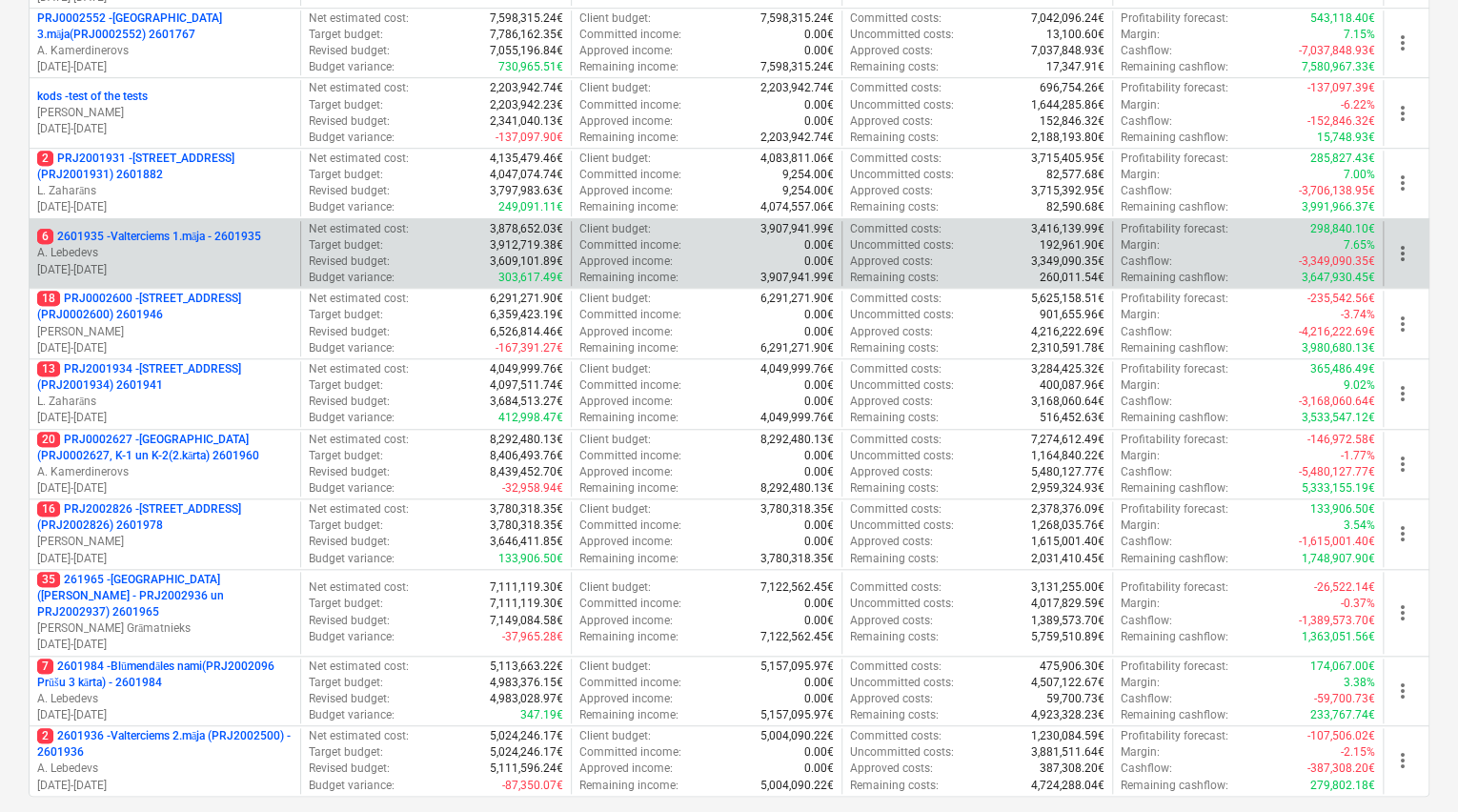
scroll to position [716, 0]
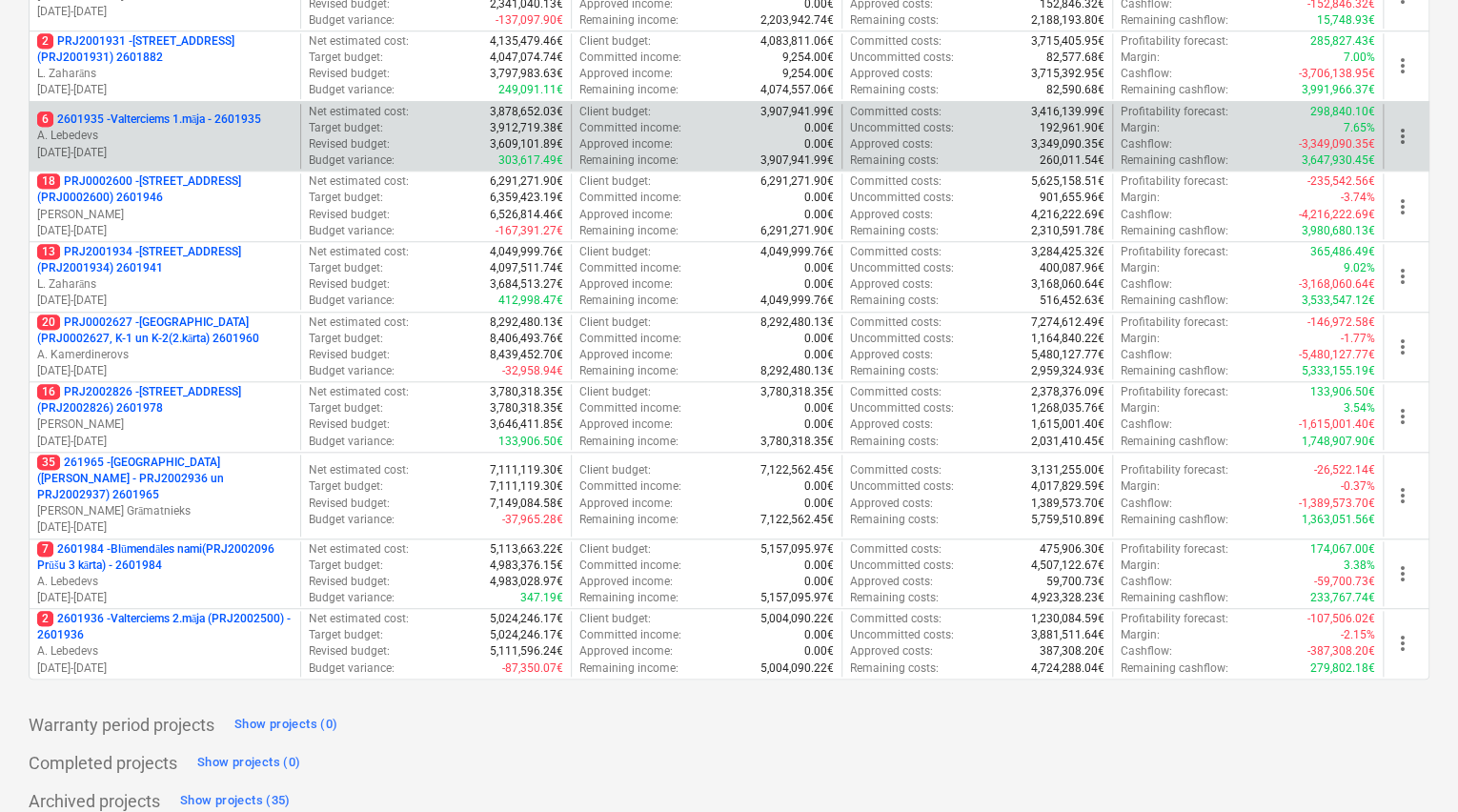
click at [156, 120] on p "6 2601935 - Valterciems 1.māja - 2601935" at bounding box center [148, 119] width 224 height 16
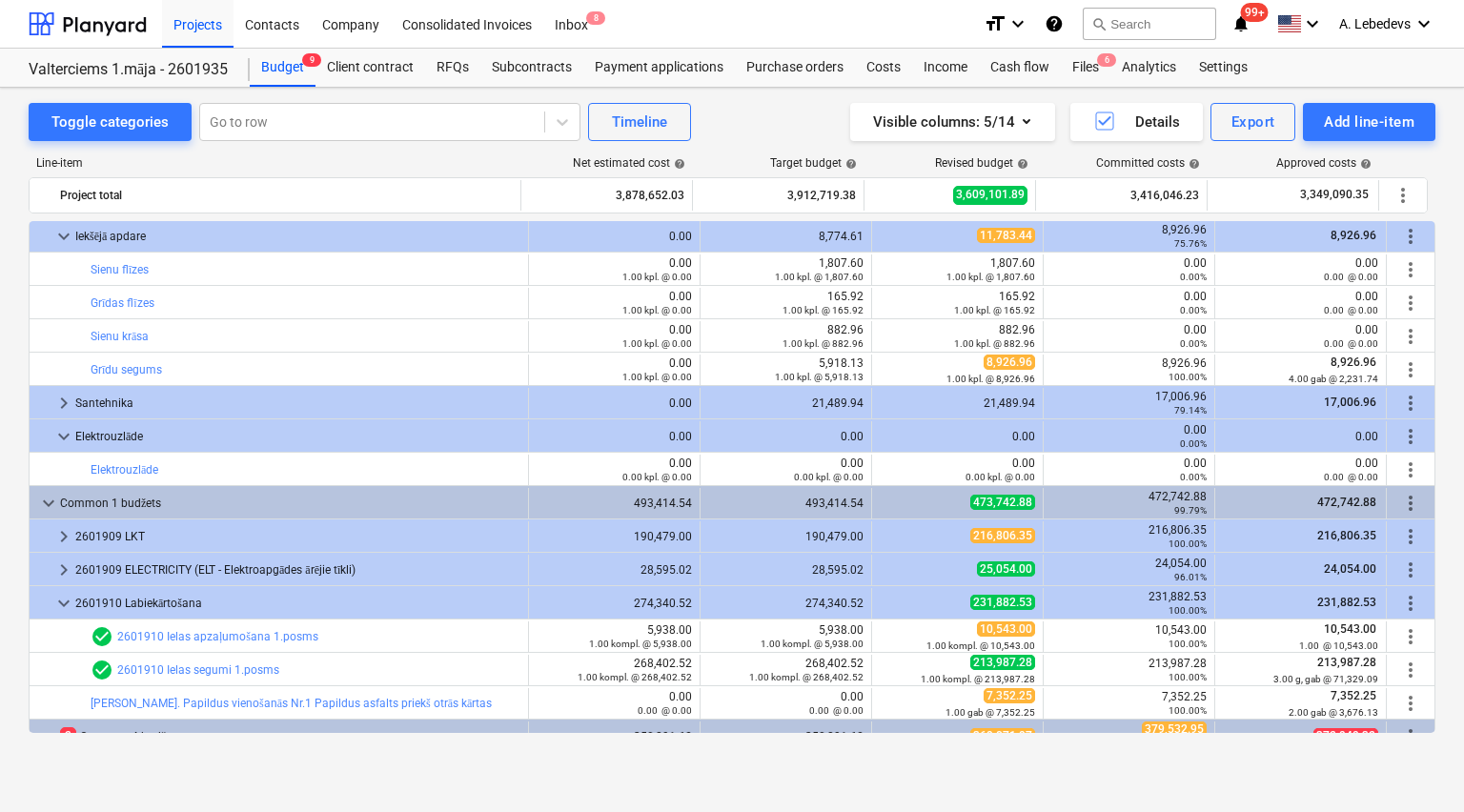
scroll to position [1466, 0]
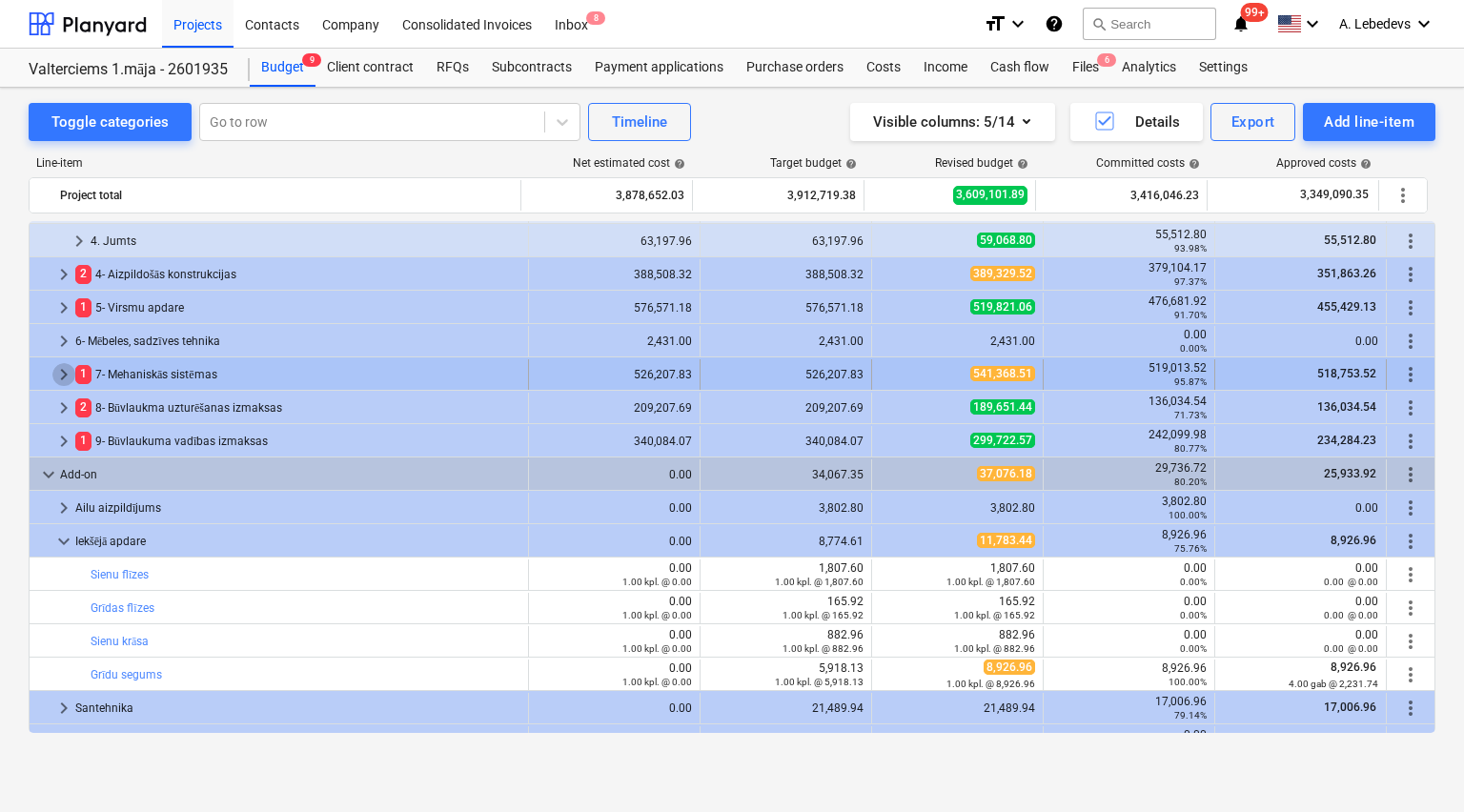
click at [57, 372] on span "keyboard_arrow_right" at bounding box center [64, 374] width 23 height 23
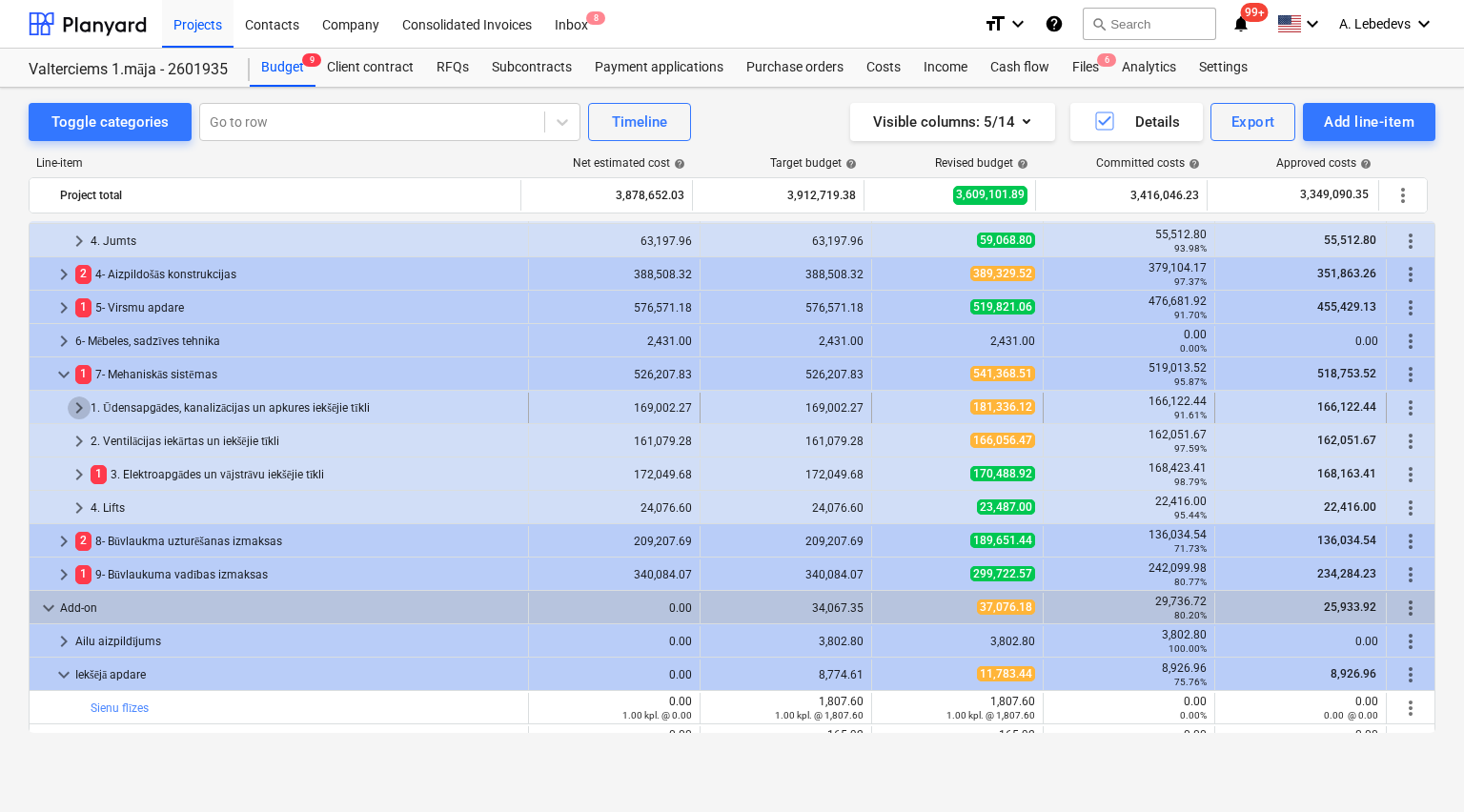
click at [77, 404] on span "keyboard_arrow_right" at bounding box center [79, 407] width 23 height 23
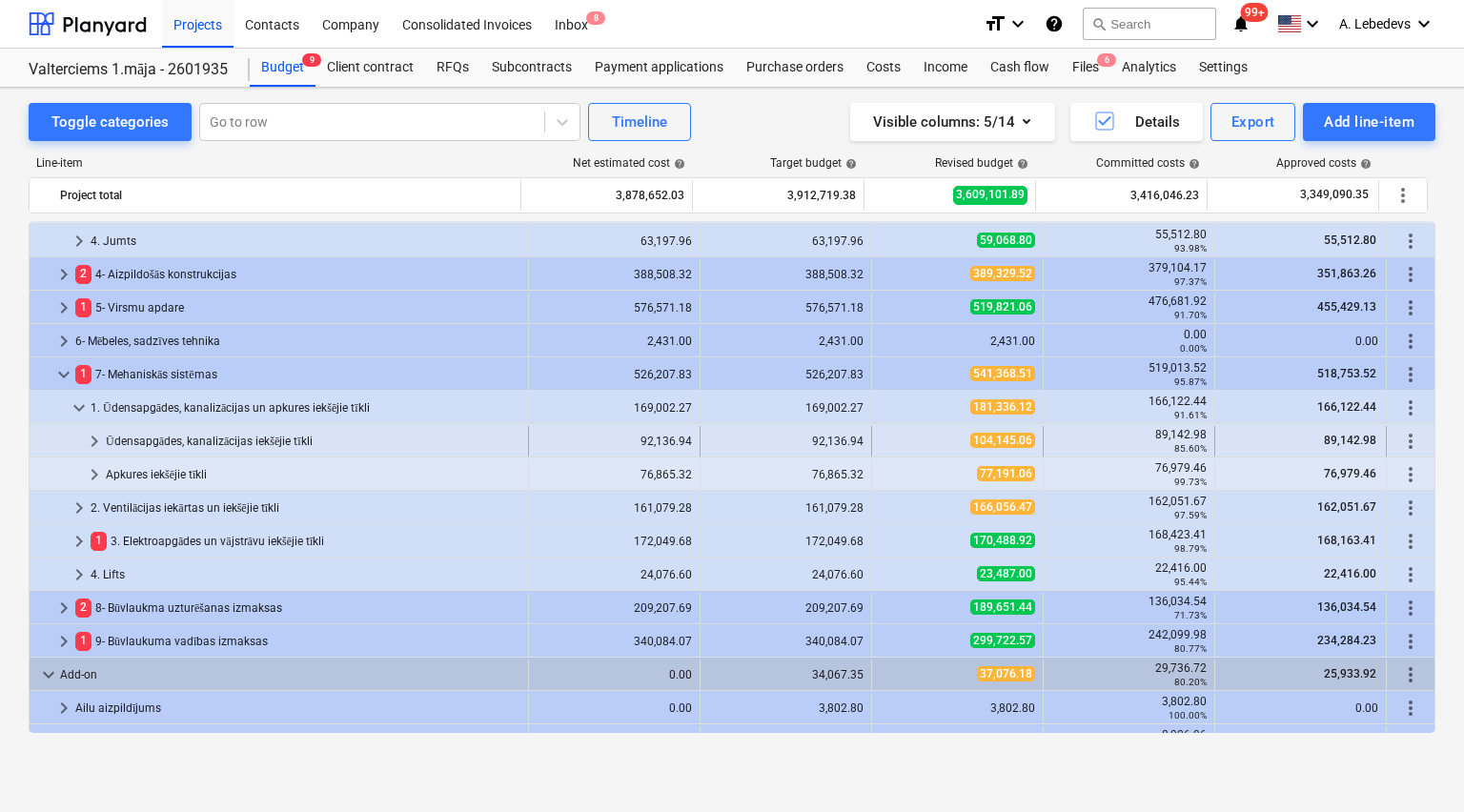
click at [87, 438] on span "keyboard_arrow_right" at bounding box center [93, 440] width 23 height 23
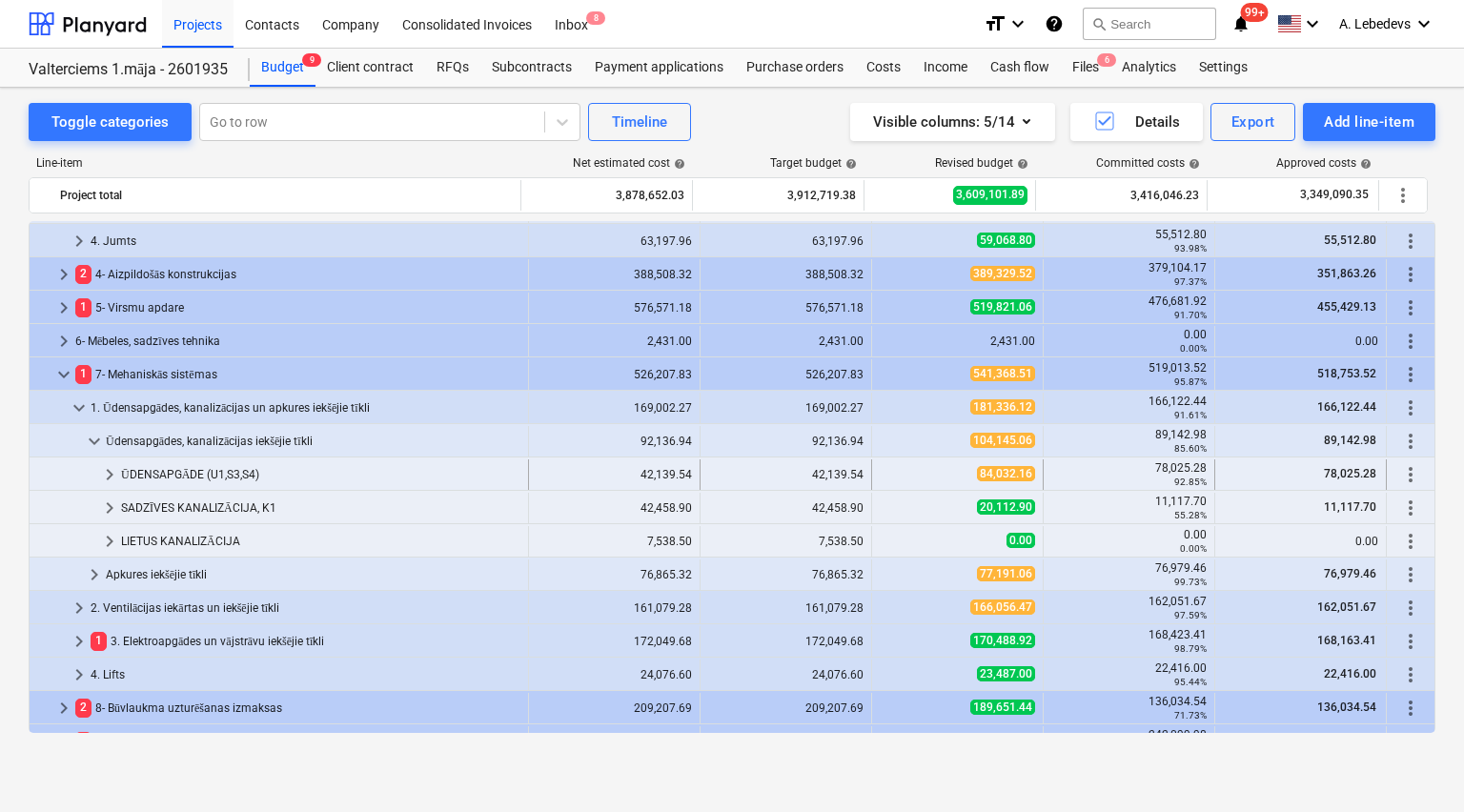
click at [106, 471] on span "keyboard_arrow_right" at bounding box center [109, 474] width 23 height 23
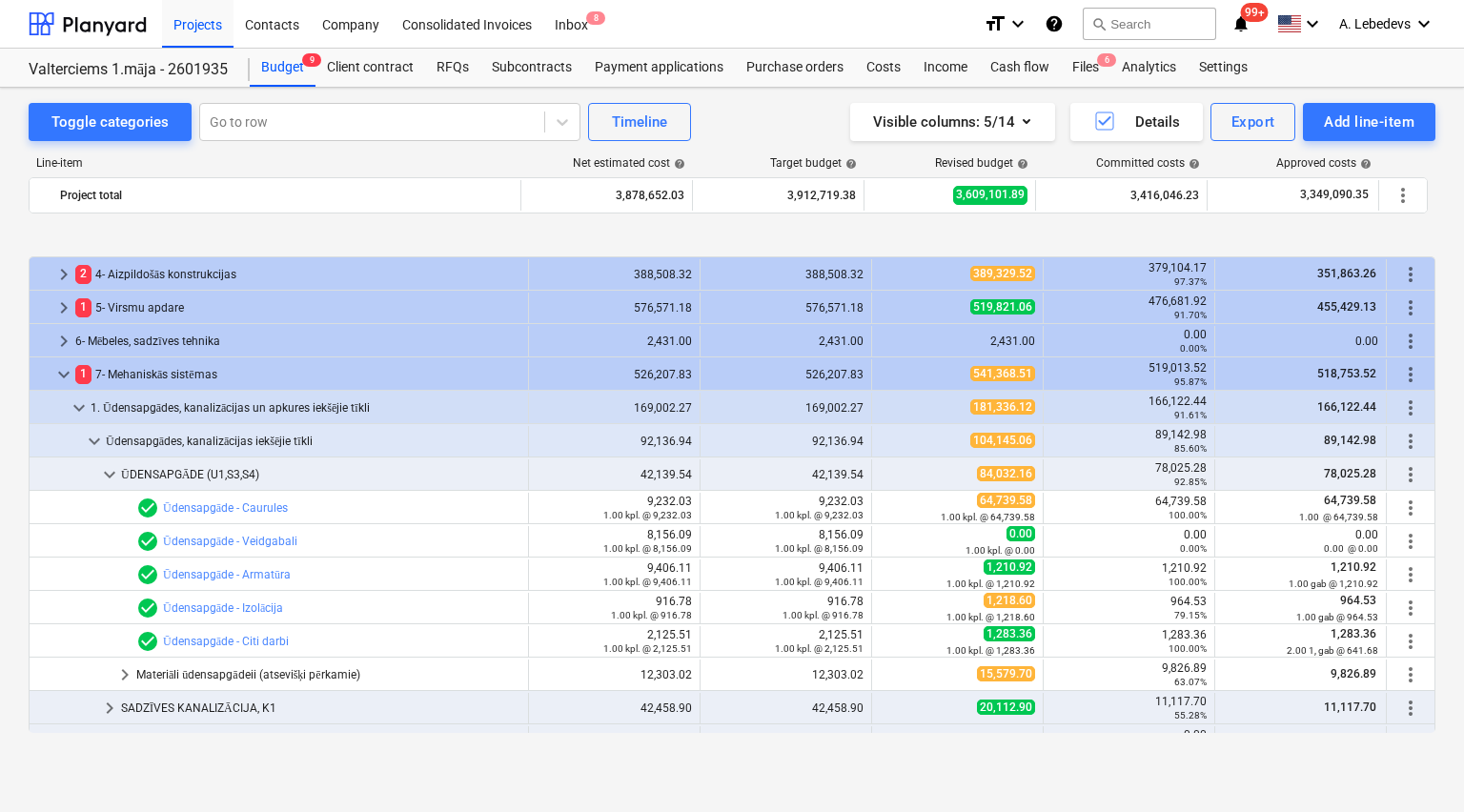
scroll to position [1542, 0]
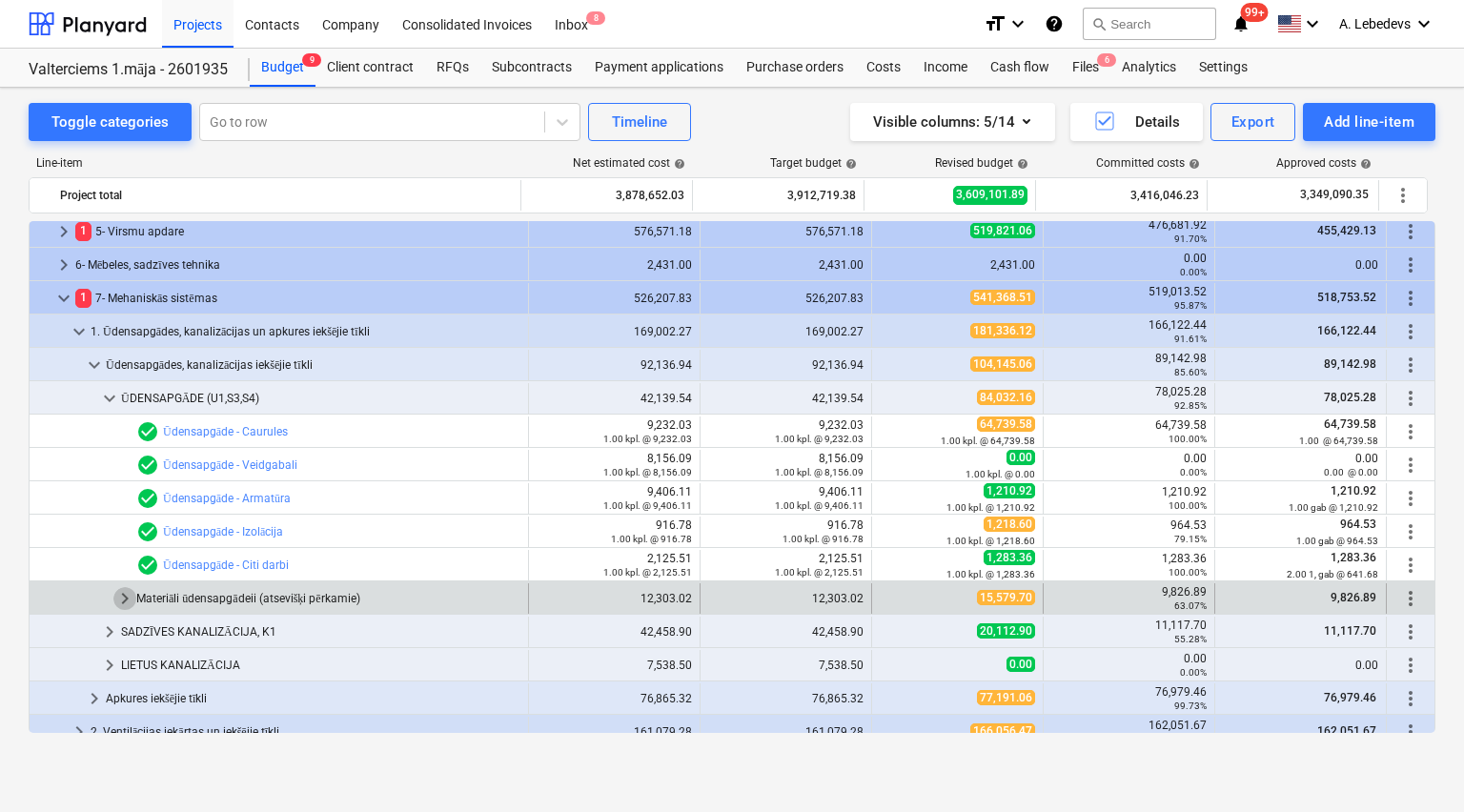
click at [122, 594] on span "keyboard_arrow_right" at bounding box center [124, 598] width 23 height 23
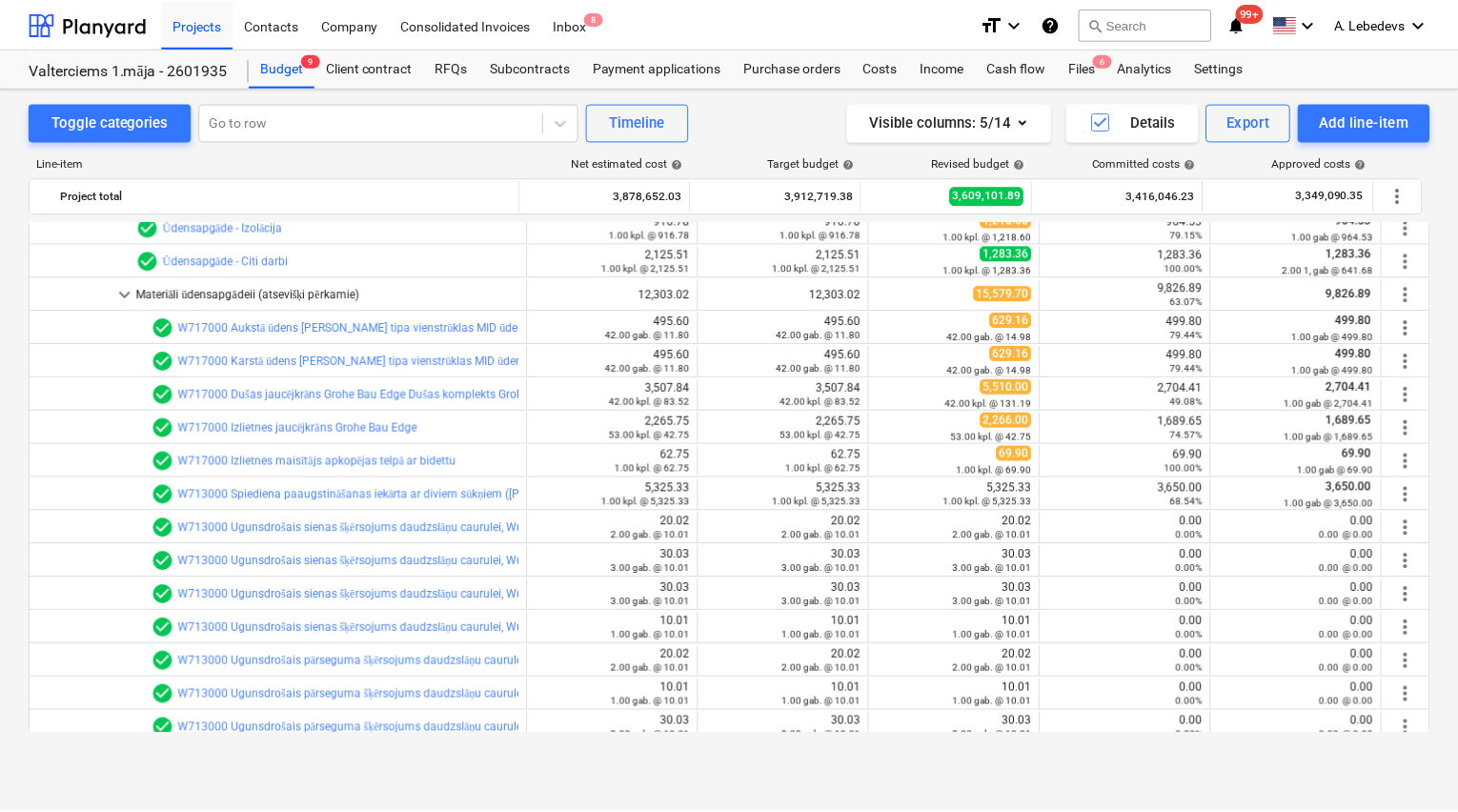
scroll to position [1771, 0]
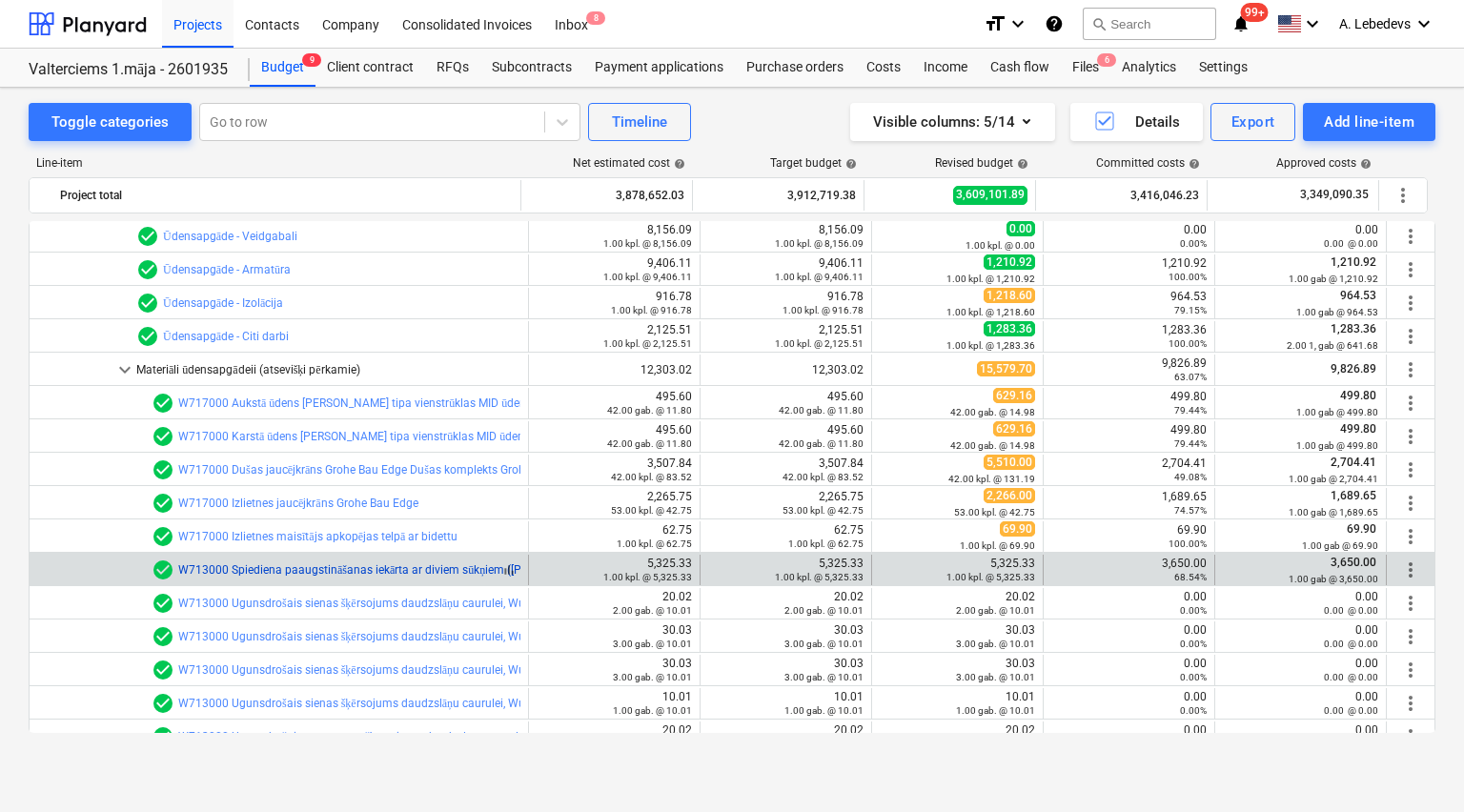
click at [436, 567] on link "W713000 Spiediena paaugstināšanas iekārta ar diviem sūkņiem ([PERSON_NAME] darb…" at bounding box center [711, 569] width 1065 height 13
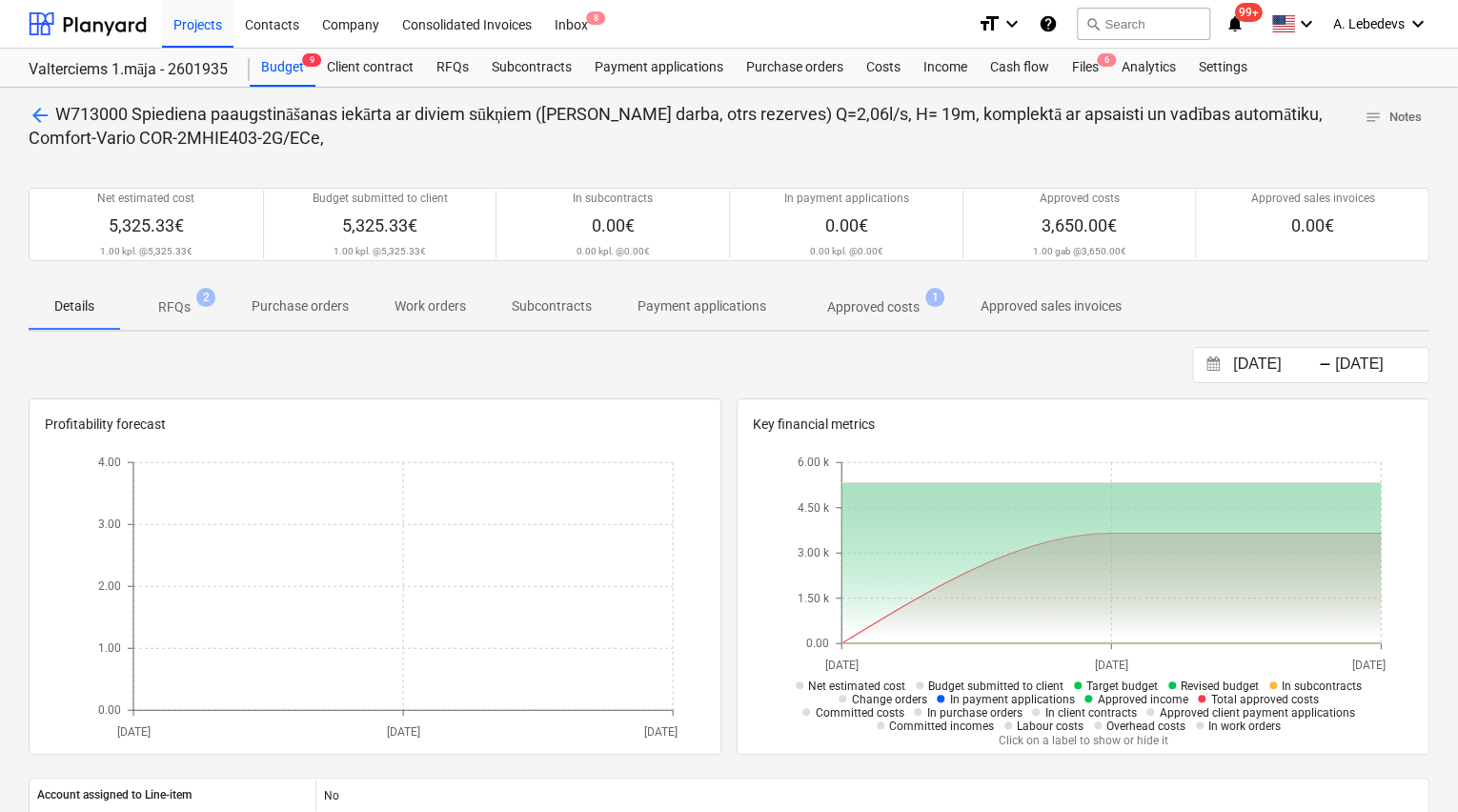
click at [174, 303] on p "RFQs" at bounding box center [174, 307] width 33 height 20
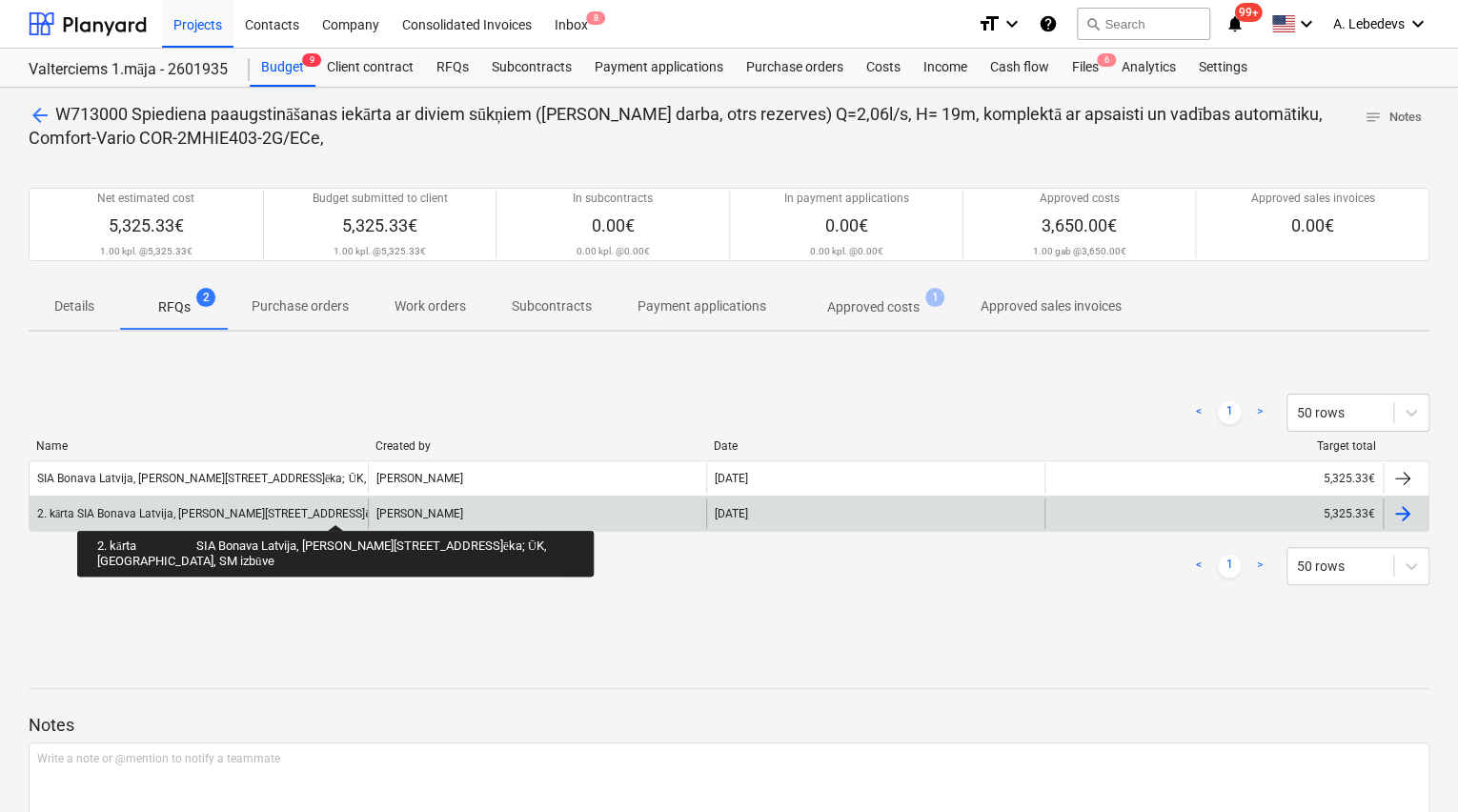
click at [336, 507] on div "2. kārta SIA Bonava Latvija, [PERSON_NAME][STREET_ADDRESS]ēka; ŪK, [GEOGRAPHIC_…" at bounding box center [305, 514] width 538 height 14
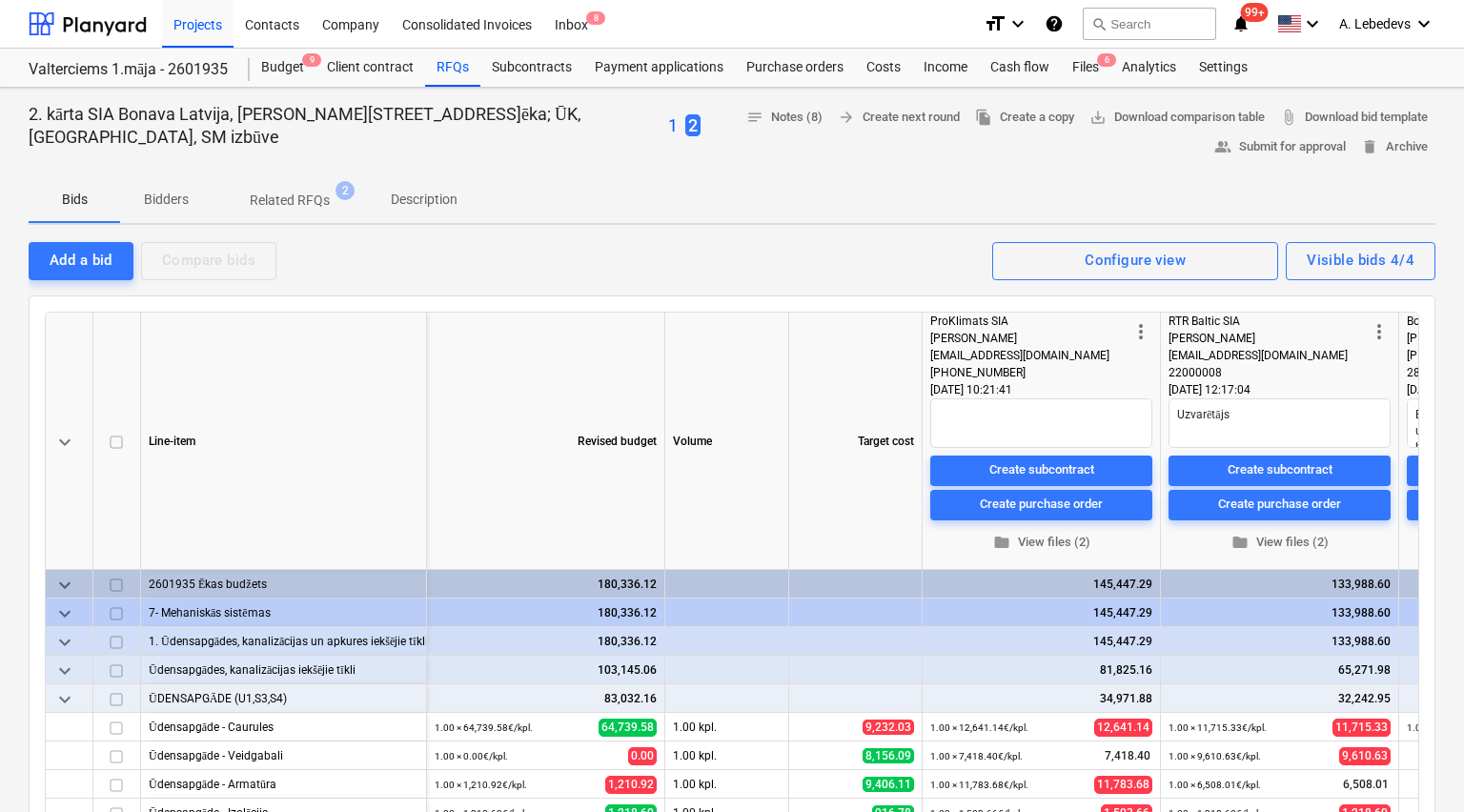
type textarea "x"
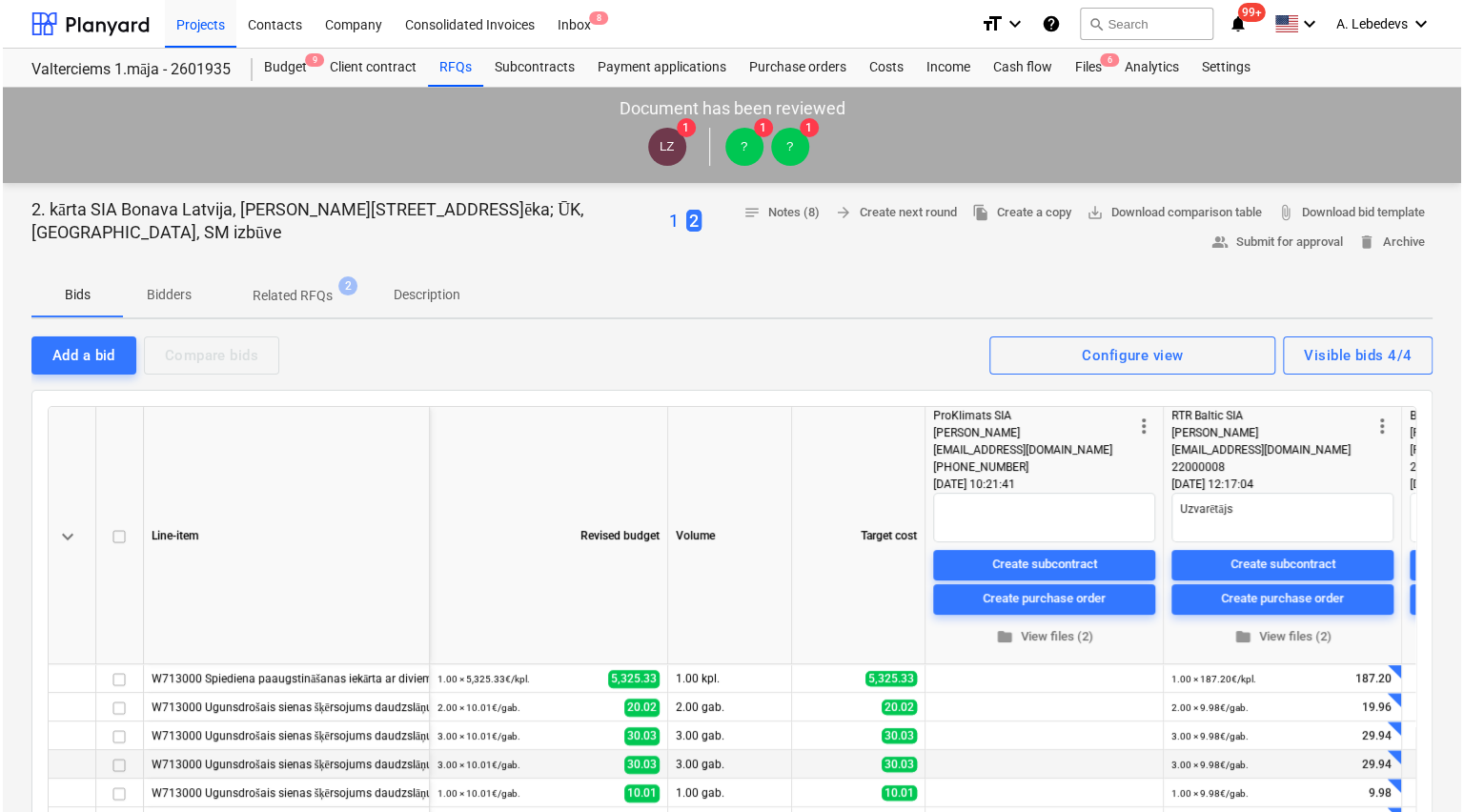
scroll to position [382, 0]
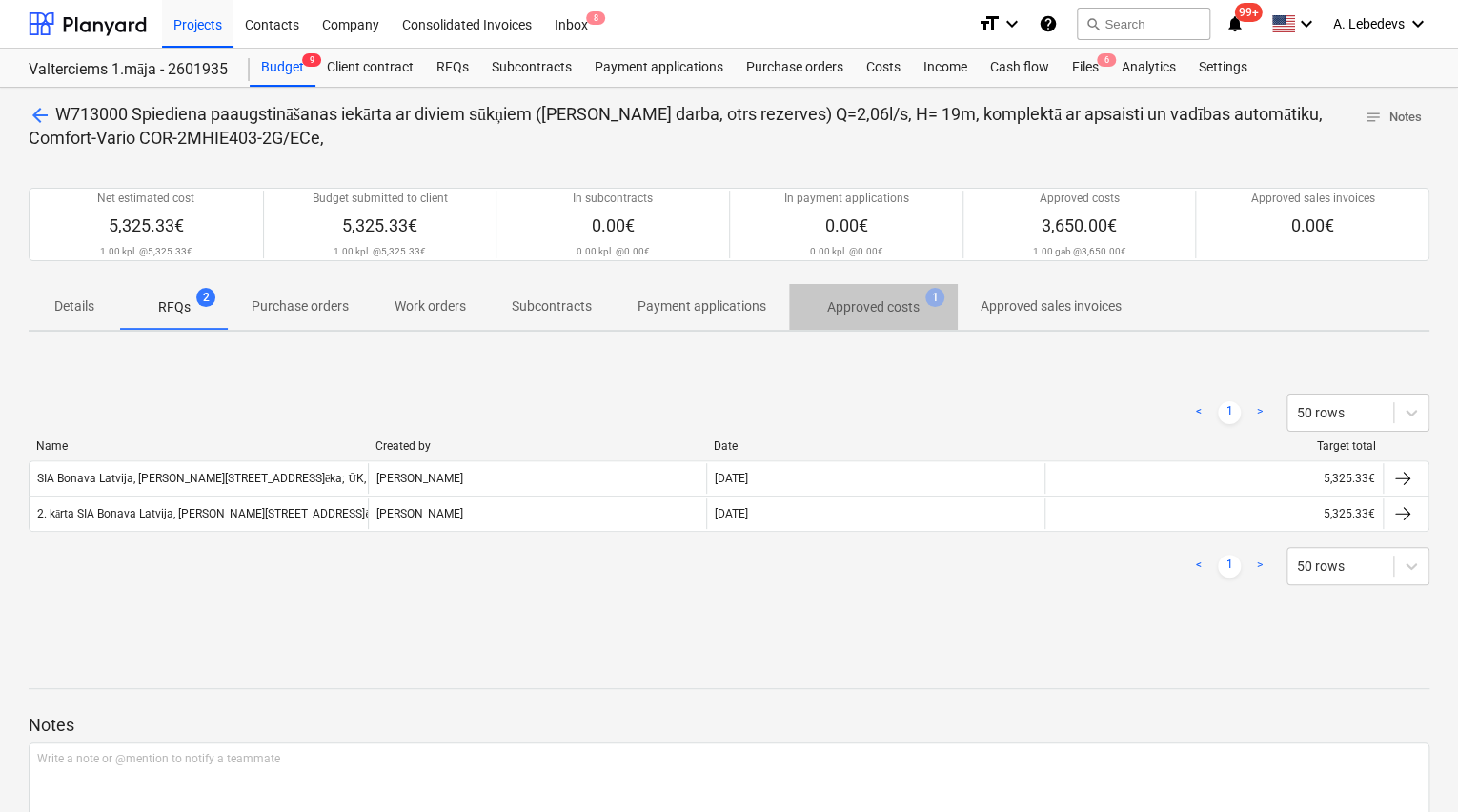
click at [848, 301] on p "Approved costs" at bounding box center [873, 307] width 92 height 20
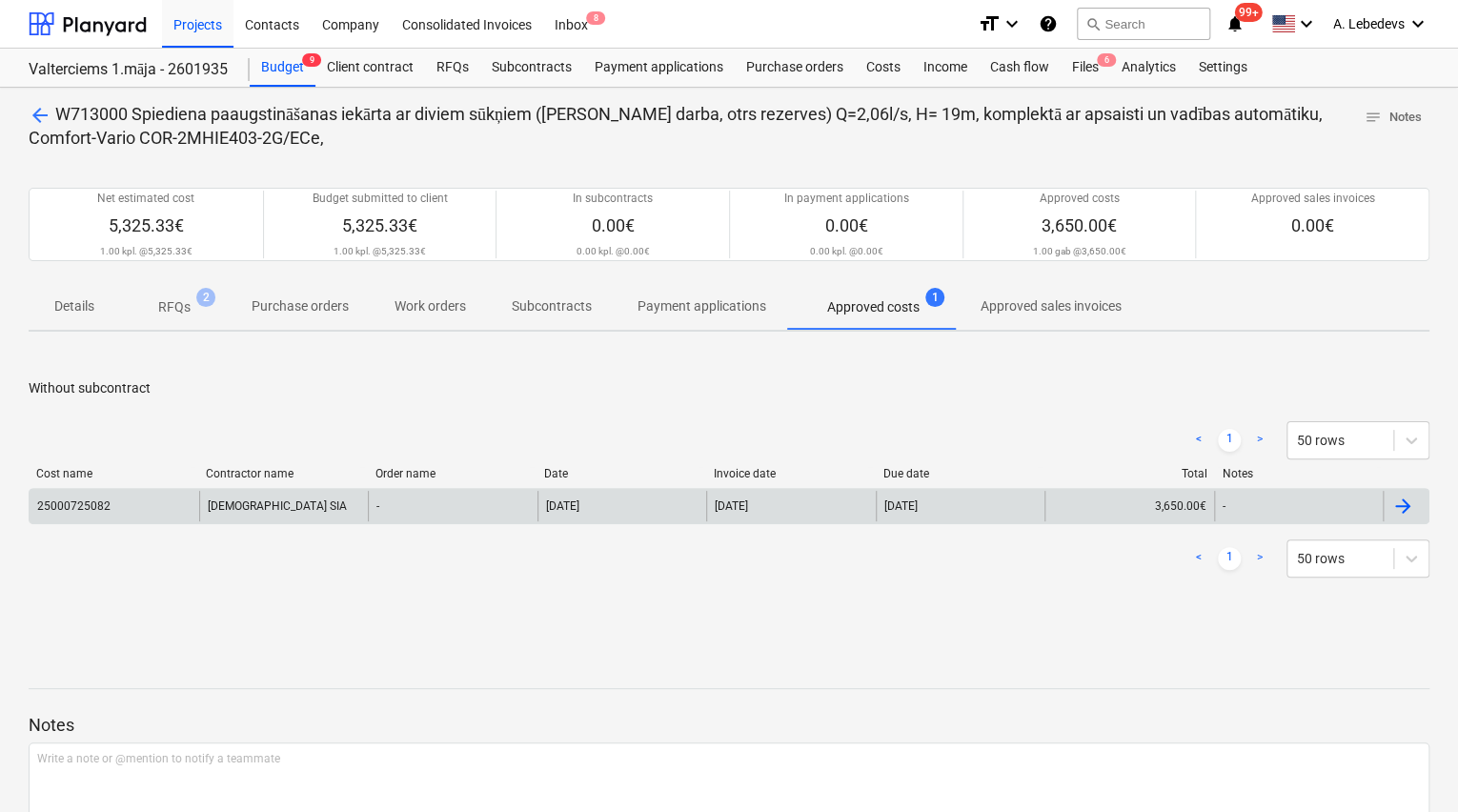
click at [242, 500] on div "[DEMOGRAPHIC_DATA] SIA" at bounding box center [283, 506] width 170 height 31
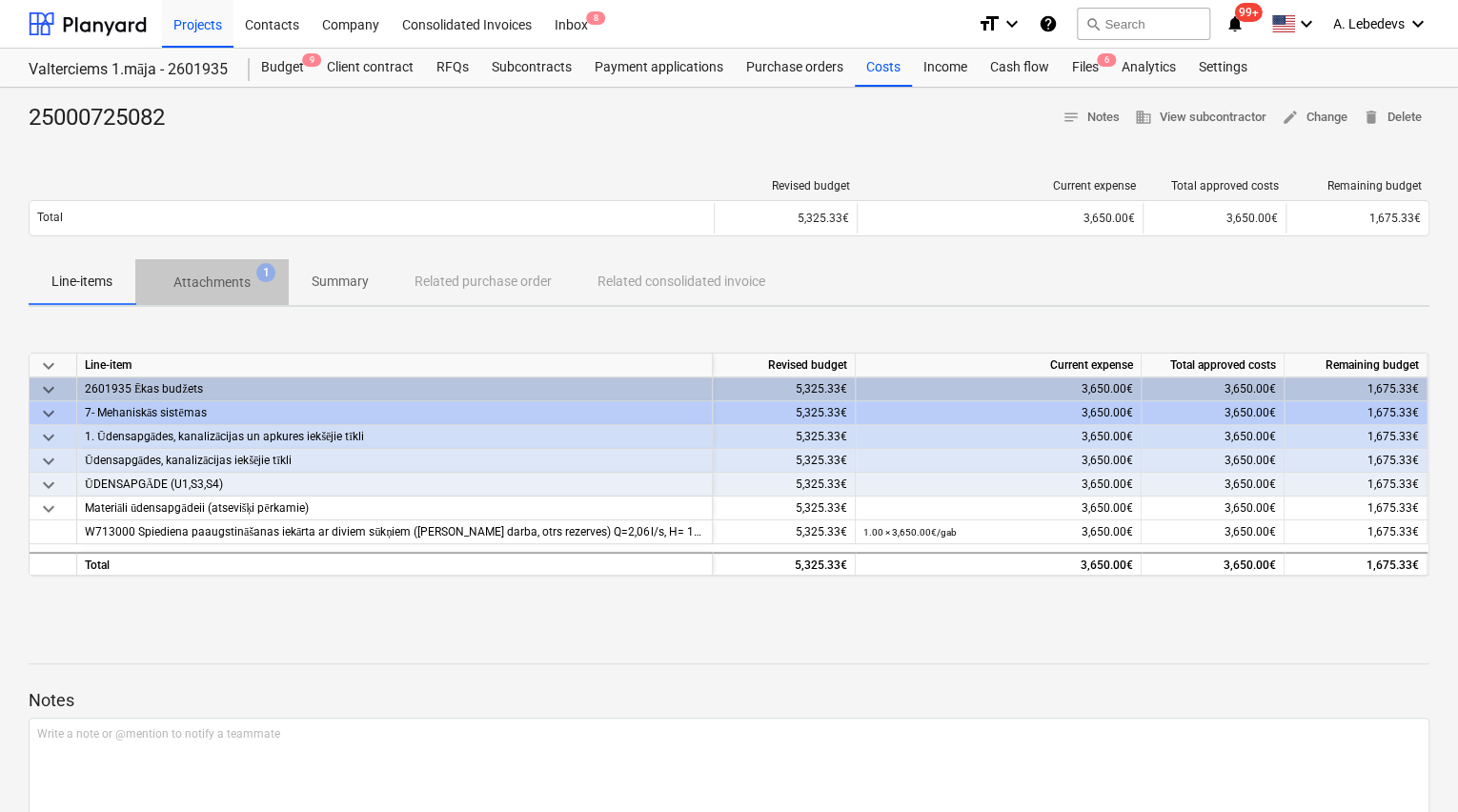
click at [230, 276] on p "Attachments" at bounding box center [213, 282] width 78 height 20
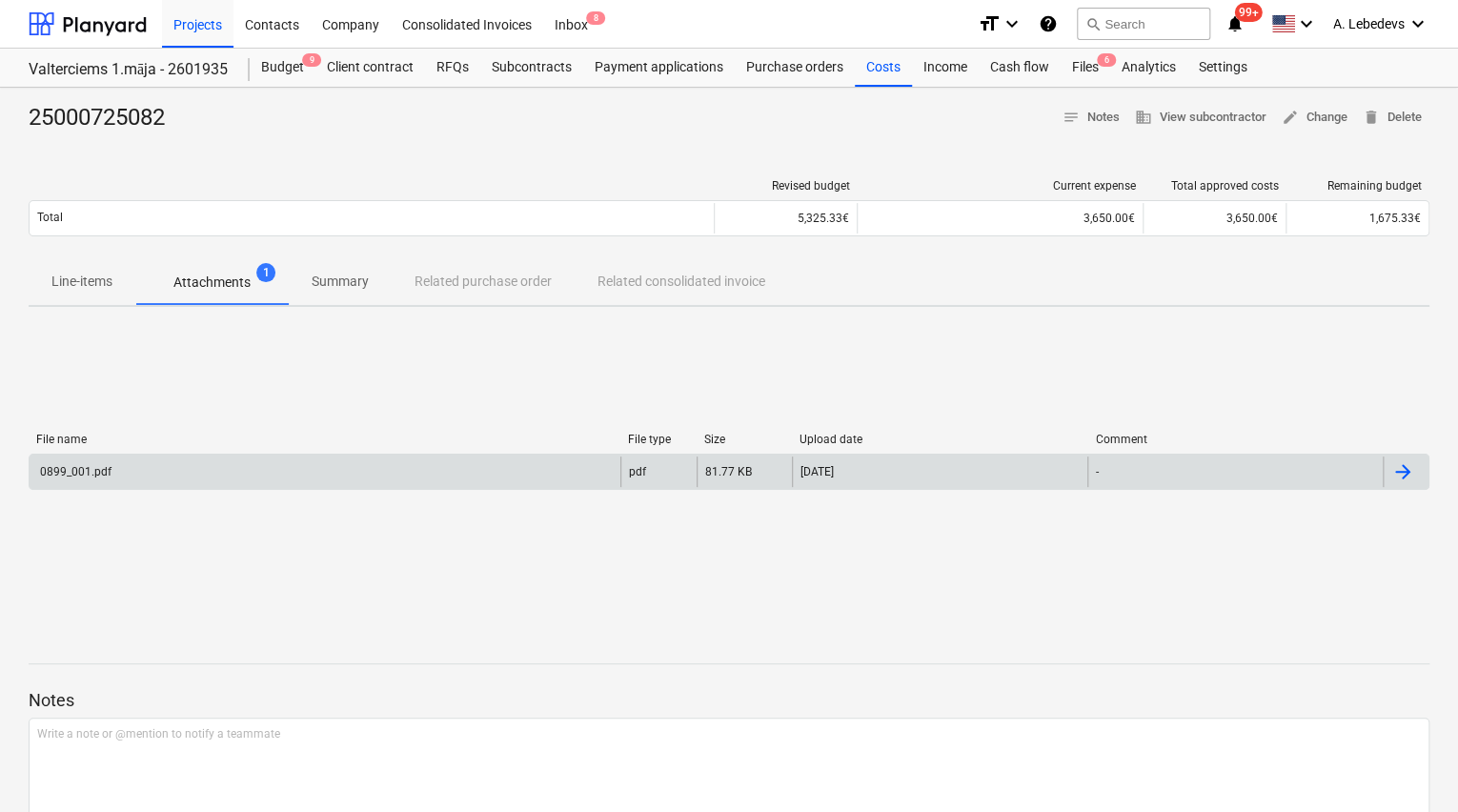
click at [91, 472] on div "0899_001.pdf" at bounding box center [74, 471] width 75 height 13
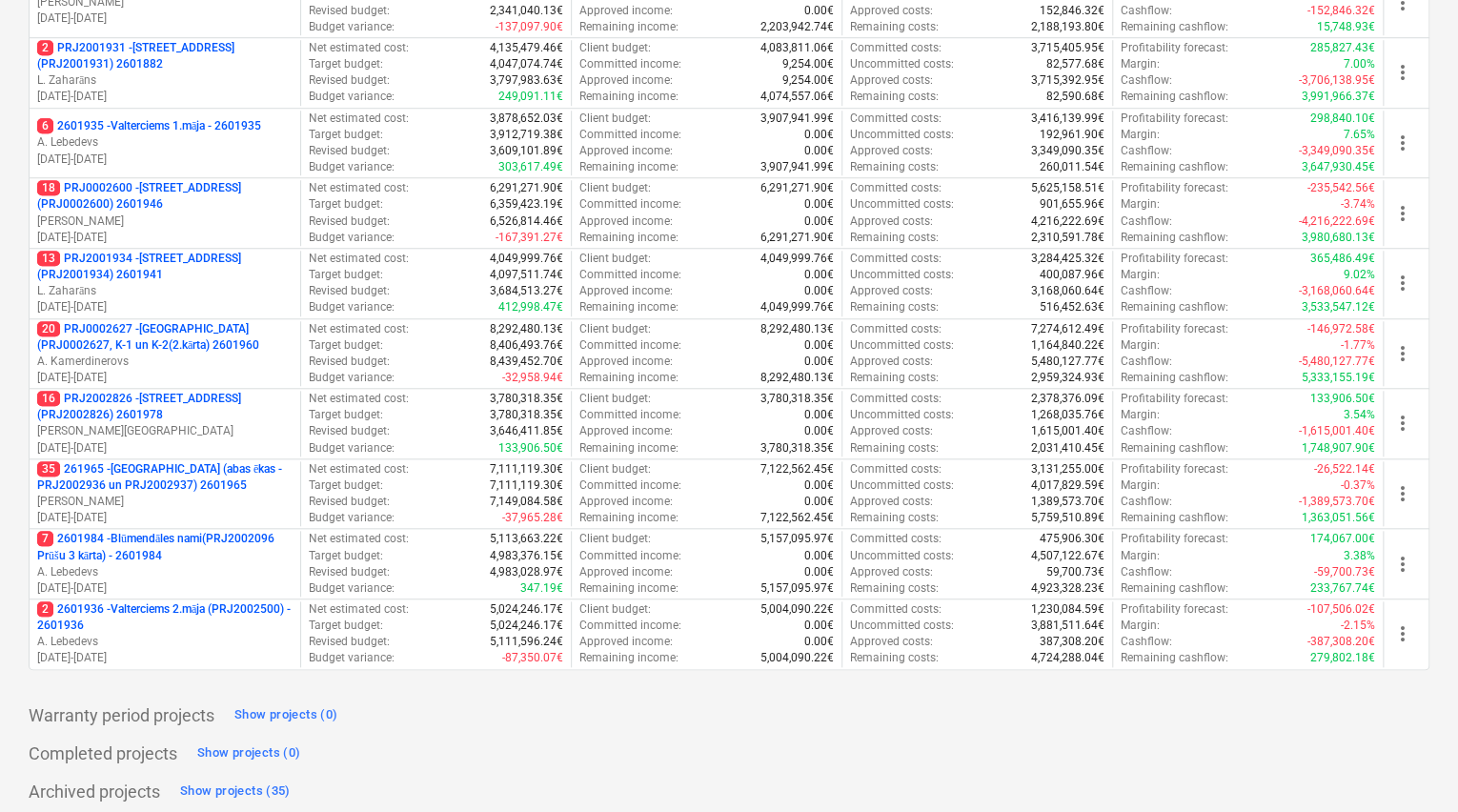
scroll to position [716, 0]
